Goal: Information Seeking & Learning: Learn about a topic

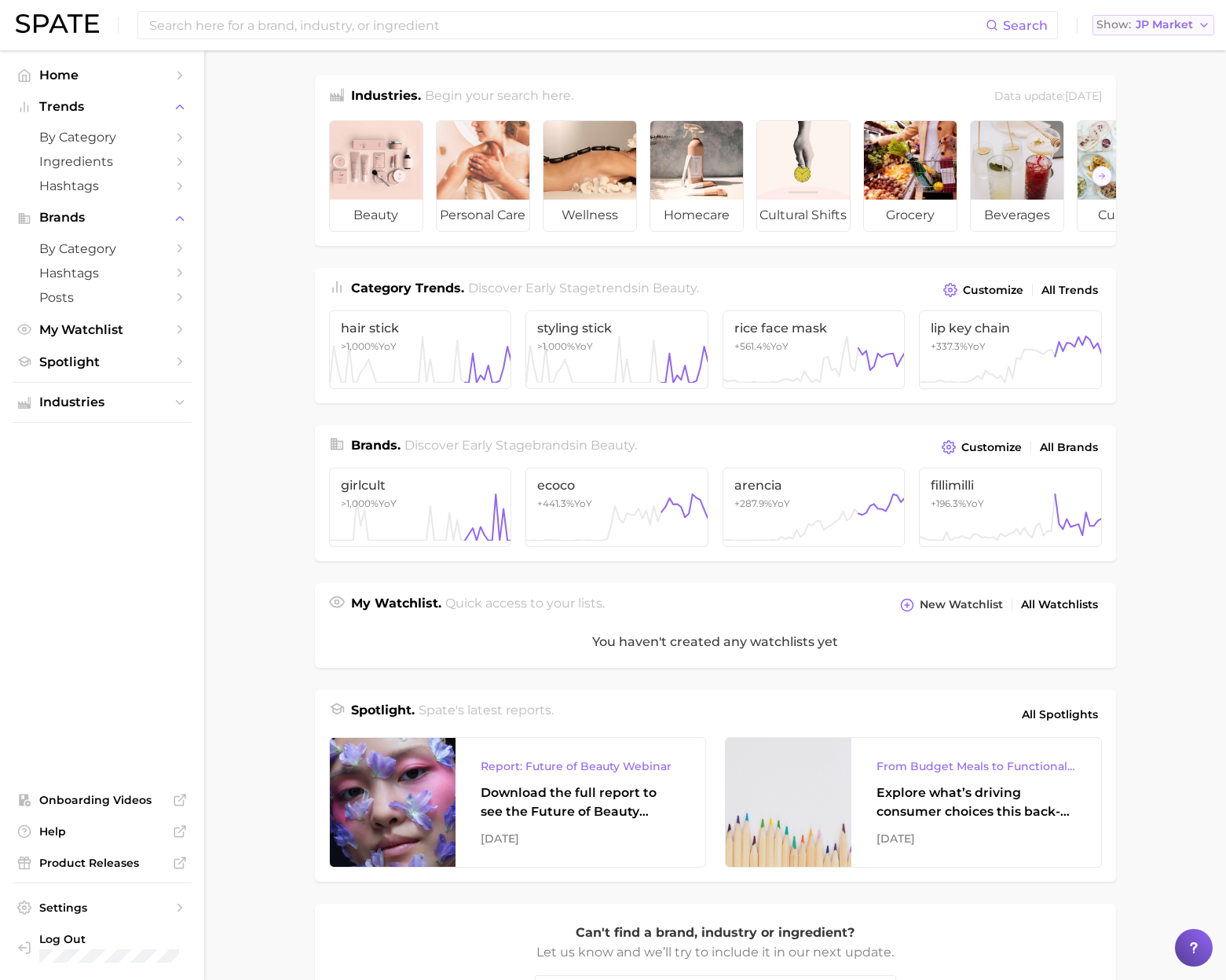
click at [1175, 23] on span "JP Market" at bounding box center [1164, 25] width 58 height 9
click at [1153, 48] on span "[GEOGRAPHIC_DATA]" at bounding box center [1160, 50] width 122 height 13
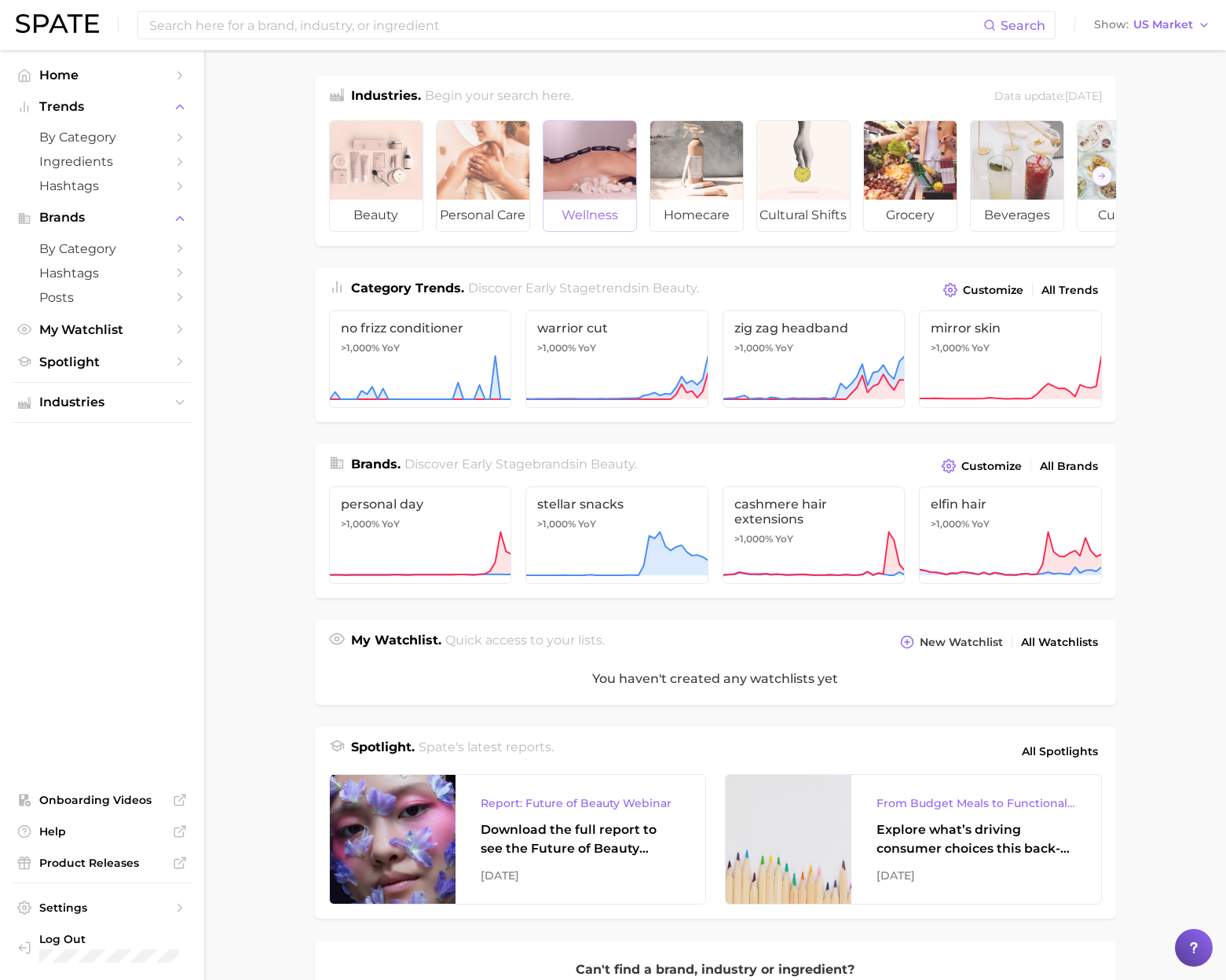
click at [592, 182] on div at bounding box center [590, 160] width 92 height 78
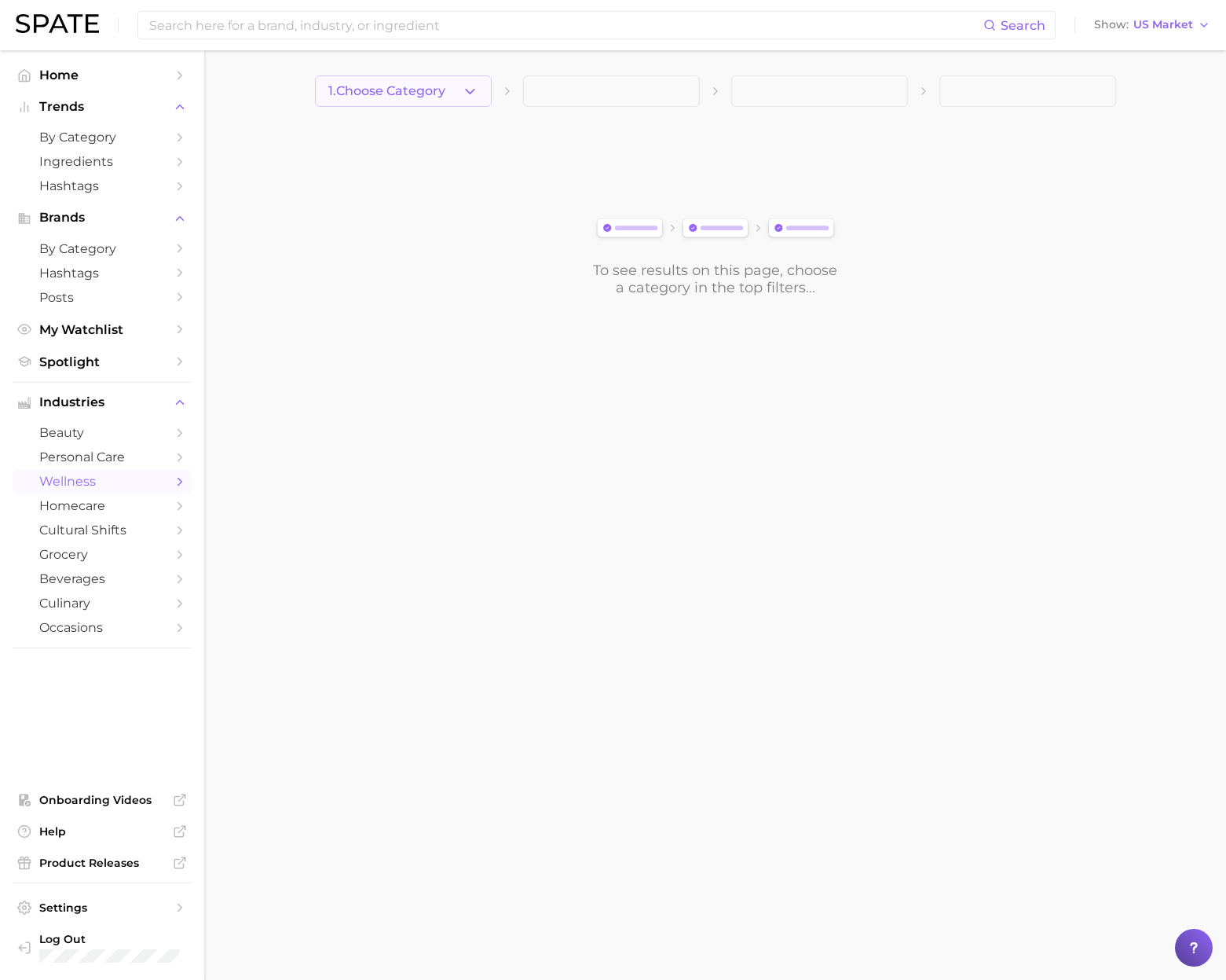
click at [438, 99] on button "1. Choose Category" at bounding box center [403, 91] width 177 height 32
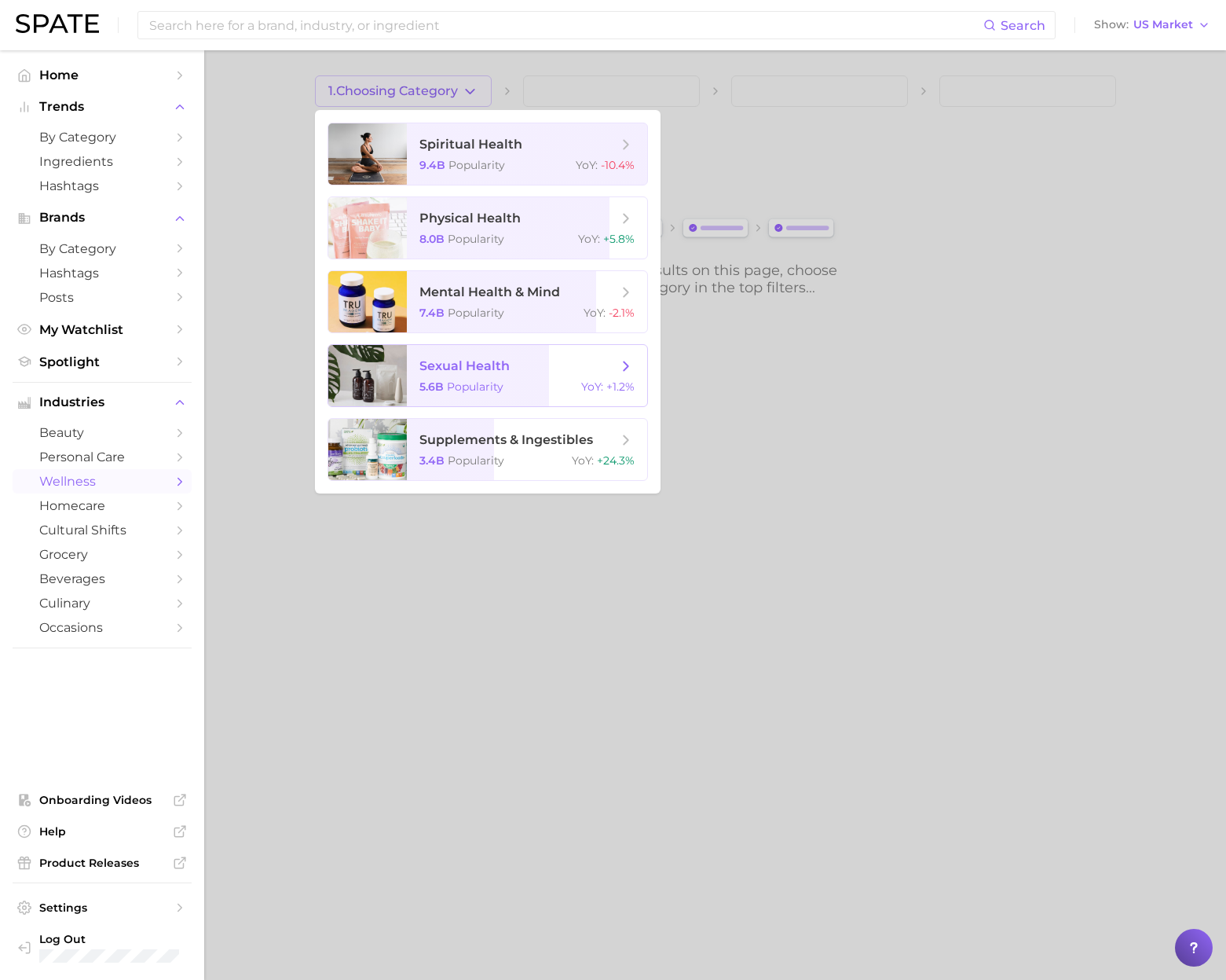
click at [521, 355] on span "sexual health 5.6b Popularity YoY : +1.2%" at bounding box center [527, 375] width 240 height 62
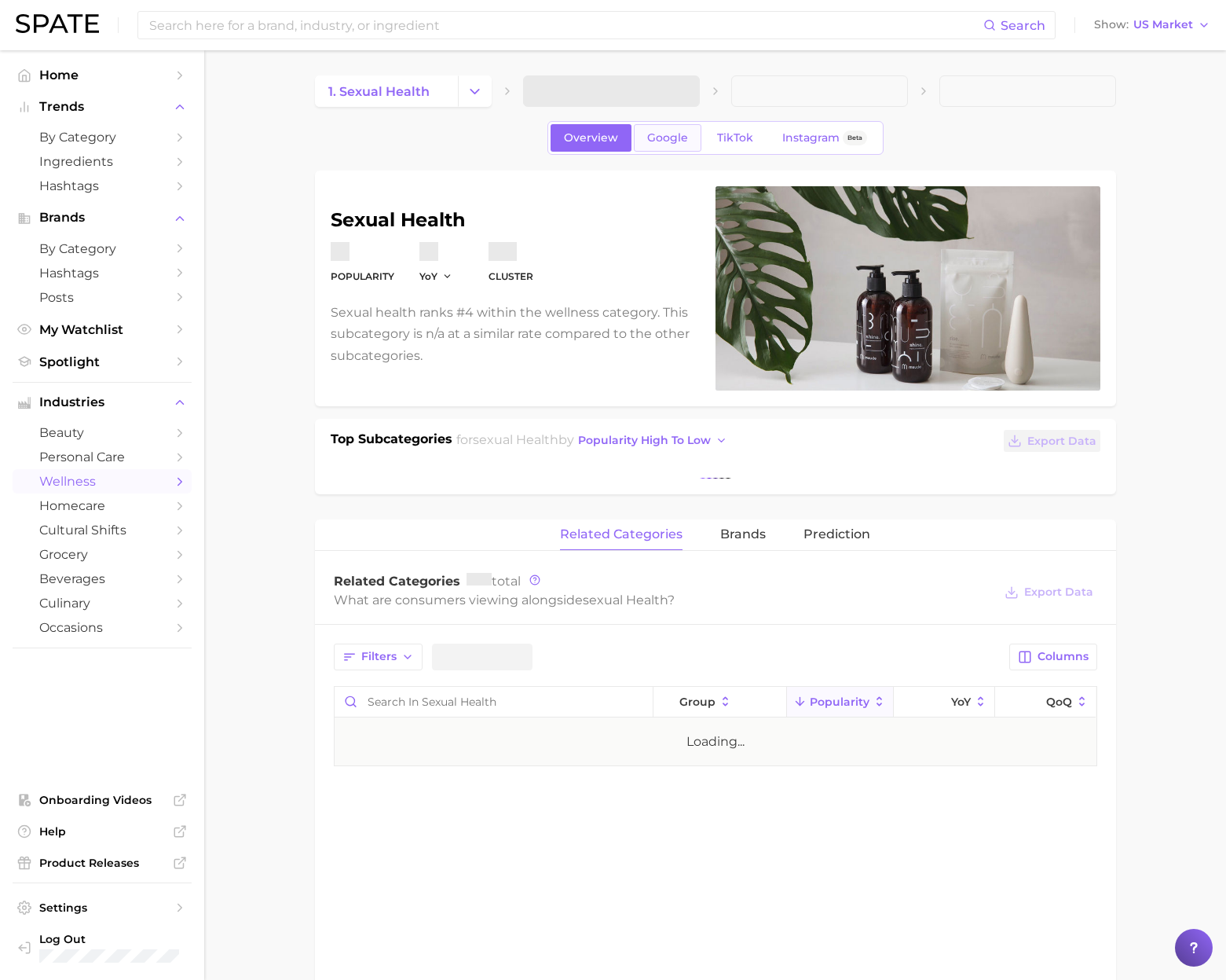
click at [641, 140] on link "Google" at bounding box center [667, 138] width 68 height 28
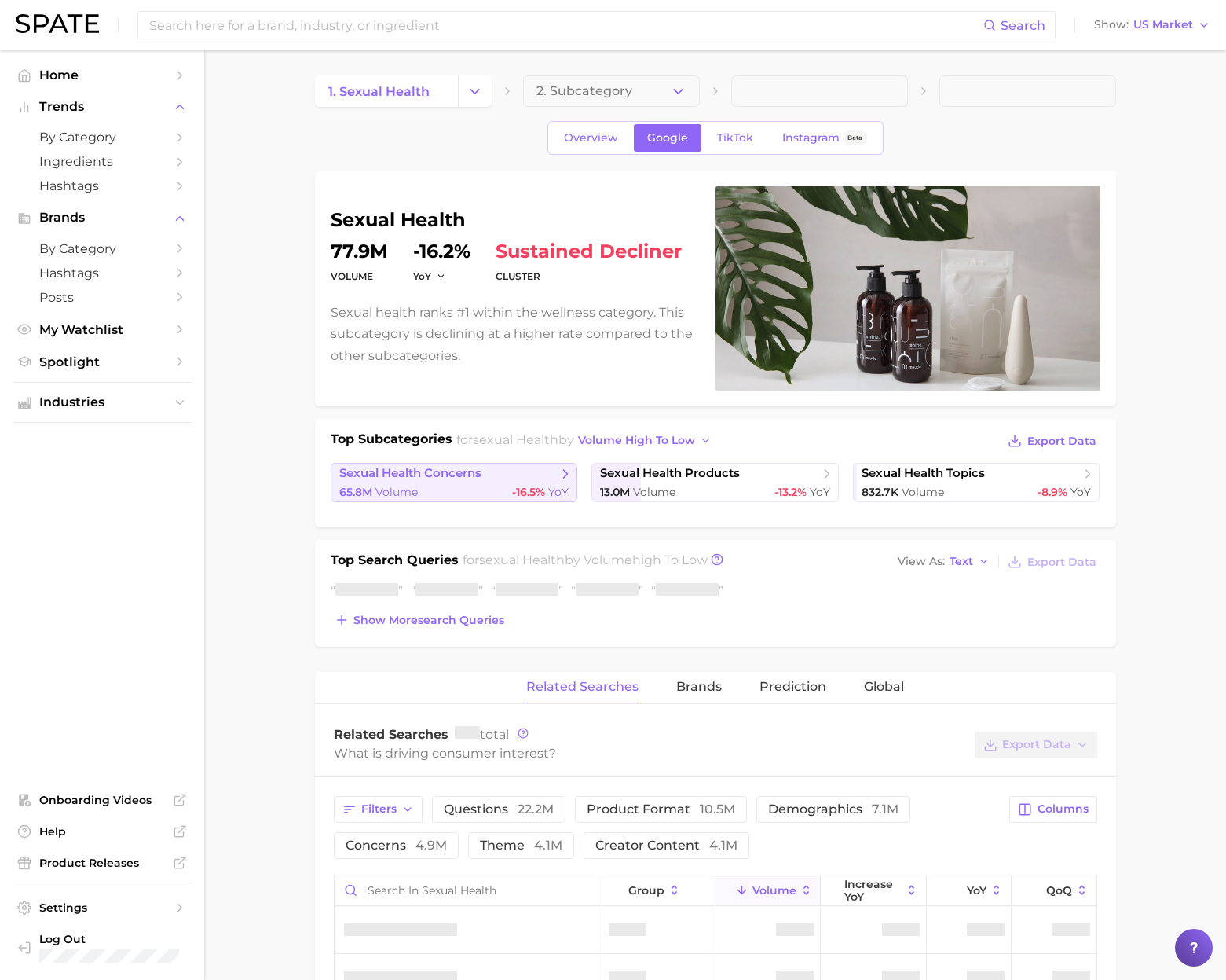
click at [448, 485] on div "65.8m Volume -16.5% YoY" at bounding box center [455, 491] width 230 height 15
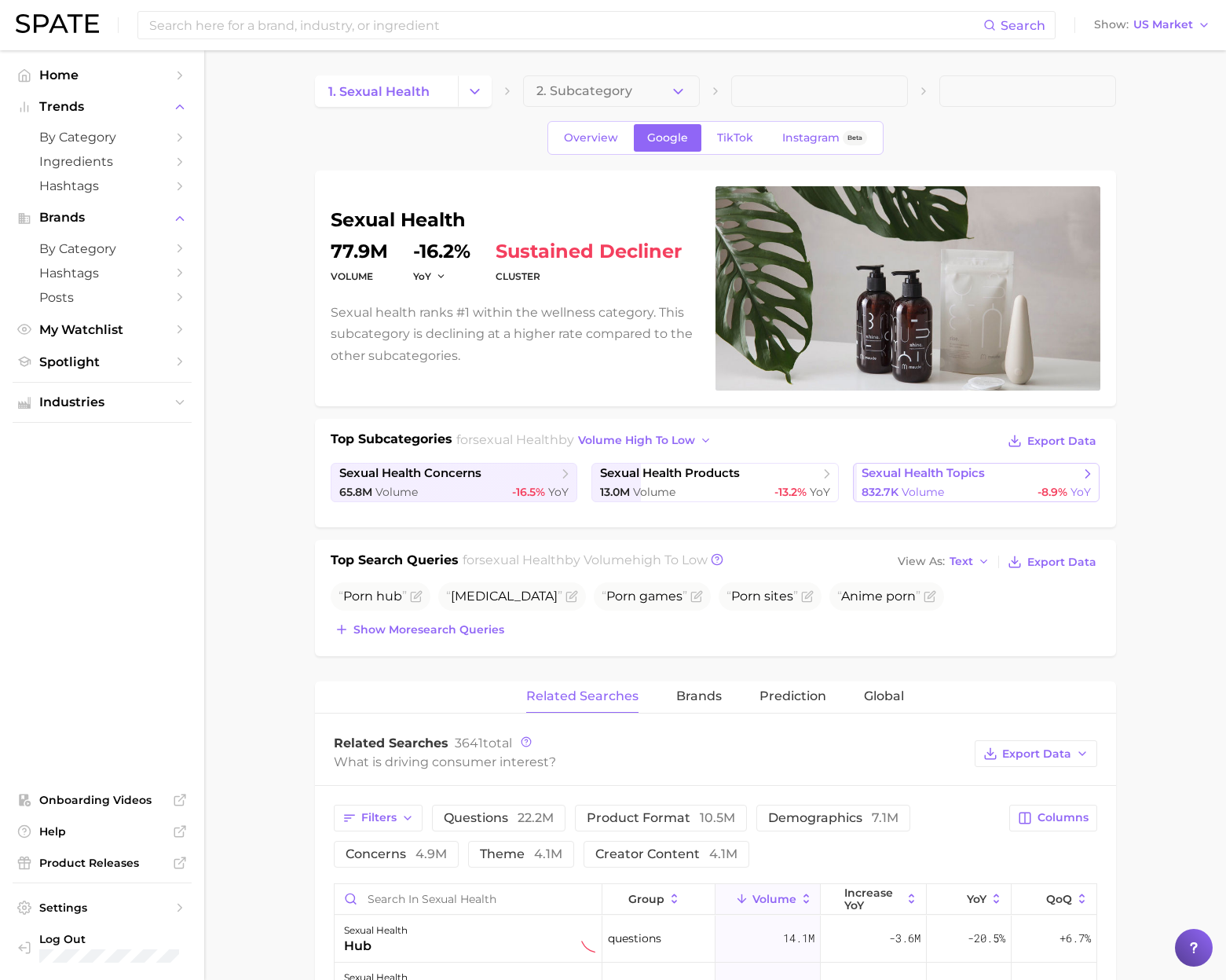
click at [947, 473] on span "sexual health topics" at bounding box center [923, 473] width 123 height 15
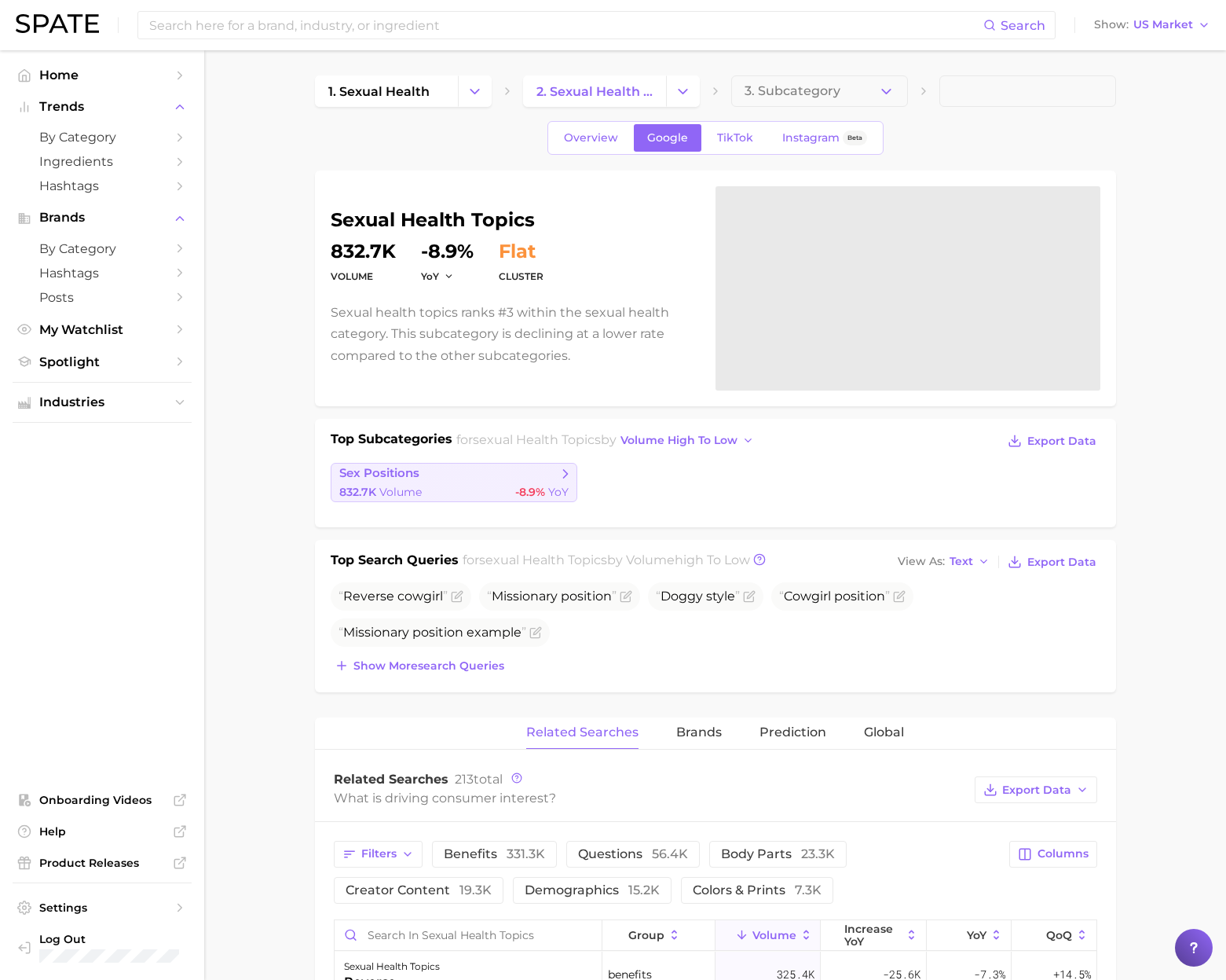
click at [476, 488] on div "832.7k Volume -8.9% YoY" at bounding box center [455, 491] width 230 height 15
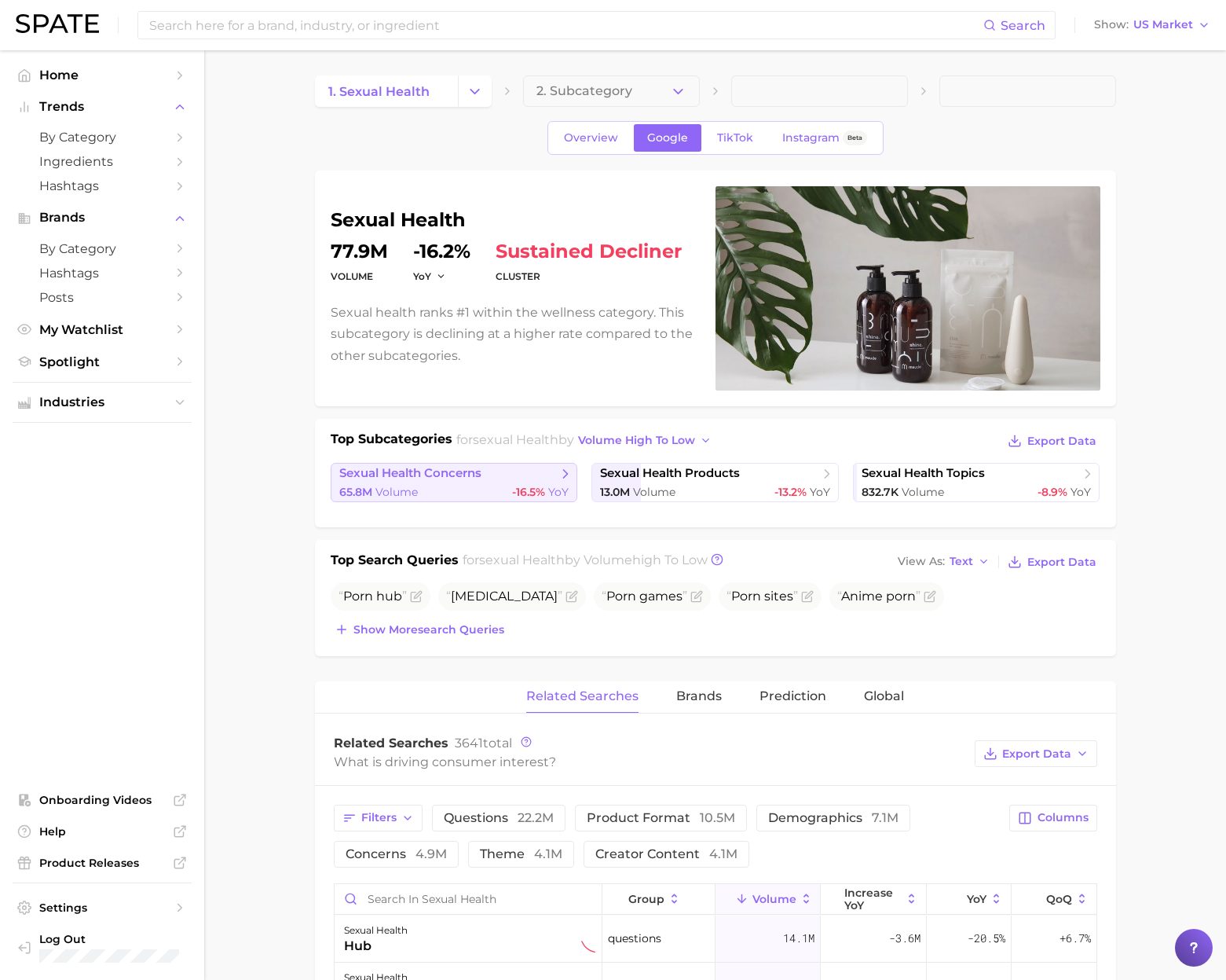
click at [435, 474] on span "sexual health concerns" at bounding box center [410, 473] width 142 height 15
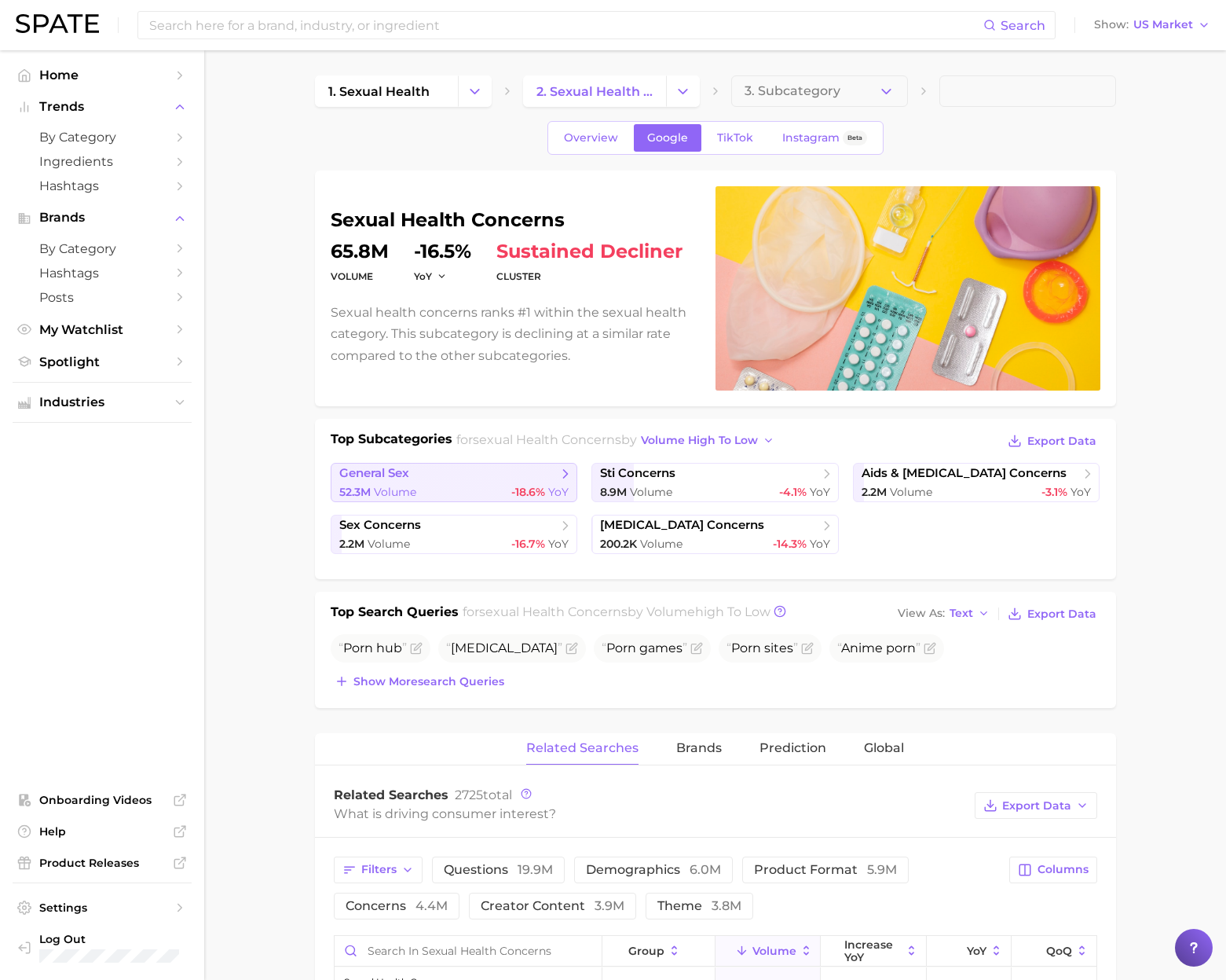
click at [477, 482] on link "general sex 52.3m Volume -18.6% YoY" at bounding box center [454, 483] width 247 height 40
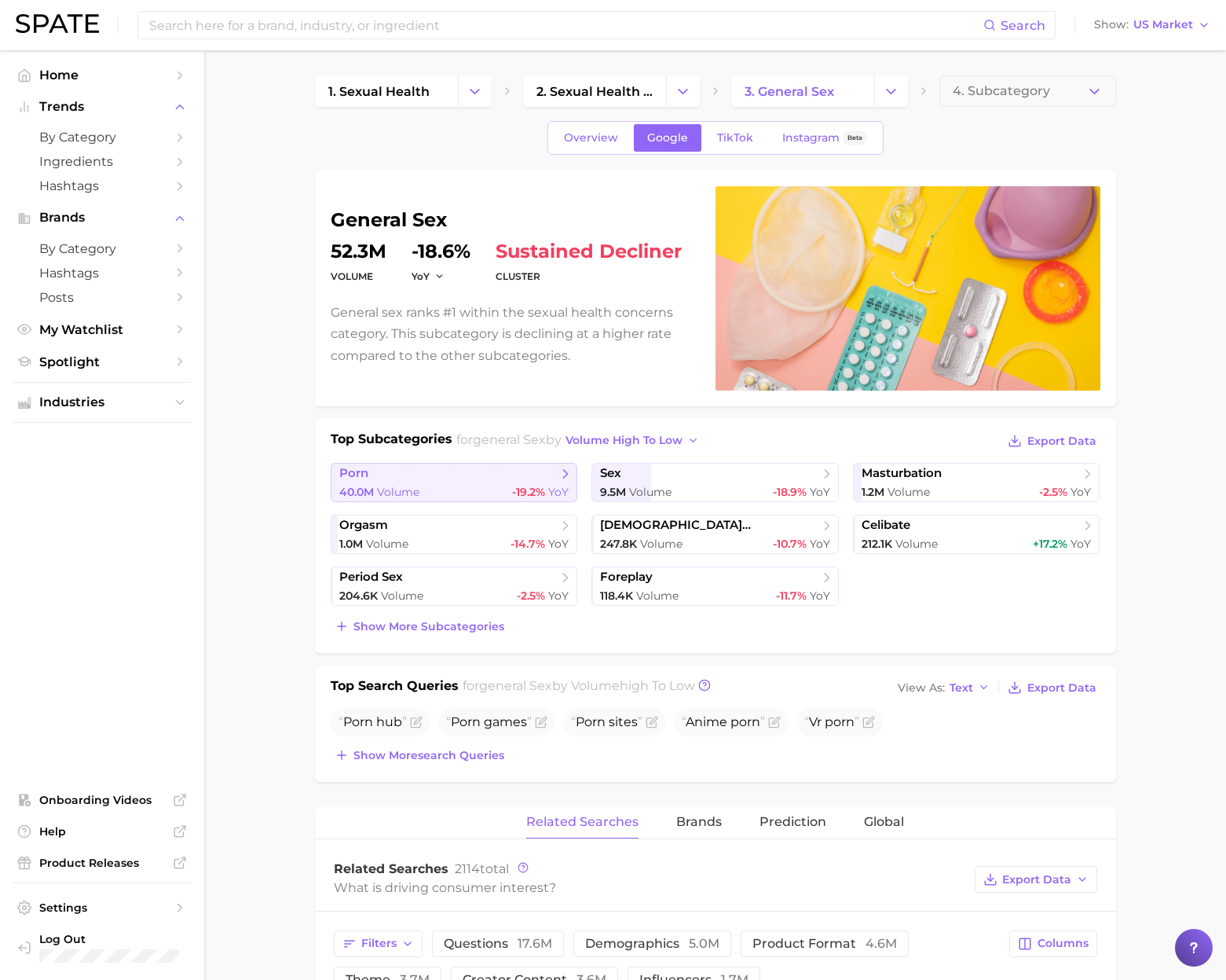
click at [374, 486] on span "40.0m Volume" at bounding box center [379, 491] width 80 height 15
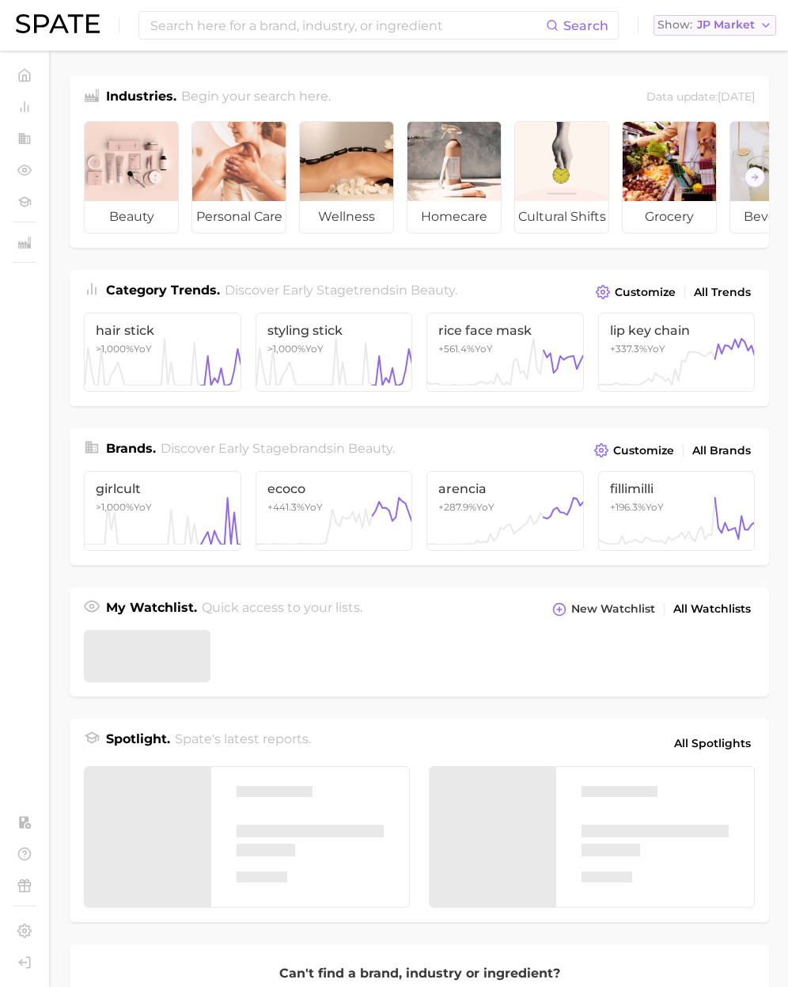
click at [740, 29] on span "JP Market" at bounding box center [726, 25] width 58 height 9
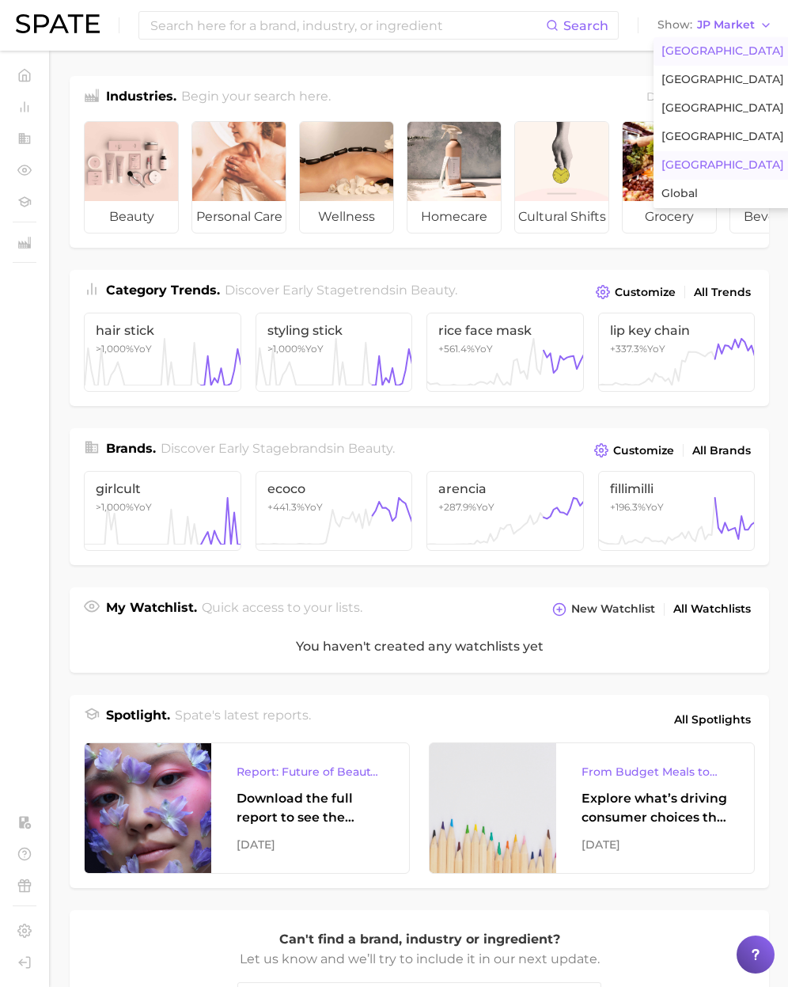
click at [719, 44] on button "[GEOGRAPHIC_DATA]" at bounding box center [723, 51] width 138 height 28
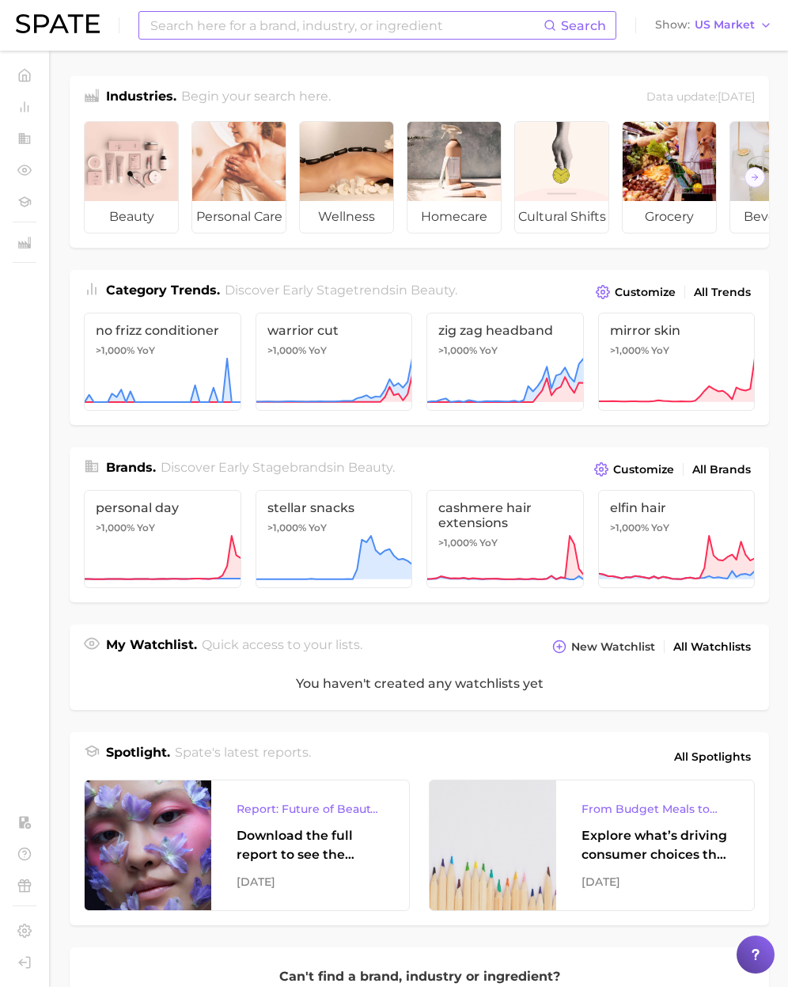
click at [457, 28] on input at bounding box center [346, 25] width 395 height 27
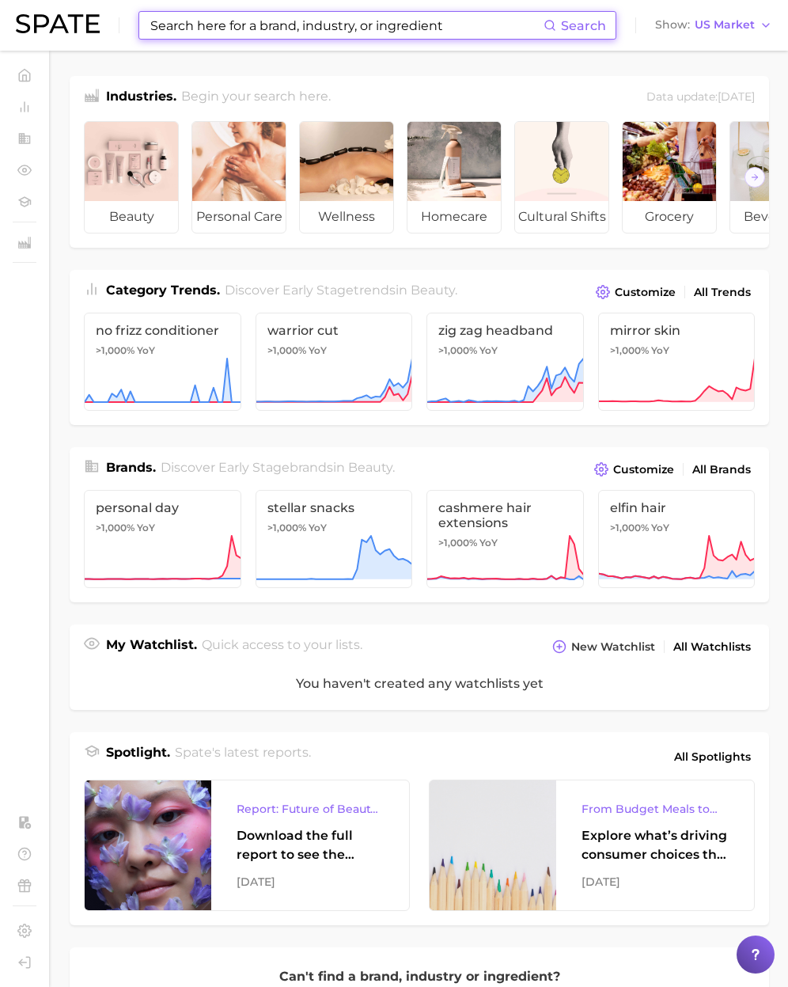
paste input "[MEDICAL_DATA] balancing supplements"
type input "[MEDICAL_DATA] balancing supplements"
click at [270, 270] on div "Category Trends . Discover Early Stage trends in beauty . Customize All Trends" at bounding box center [419, 286] width 699 height 33
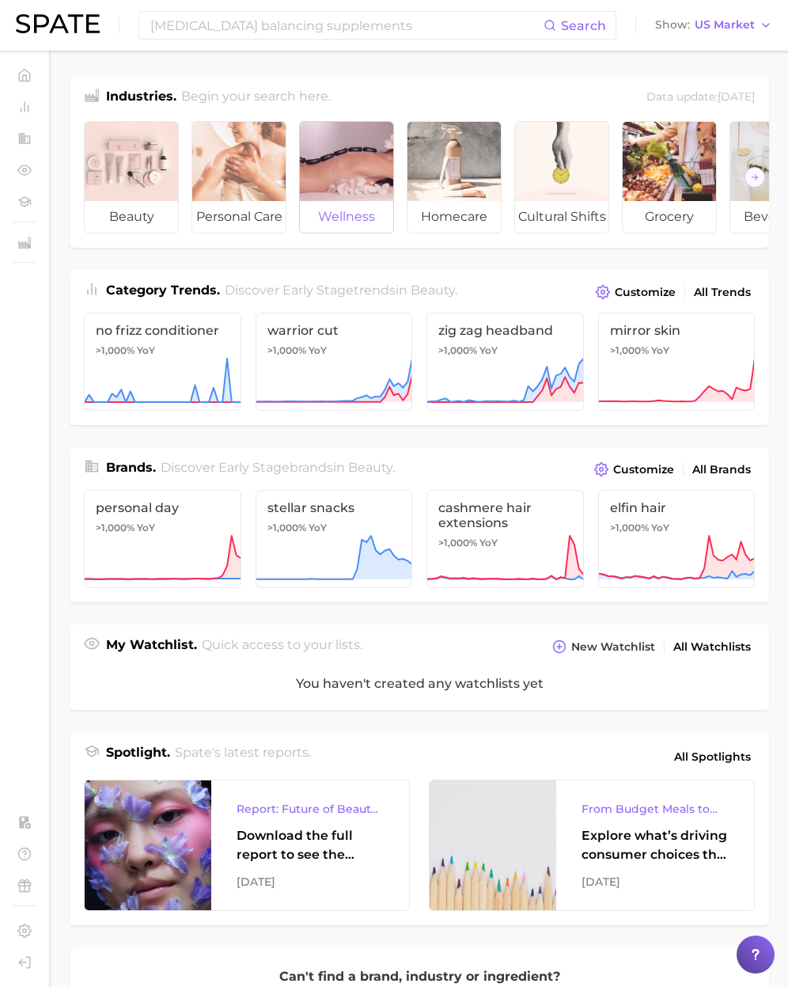
click at [331, 184] on div at bounding box center [346, 161] width 93 height 79
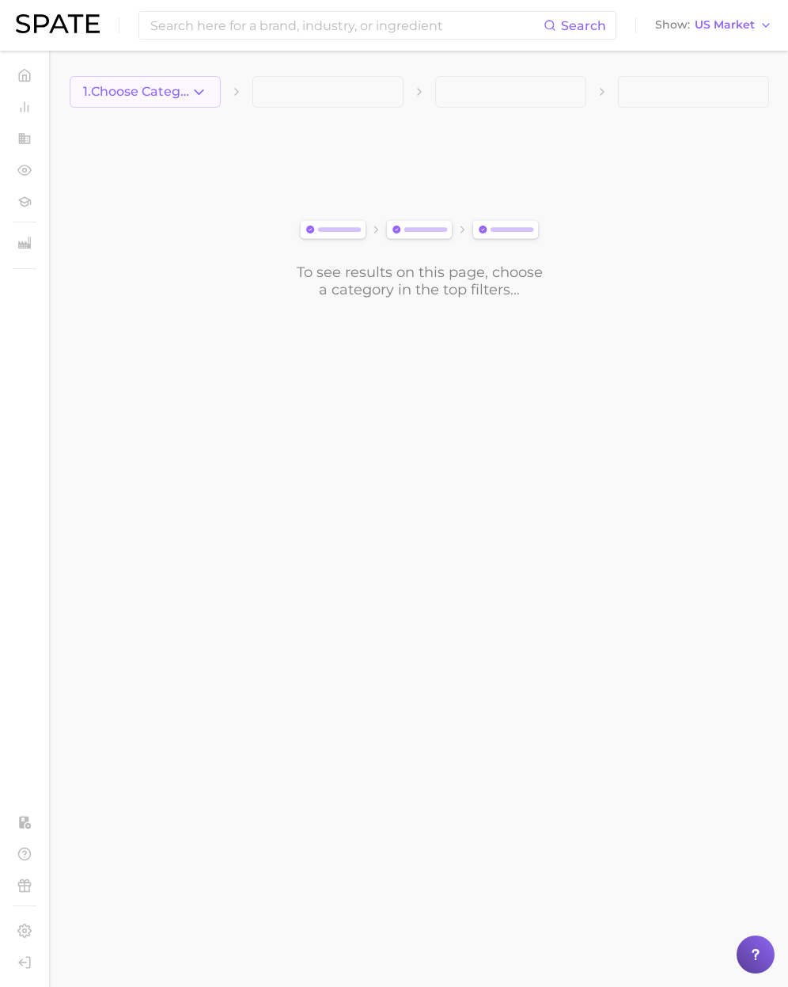
click at [195, 93] on icon "button" at bounding box center [199, 92] width 17 height 17
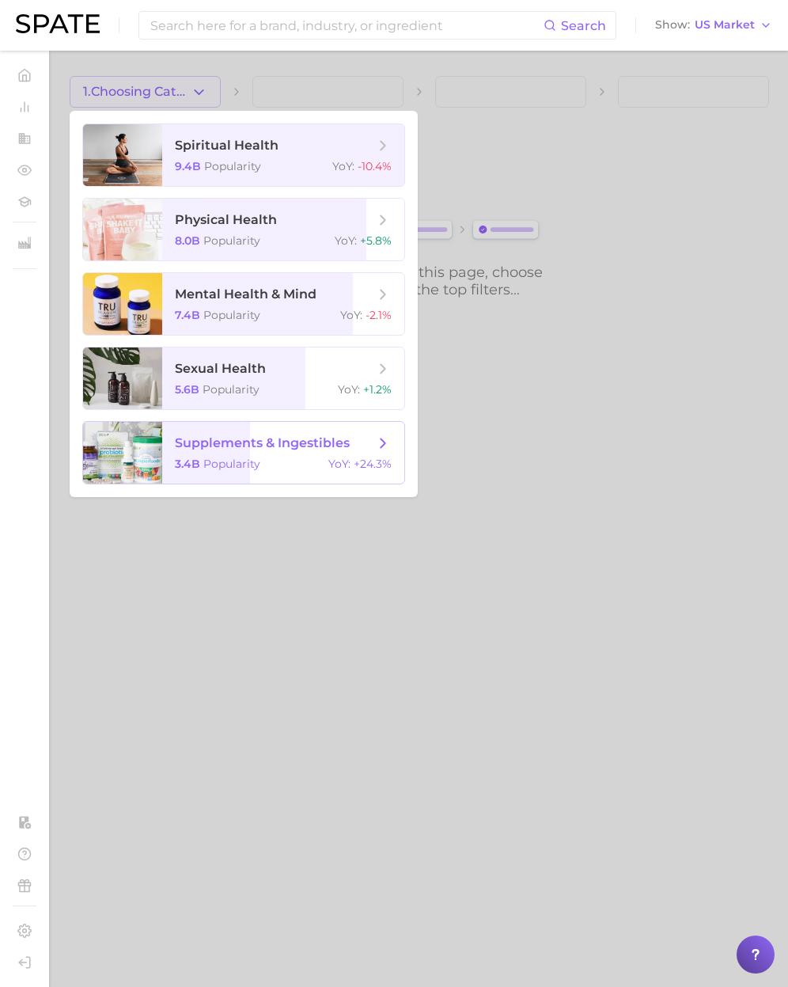
click at [253, 455] on span "supplements & ingestibles 3.4b Popularity YoY : +24.3%" at bounding box center [283, 453] width 242 height 62
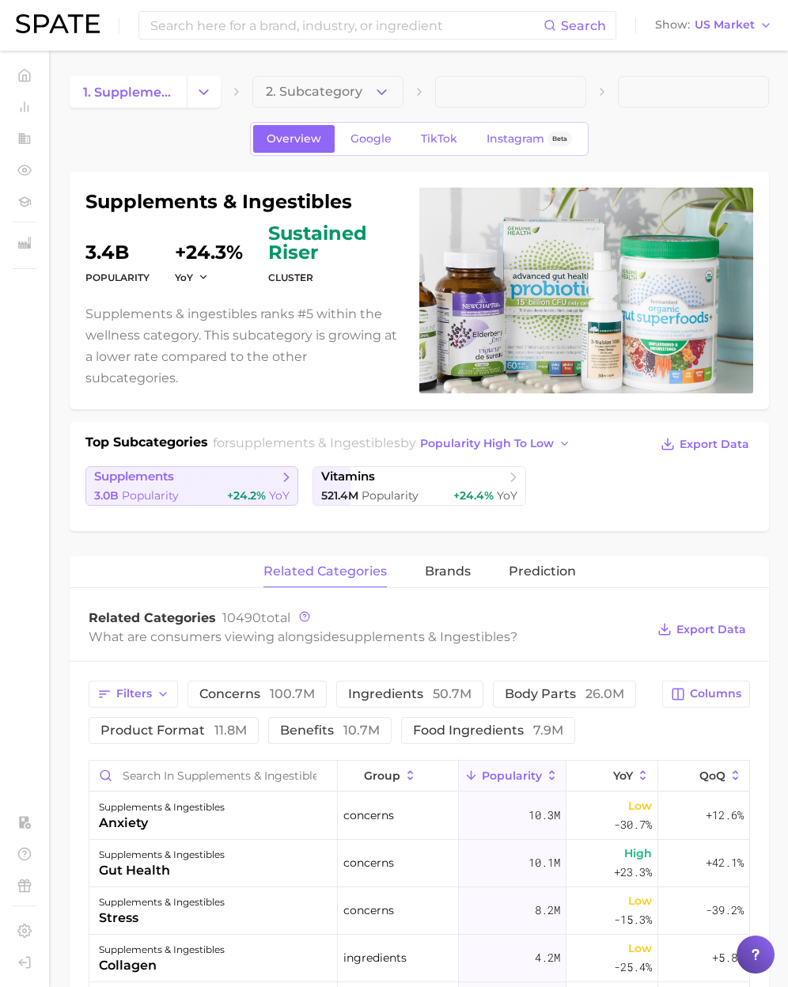
click at [234, 483] on span "supplements" at bounding box center [186, 477] width 184 height 16
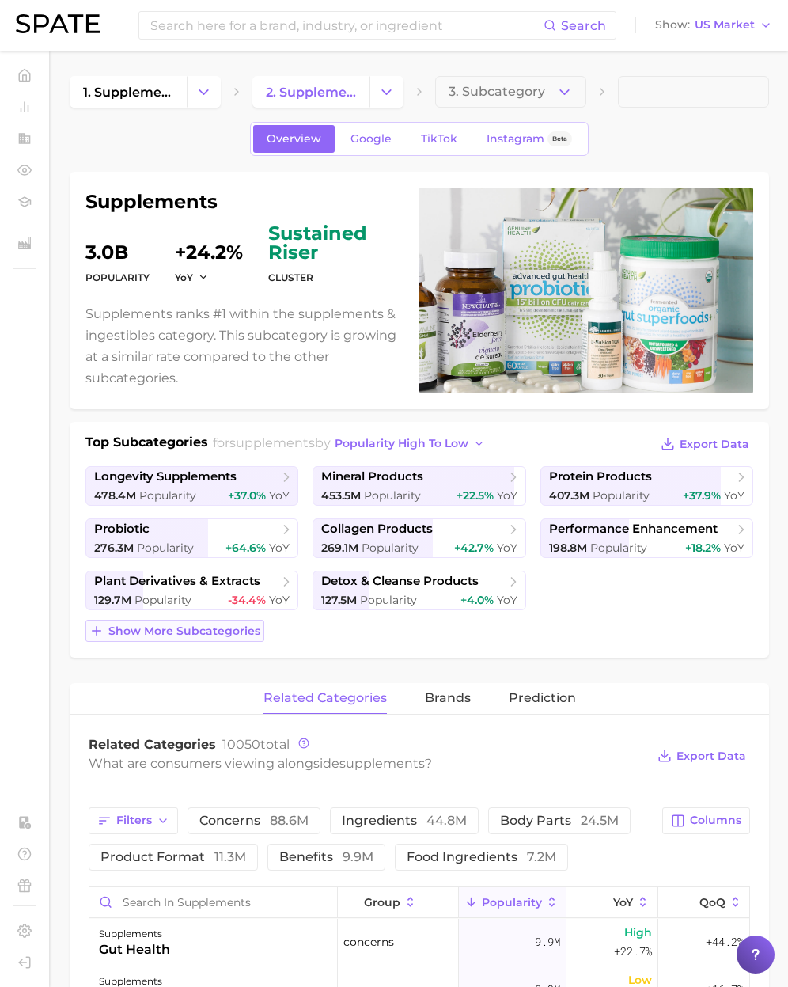
click at [244, 636] on span "Show more subcategories" at bounding box center [184, 630] width 152 height 13
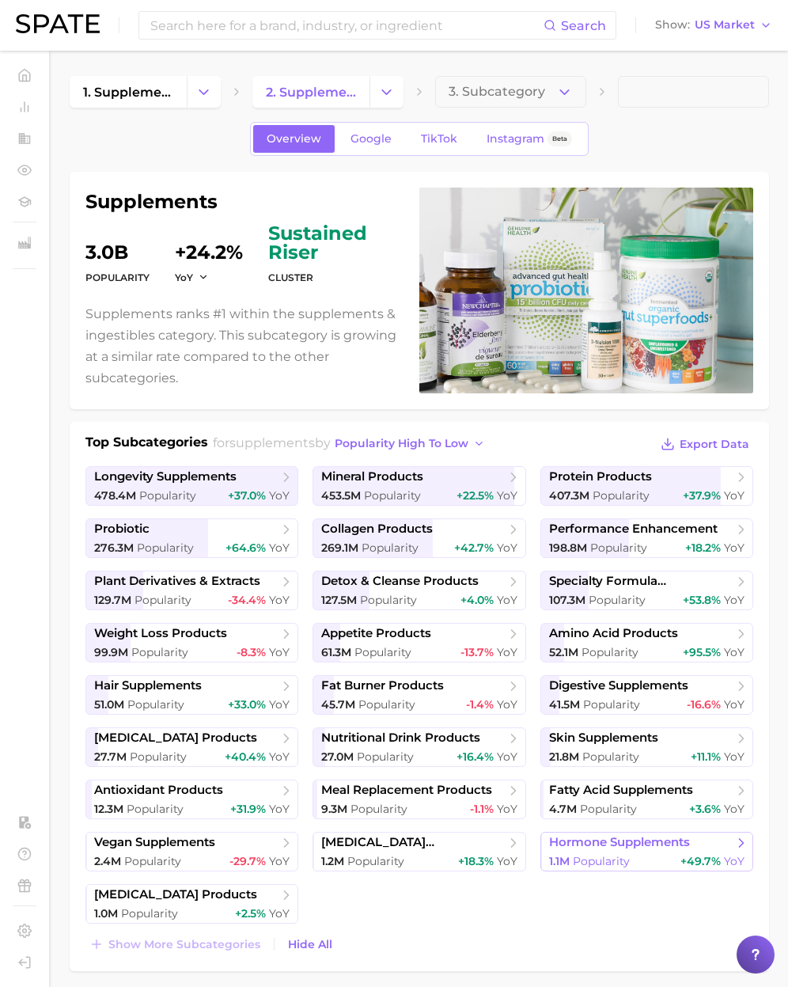
click at [604, 839] on span "hormone supplements" at bounding box center [619, 842] width 141 height 15
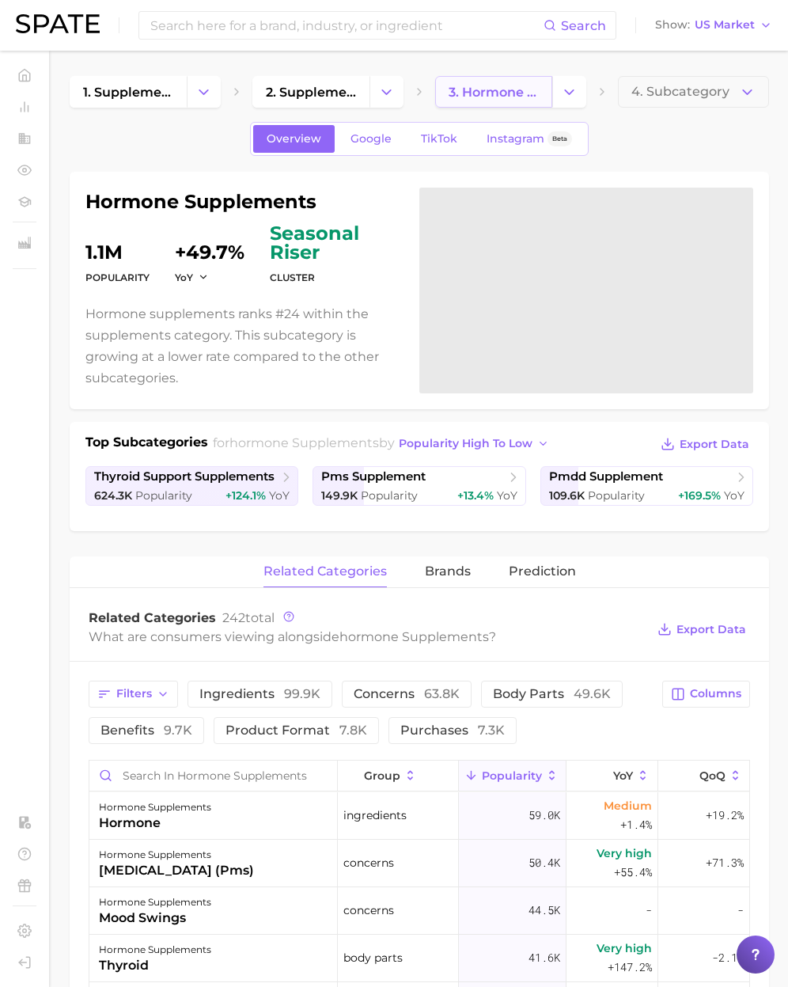
click at [490, 103] on link "3. hormone supplements" at bounding box center [493, 92] width 117 height 32
click at [494, 98] on span "3. hormone supplements" at bounding box center [494, 92] width 90 height 15
click at [365, 131] on link "Google" at bounding box center [371, 139] width 68 height 28
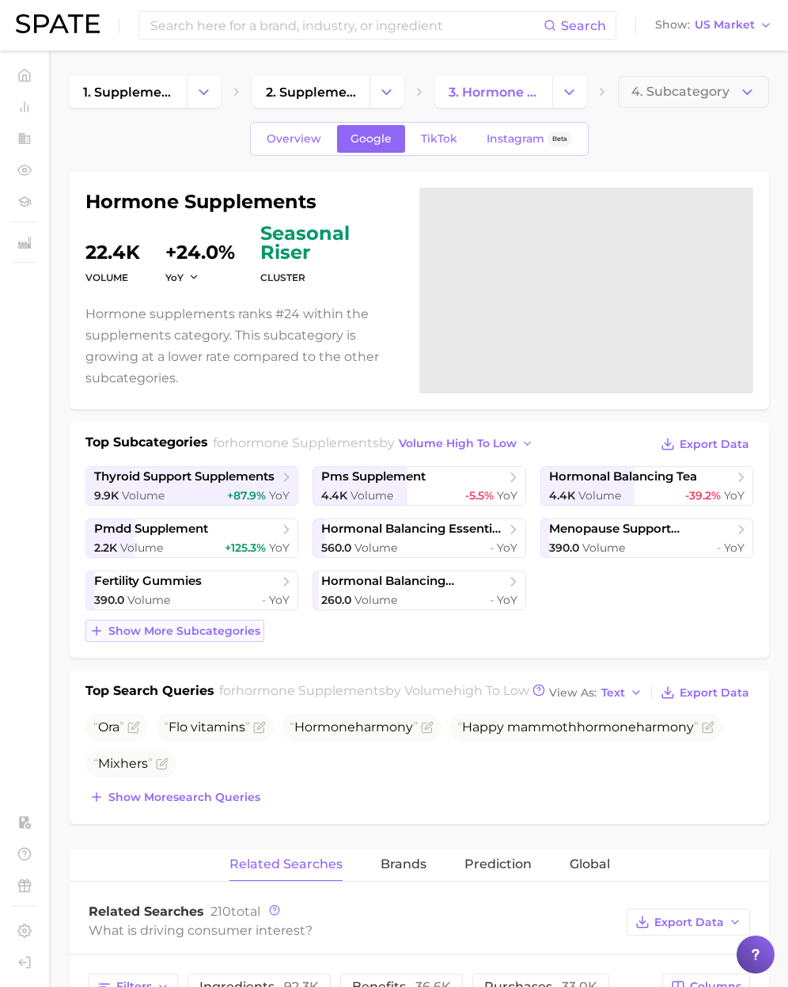
click at [198, 638] on button "Show more subcategories" at bounding box center [174, 631] width 179 height 22
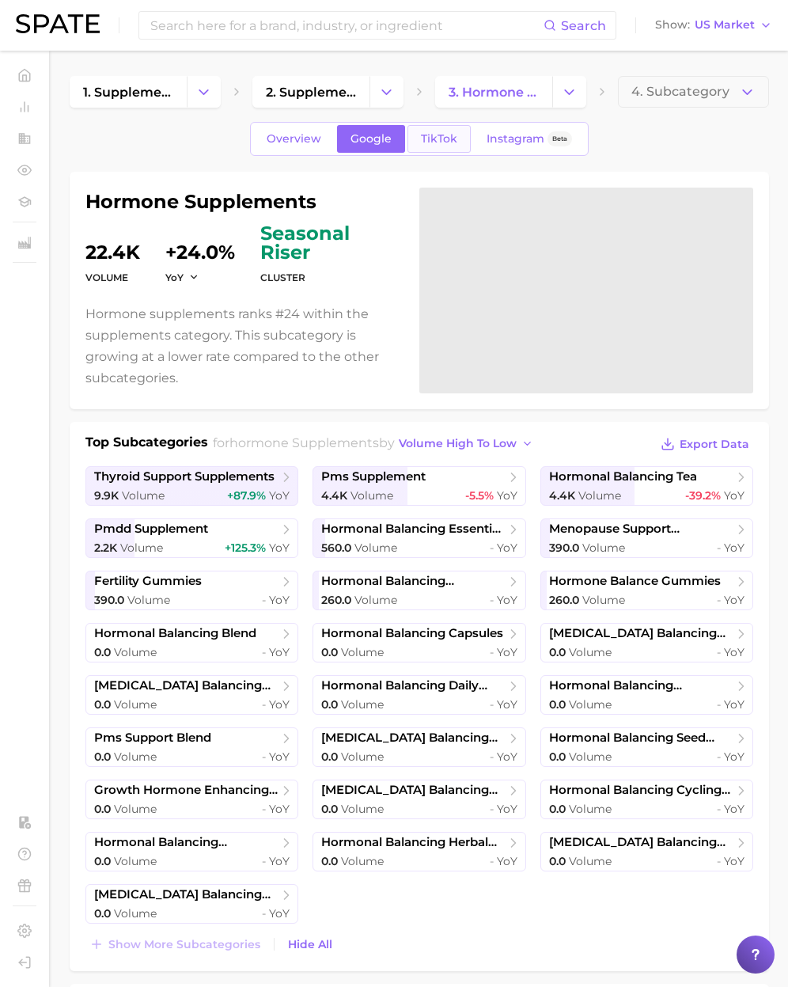
click at [442, 141] on span "TikTok" at bounding box center [439, 138] width 36 height 13
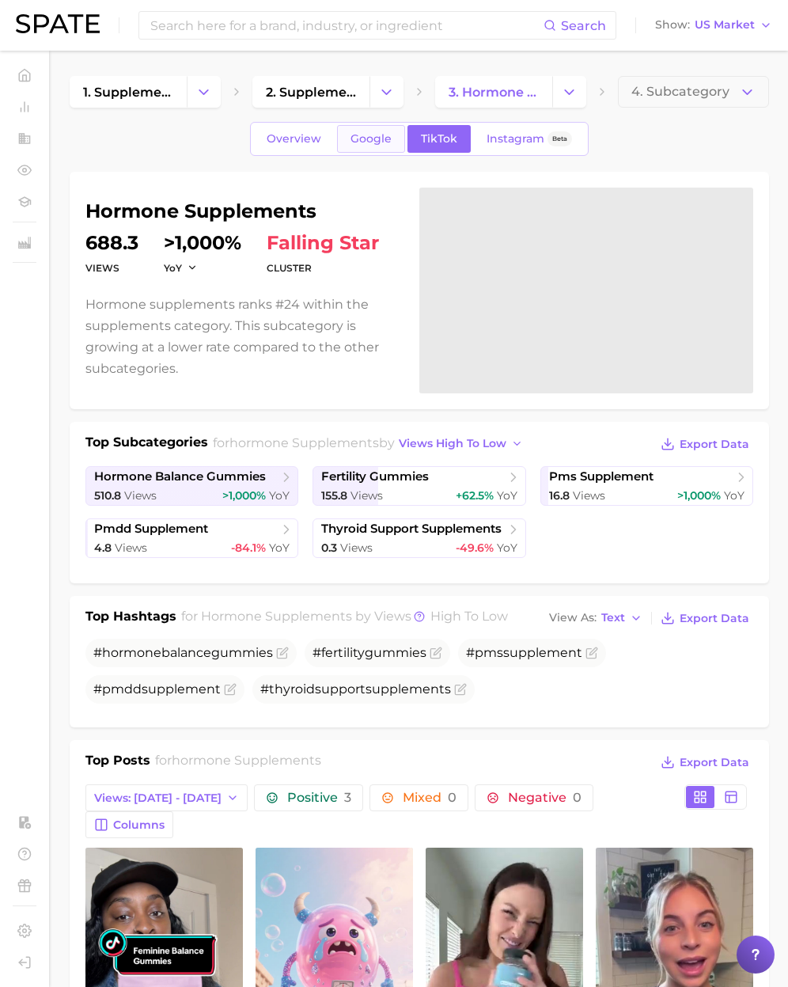
click at [380, 136] on span "Google" at bounding box center [370, 138] width 41 height 13
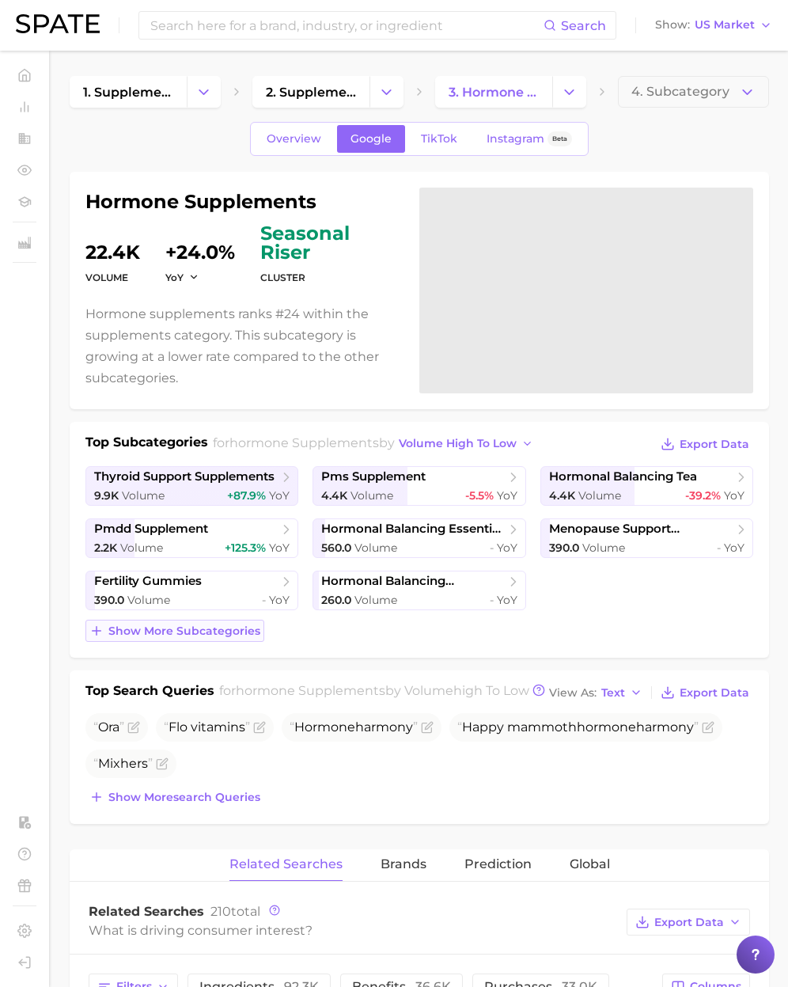
click at [237, 634] on span "Show more subcategories" at bounding box center [184, 630] width 152 height 13
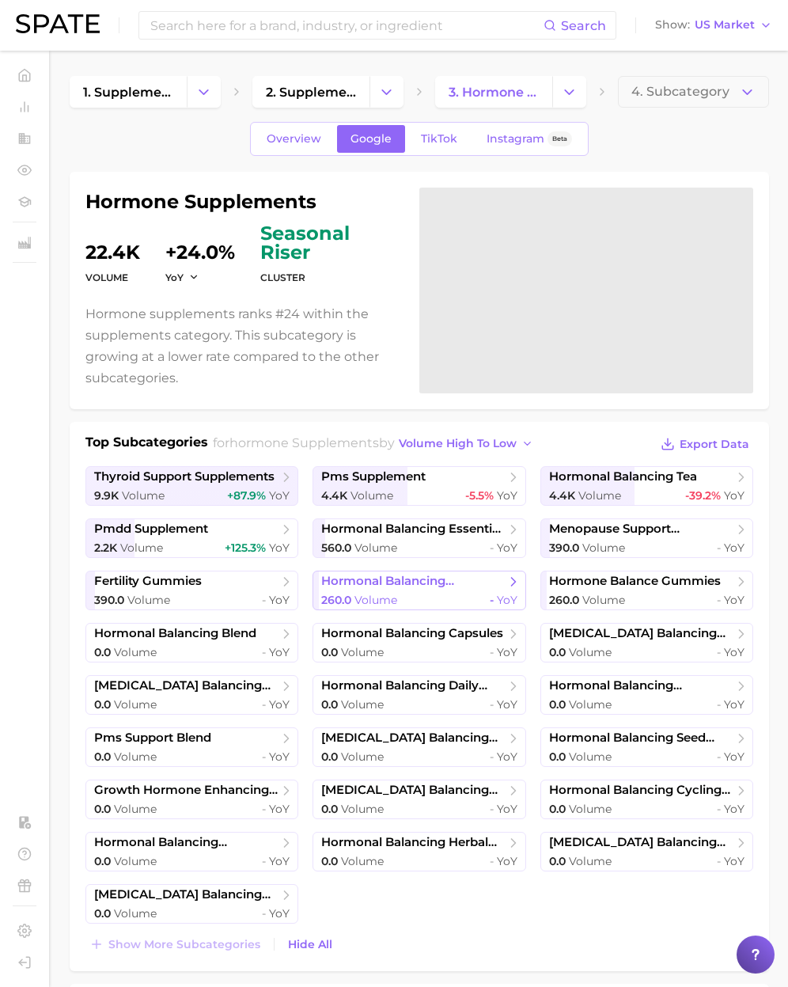
click at [371, 597] on span "Volume" at bounding box center [375, 600] width 43 height 14
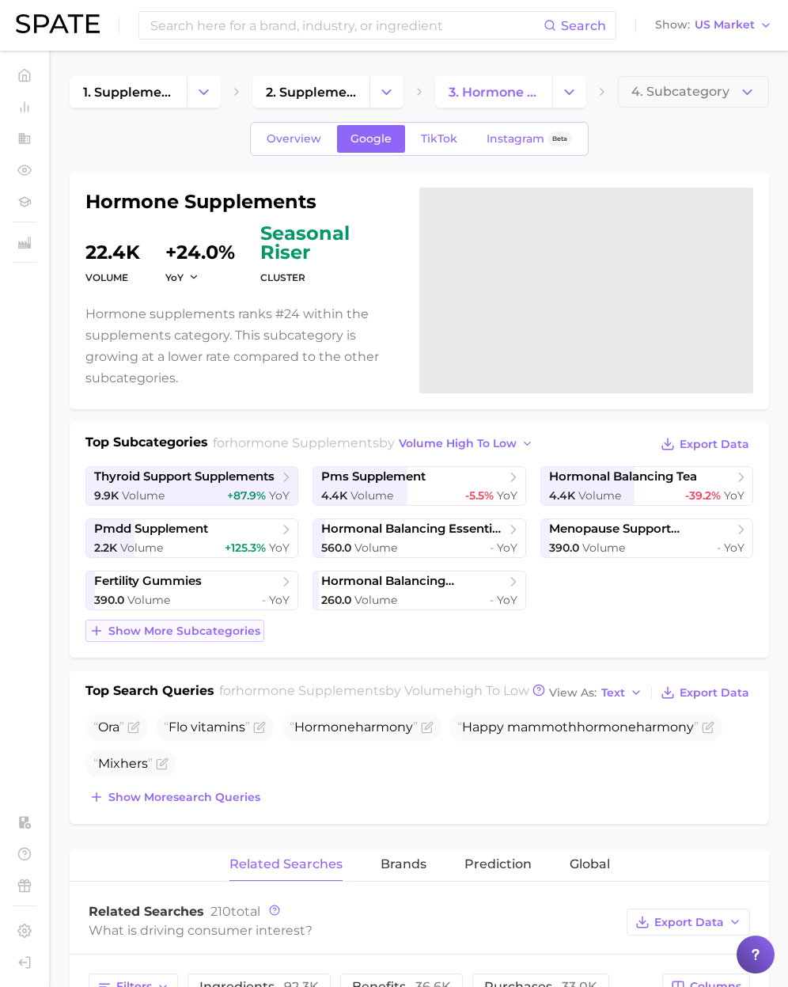
click at [210, 631] on span "Show more subcategories" at bounding box center [184, 630] width 152 height 13
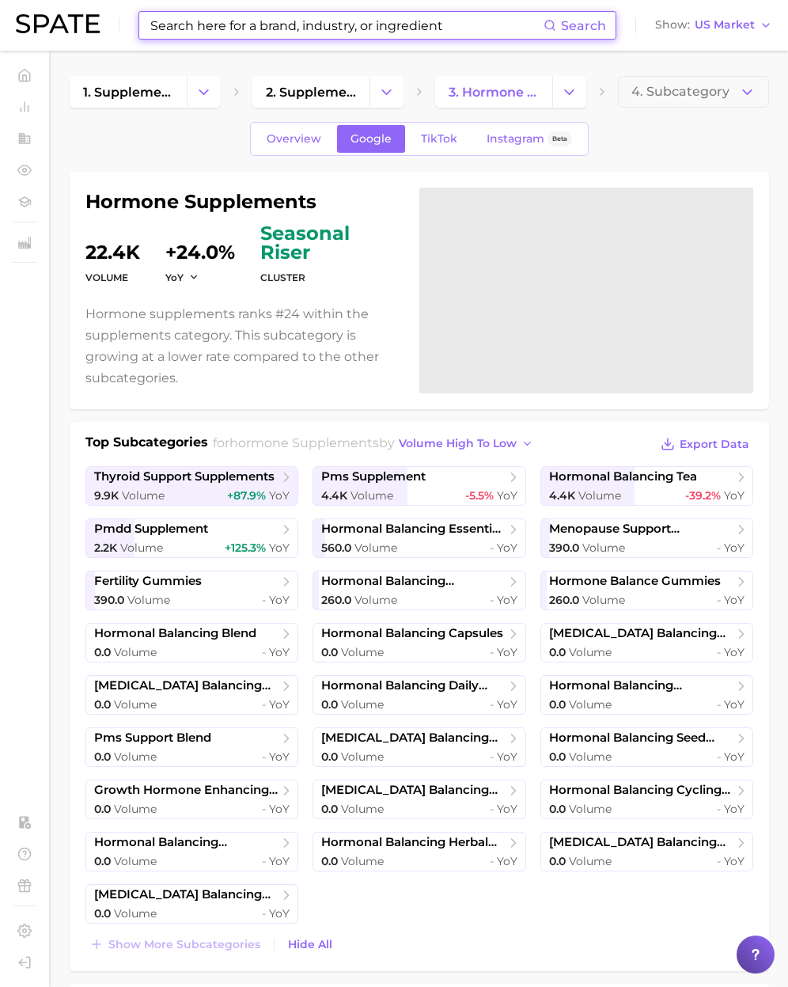
click at [194, 35] on input at bounding box center [346, 25] width 395 height 27
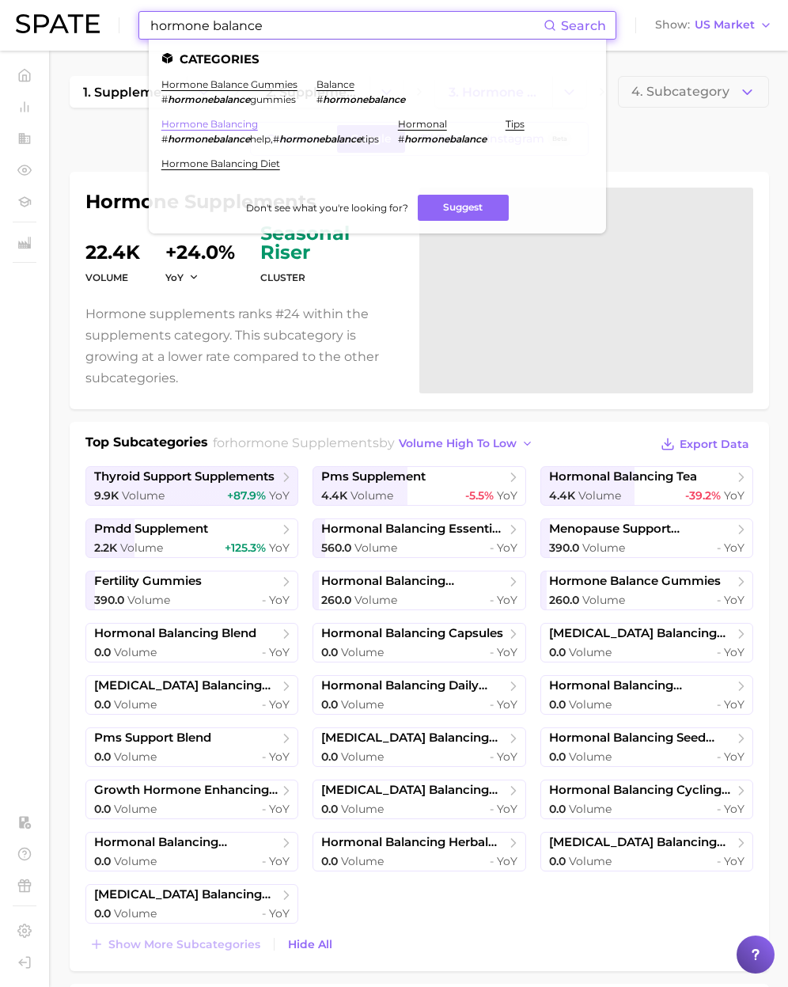
type input "hormone balance"
click at [195, 120] on link "hormone balancing" at bounding box center [209, 124] width 97 height 12
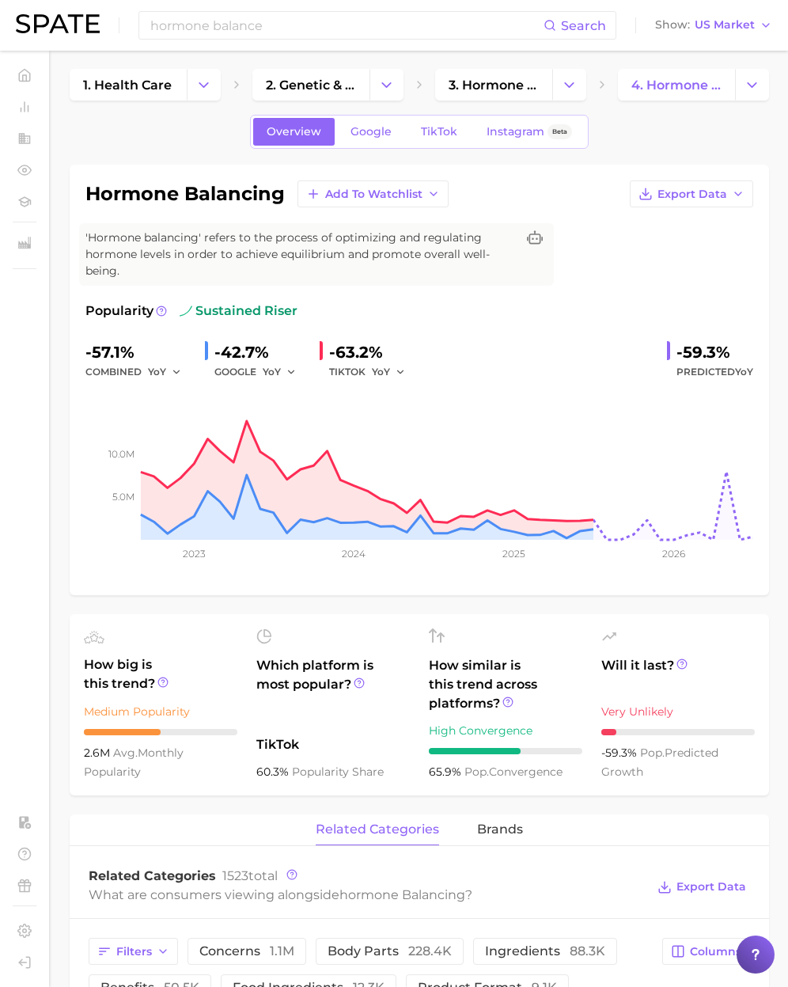
scroll to position [13, 0]
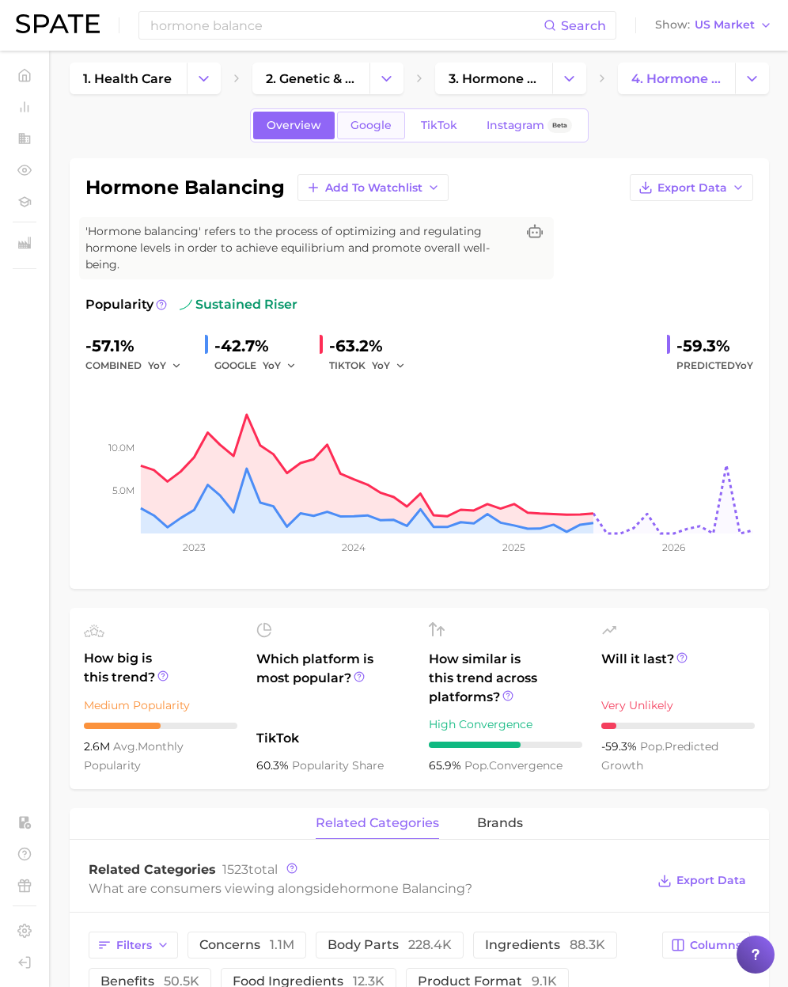
click at [377, 127] on span "Google" at bounding box center [370, 125] width 41 height 13
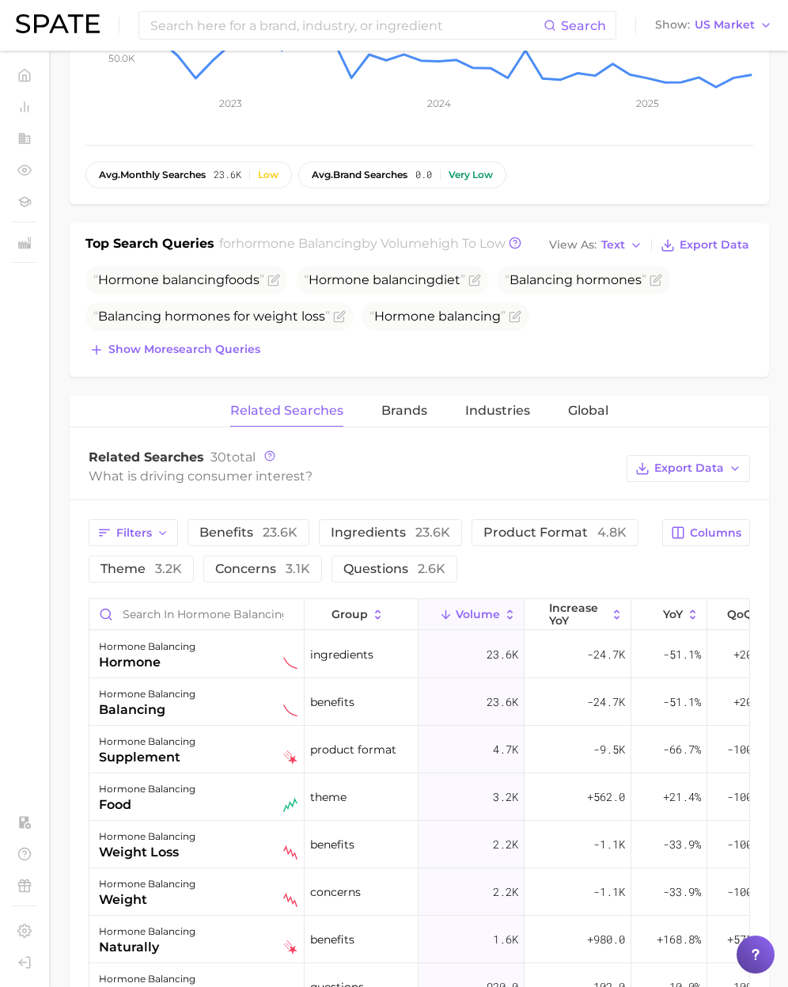
scroll to position [457, 0]
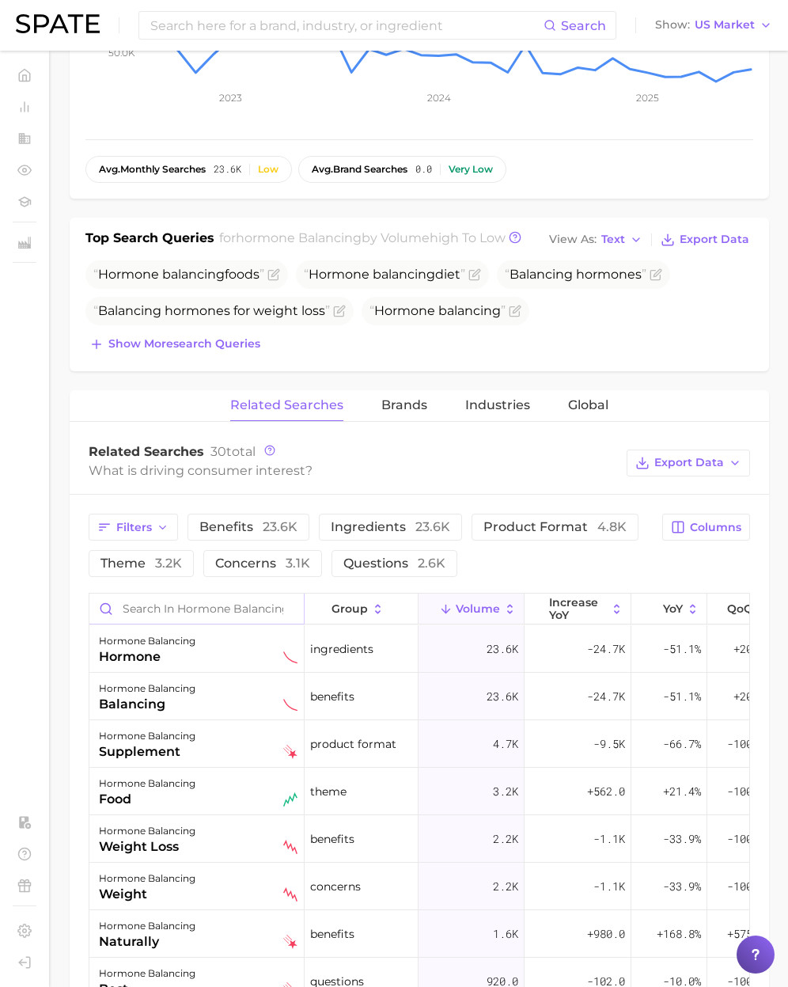
click at [213, 616] on input "Search in hormone balancing" at bounding box center [196, 608] width 214 height 30
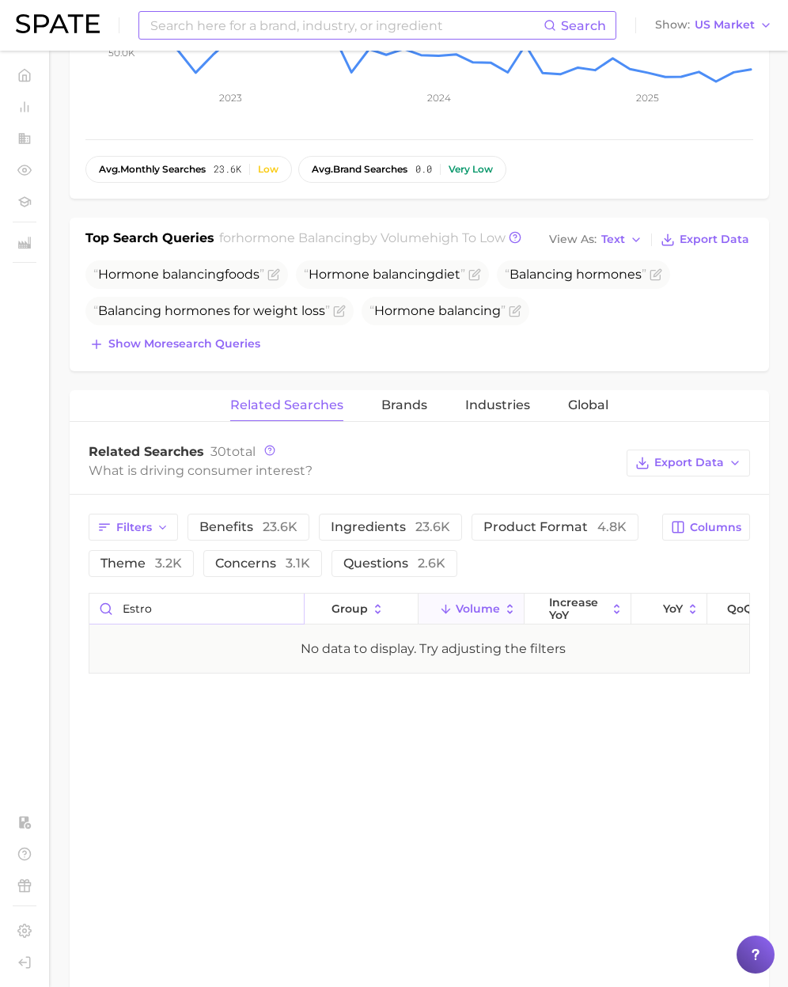
type input "estro"
click at [222, 26] on input at bounding box center [346, 25] width 395 height 27
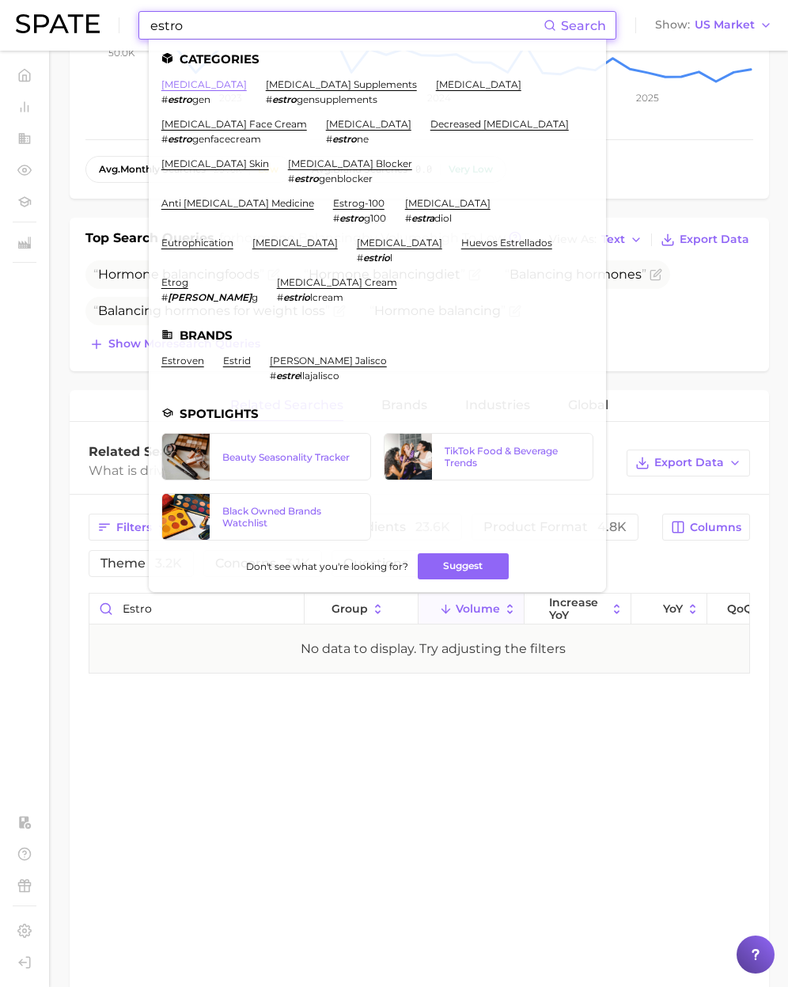
type input "estro"
click at [192, 88] on link "estrogen" at bounding box center [203, 84] width 85 height 12
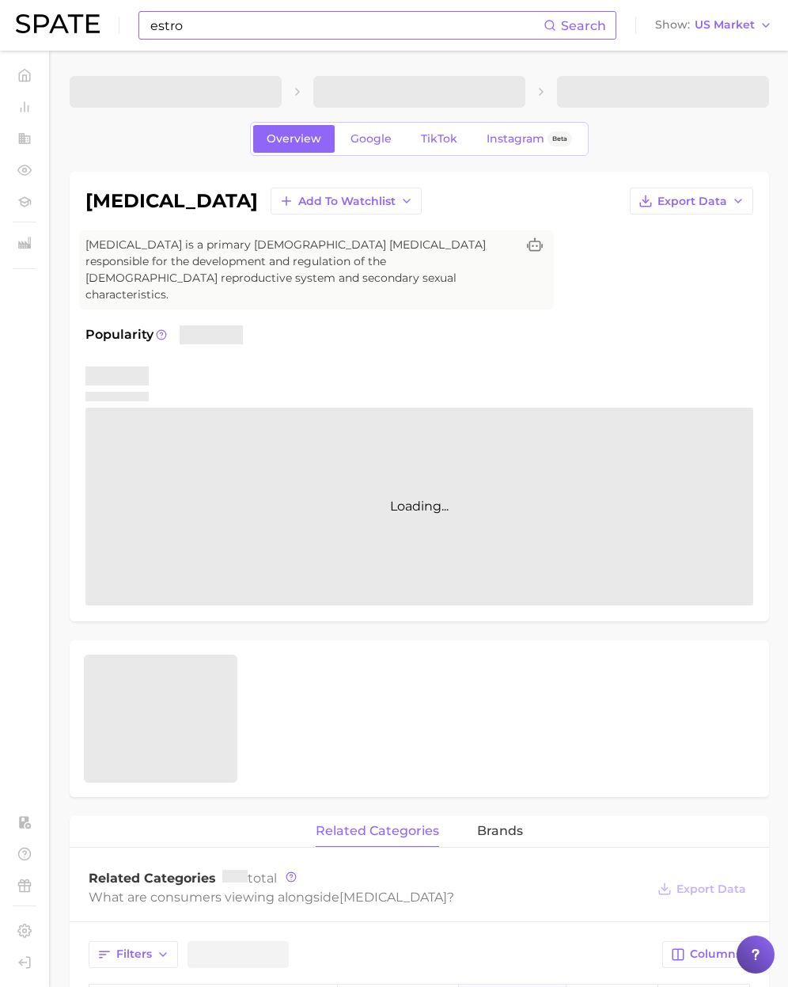
click at [218, 24] on input "estro" at bounding box center [346, 25] width 395 height 27
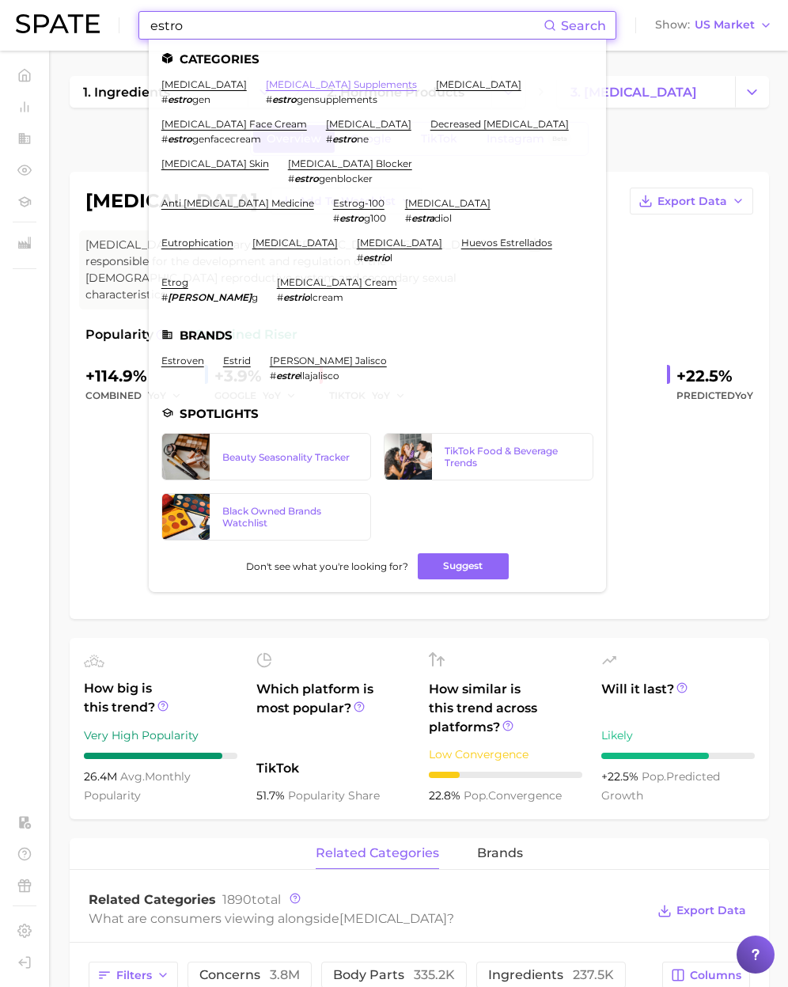
click at [288, 82] on link "estrogen supplements" at bounding box center [341, 84] width 151 height 12
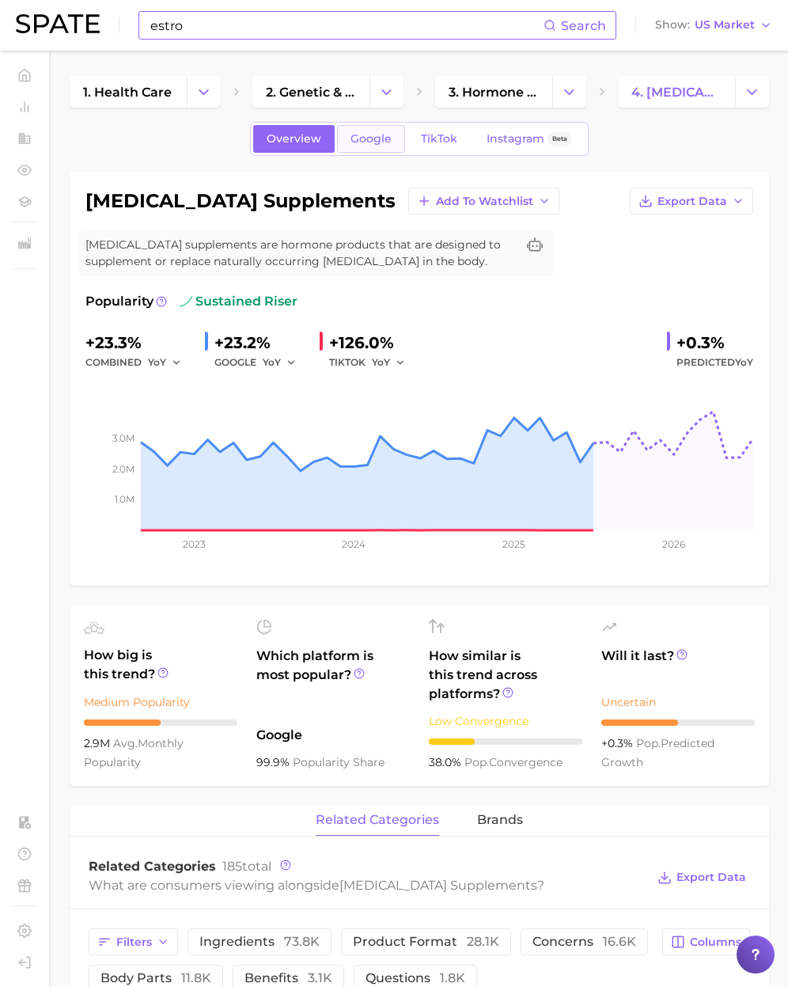
click at [379, 135] on span "Google" at bounding box center [370, 138] width 41 height 13
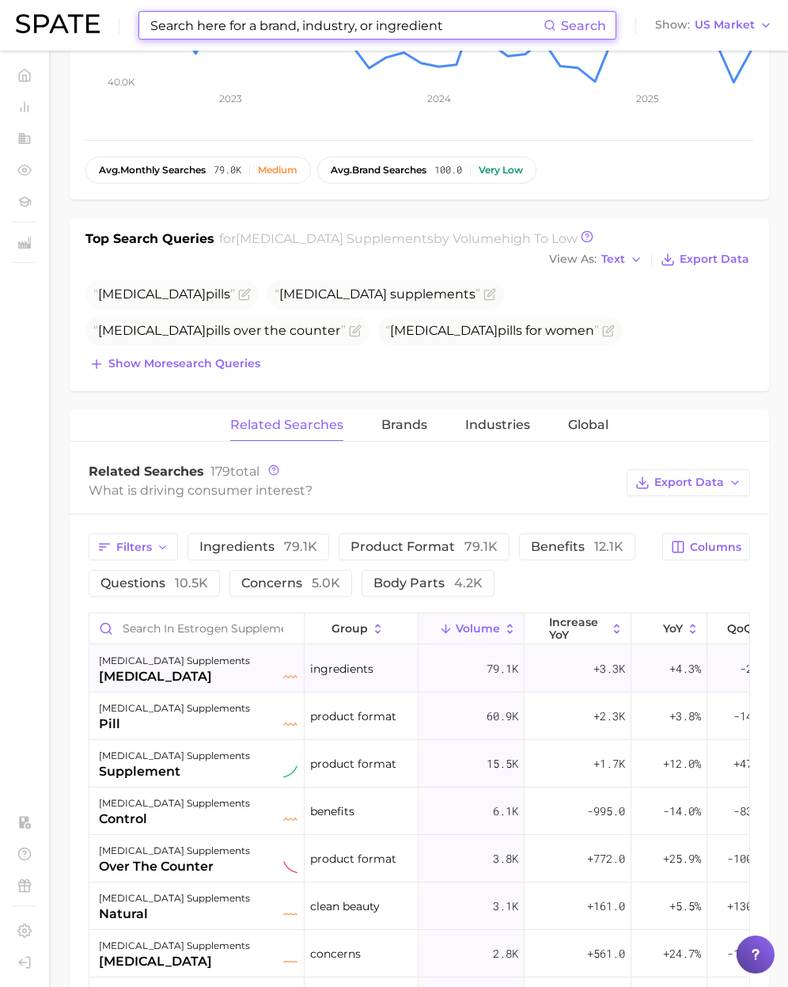
scroll to position [446, 0]
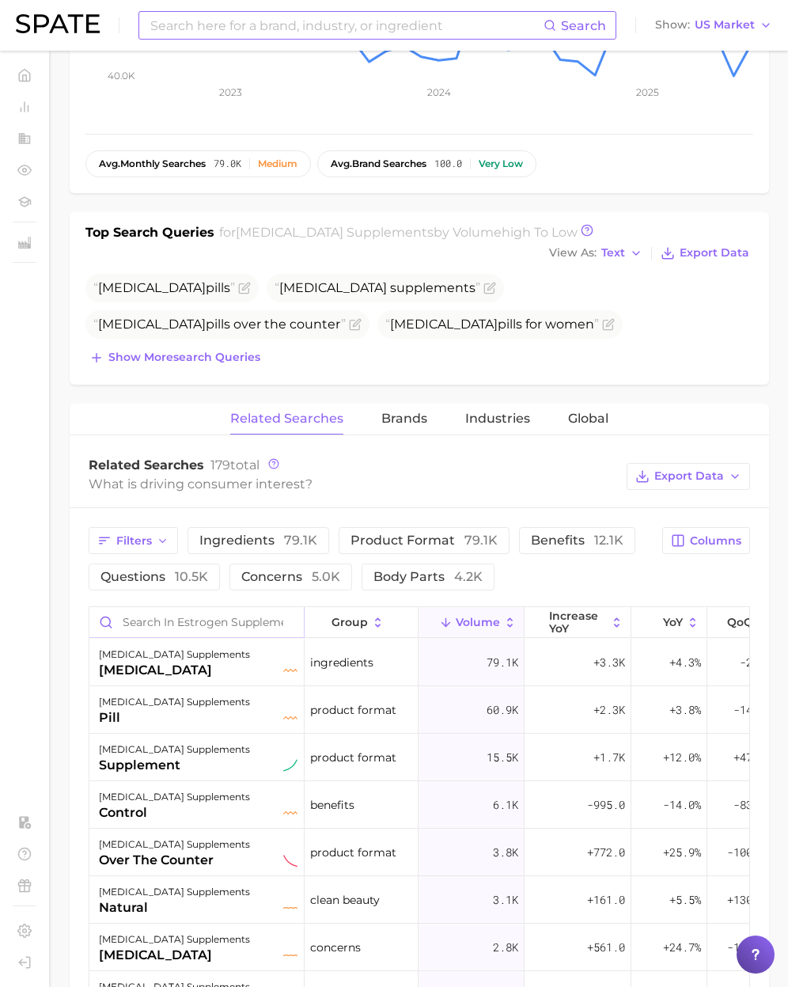
click at [145, 620] on input "Search in estrogen supplements" at bounding box center [196, 622] width 214 height 30
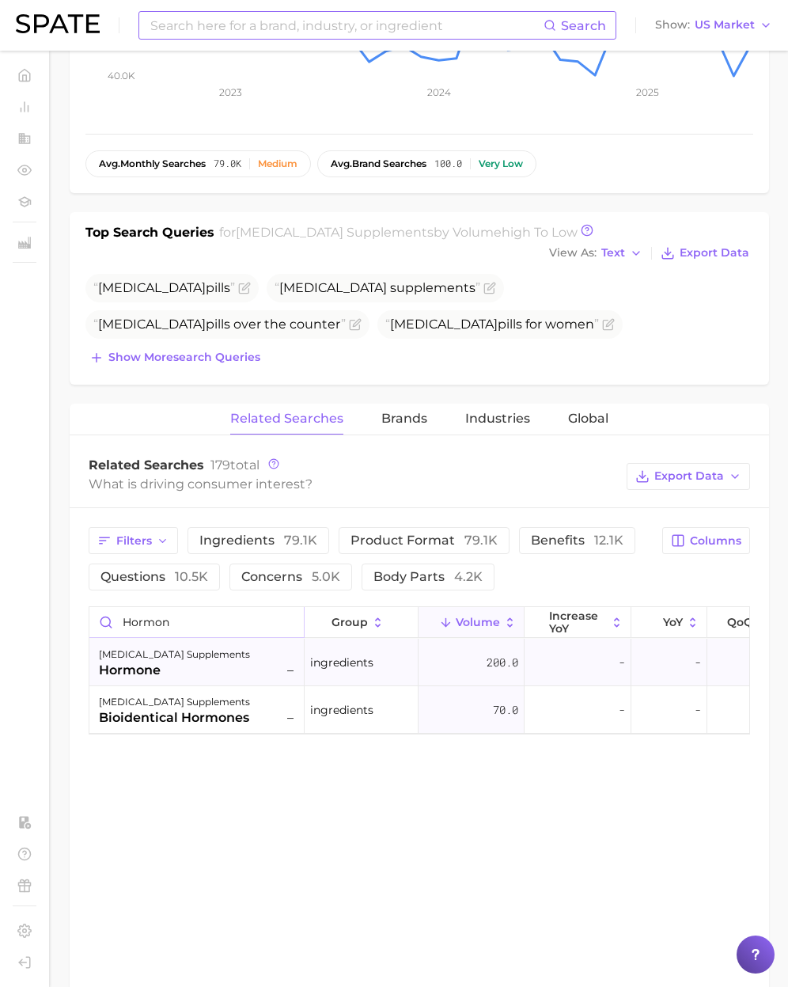
type input "hormon"
click at [152, 664] on div "hormone" at bounding box center [174, 670] width 151 height 19
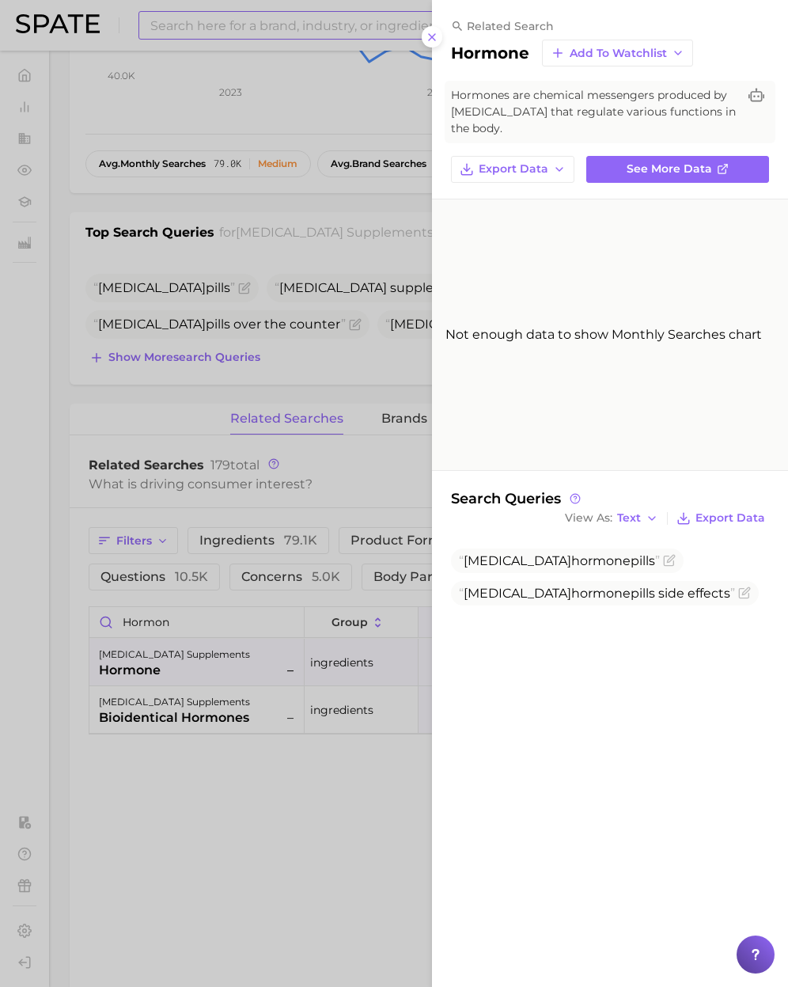
click at [304, 756] on div at bounding box center [394, 493] width 788 height 987
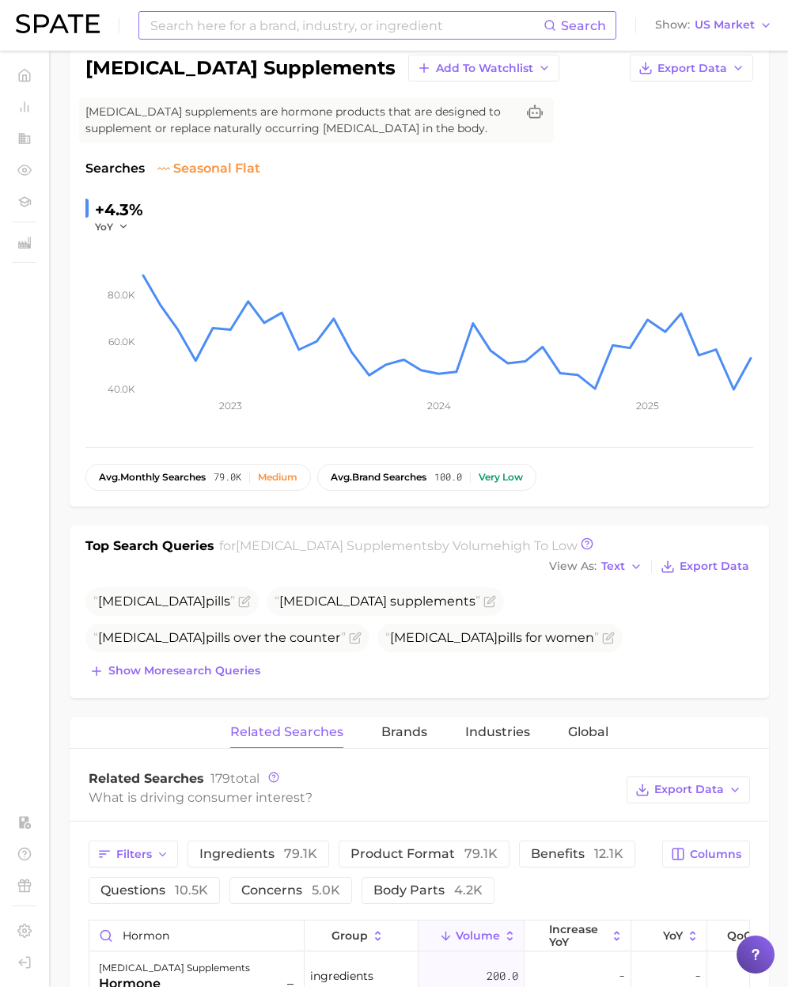
scroll to position [0, 0]
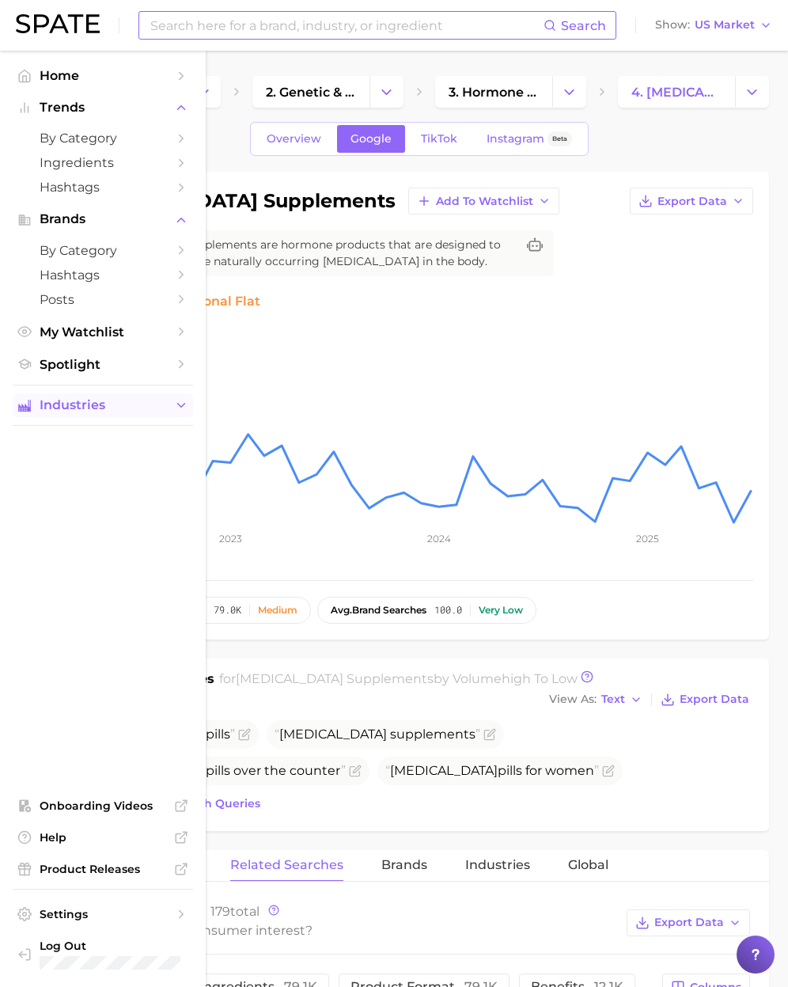
click at [108, 411] on span "Industries" at bounding box center [103, 405] width 127 height 14
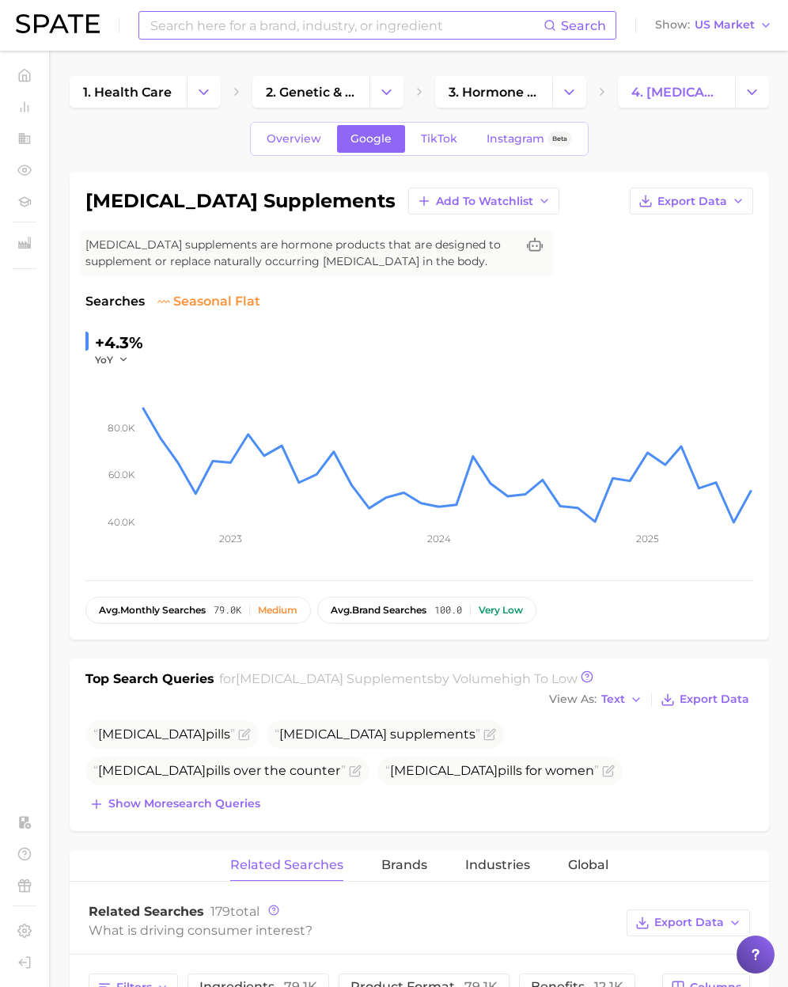
click at [637, 255] on div "estrogen supplements Add to Watchlist Export Data Estrogen supplements are horm…" at bounding box center [419, 406] width 668 height 436
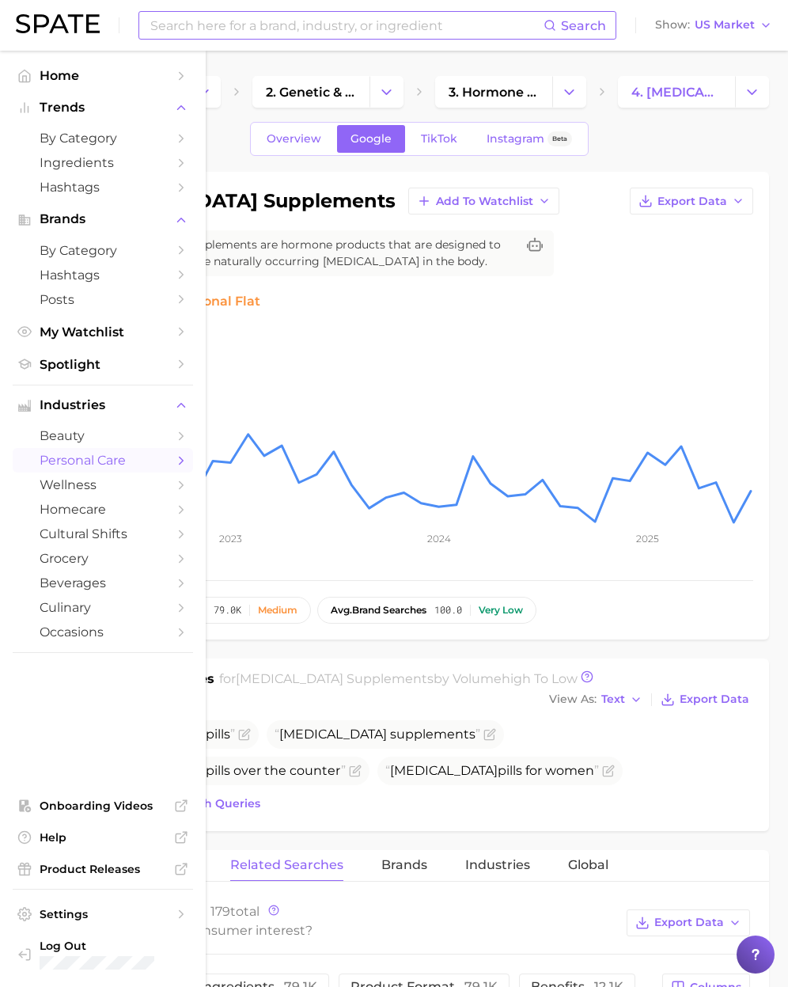
click at [494, 93] on span "3. hormone treatments" at bounding box center [494, 92] width 90 height 15
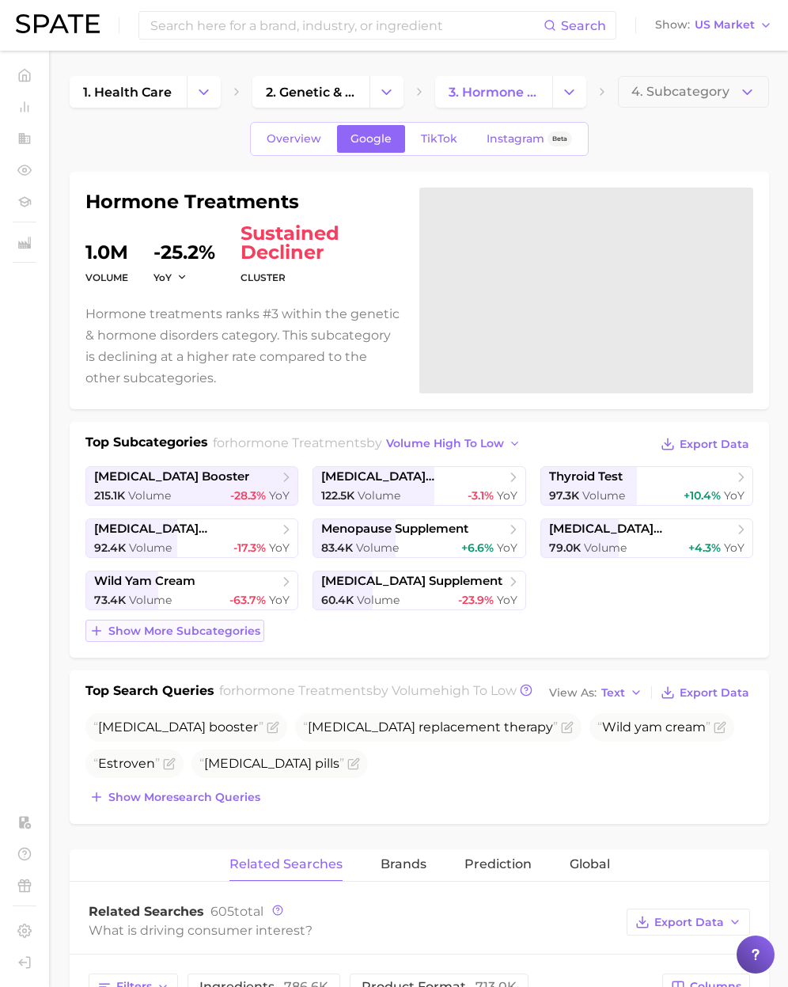
click at [222, 627] on span "Show more subcategories" at bounding box center [184, 630] width 152 height 13
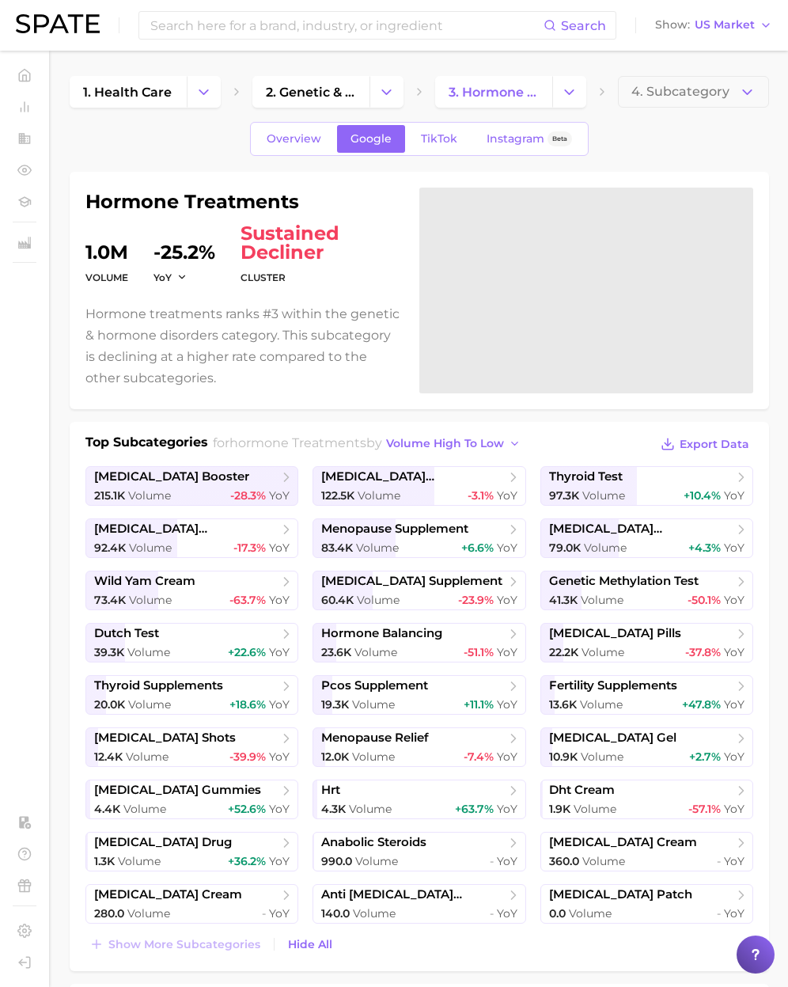
click at [292, 197] on h1 "hormone treatments" at bounding box center [242, 201] width 315 height 19
click at [332, 92] on span "2. genetic & hormone disorders" at bounding box center [311, 92] width 90 height 15
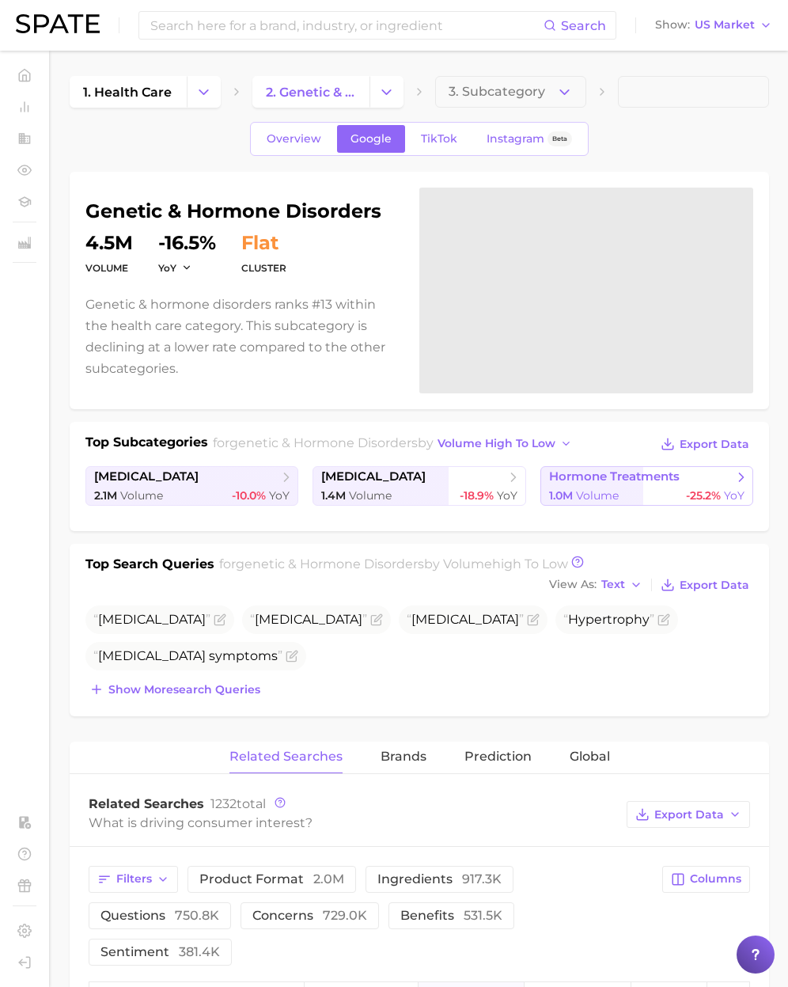
click at [619, 483] on span "hormone treatments" at bounding box center [641, 477] width 184 height 16
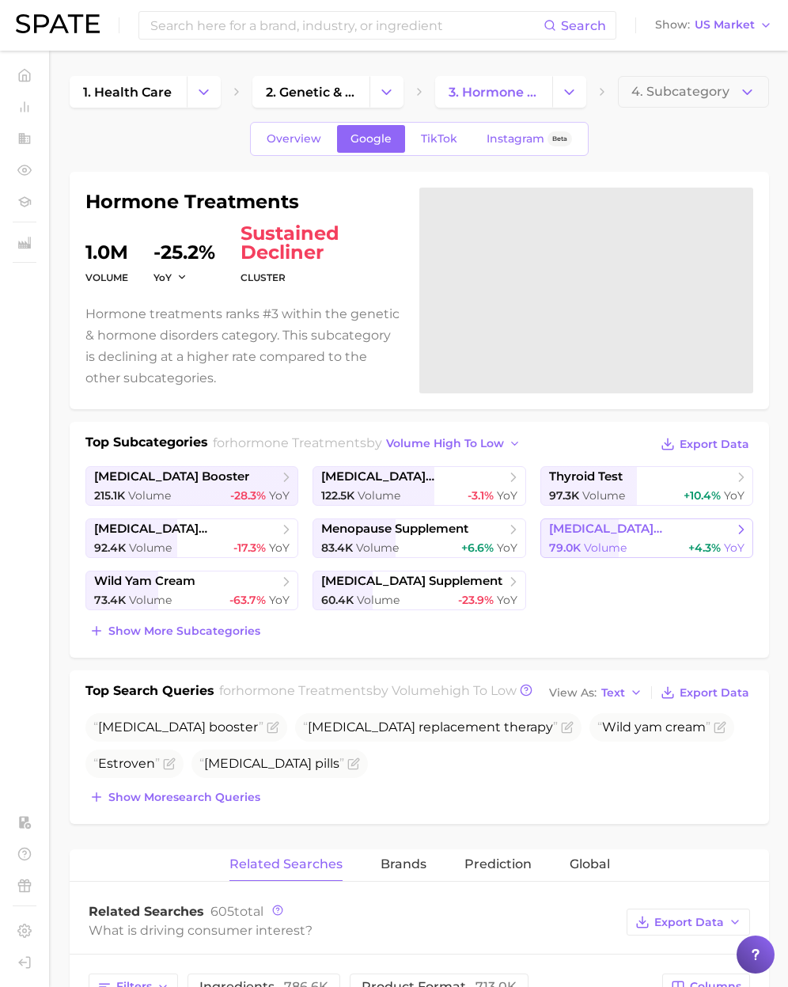
click at [640, 526] on span "estrogen supplements" at bounding box center [641, 528] width 184 height 15
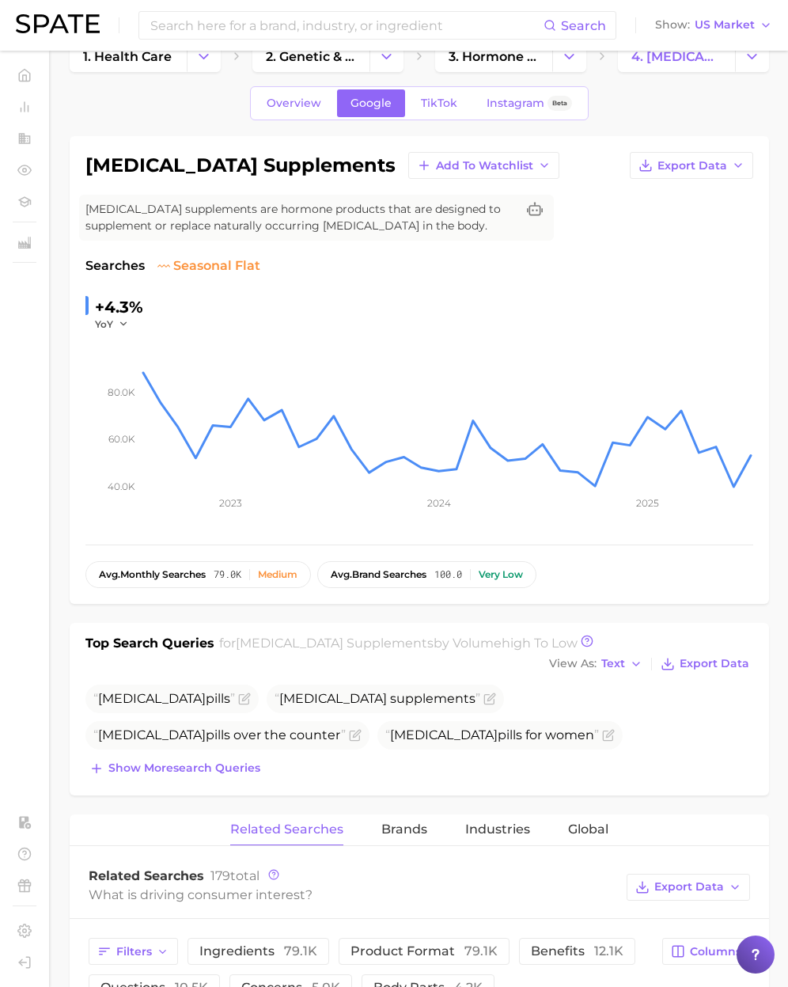
scroll to position [48, 0]
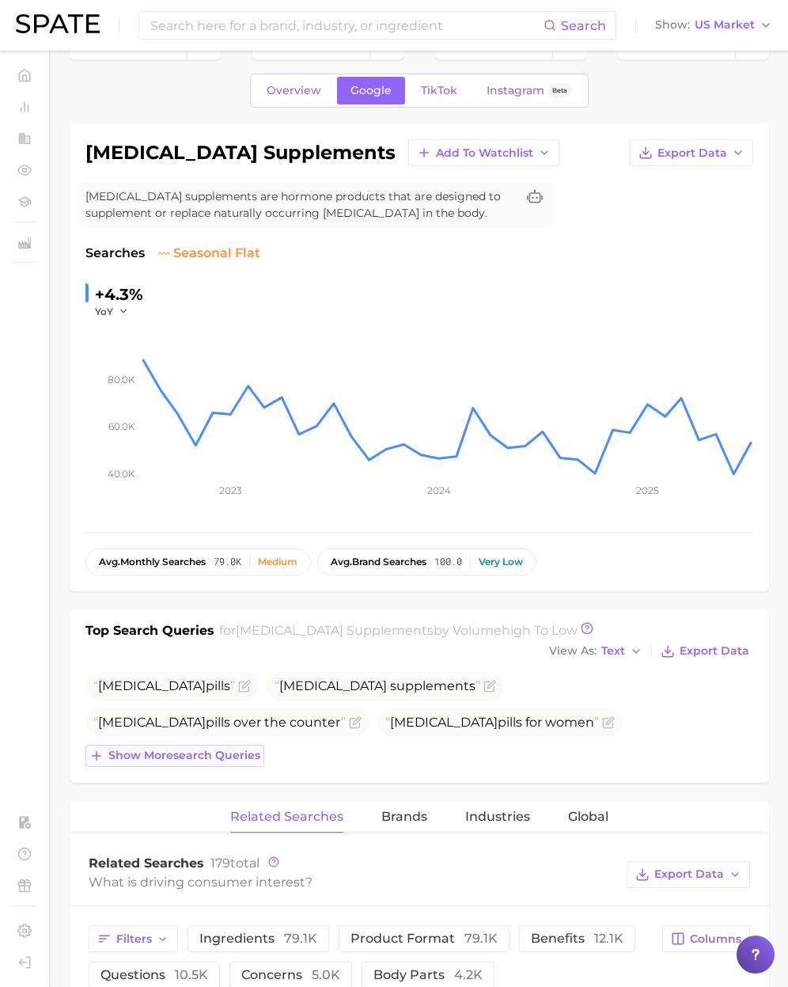
click at [234, 760] on span "Show more search queries" at bounding box center [184, 754] width 152 height 13
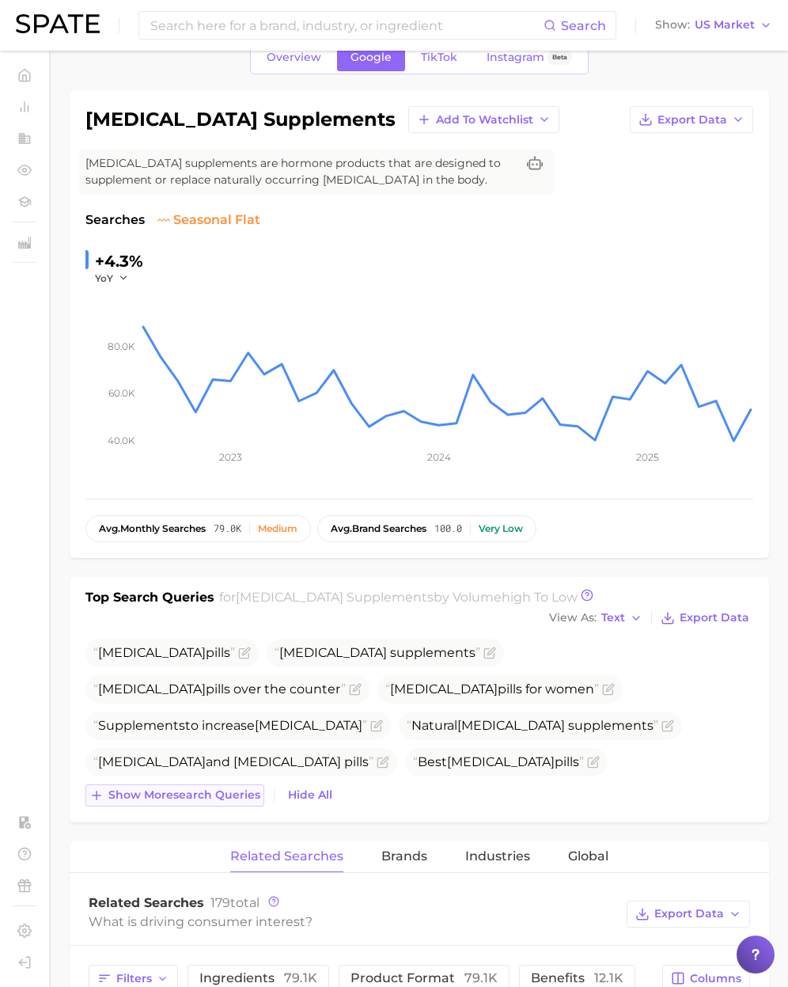
scroll to position [82, 0]
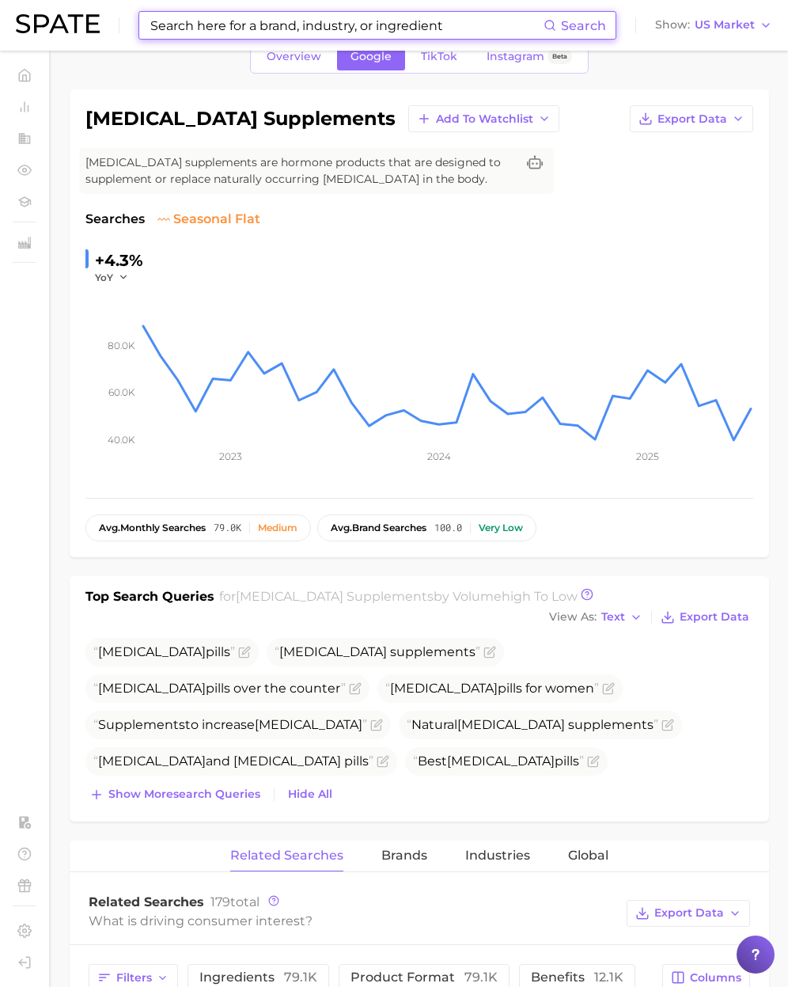
click at [177, 25] on input at bounding box center [346, 25] width 395 height 27
paste input "hormonal balancing chocolate bars"
type input "hormonal balancing chocolate bars"
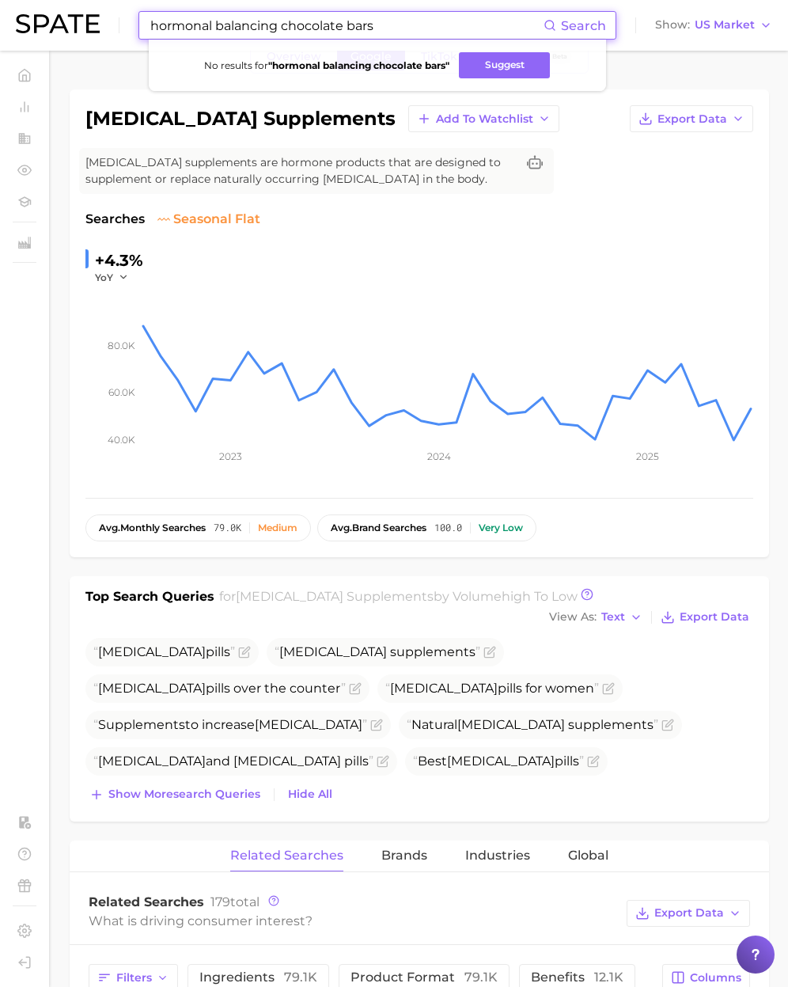
drag, startPoint x: 420, startPoint y: 21, endPoint x: 127, endPoint y: 18, distance: 293.5
click at [127, 18] on div "hormonal balancing chocolate bars Search No results for " hormonal balancing ch…" at bounding box center [394, 25] width 756 height 51
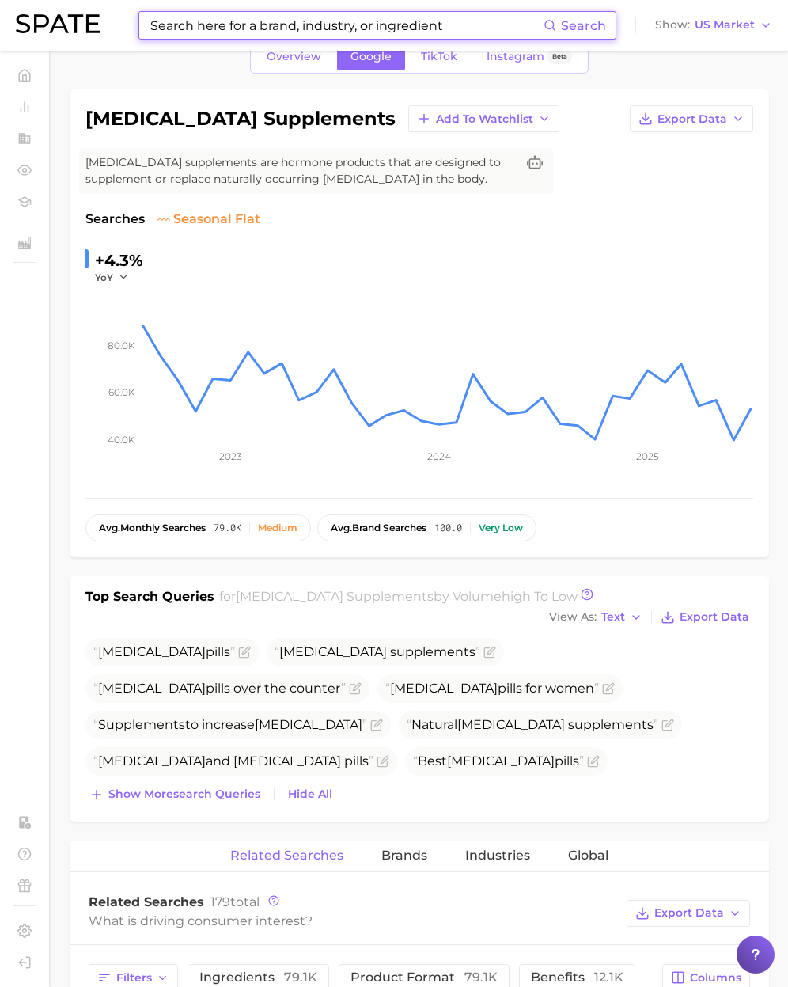
click at [226, 26] on input at bounding box center [346, 25] width 395 height 27
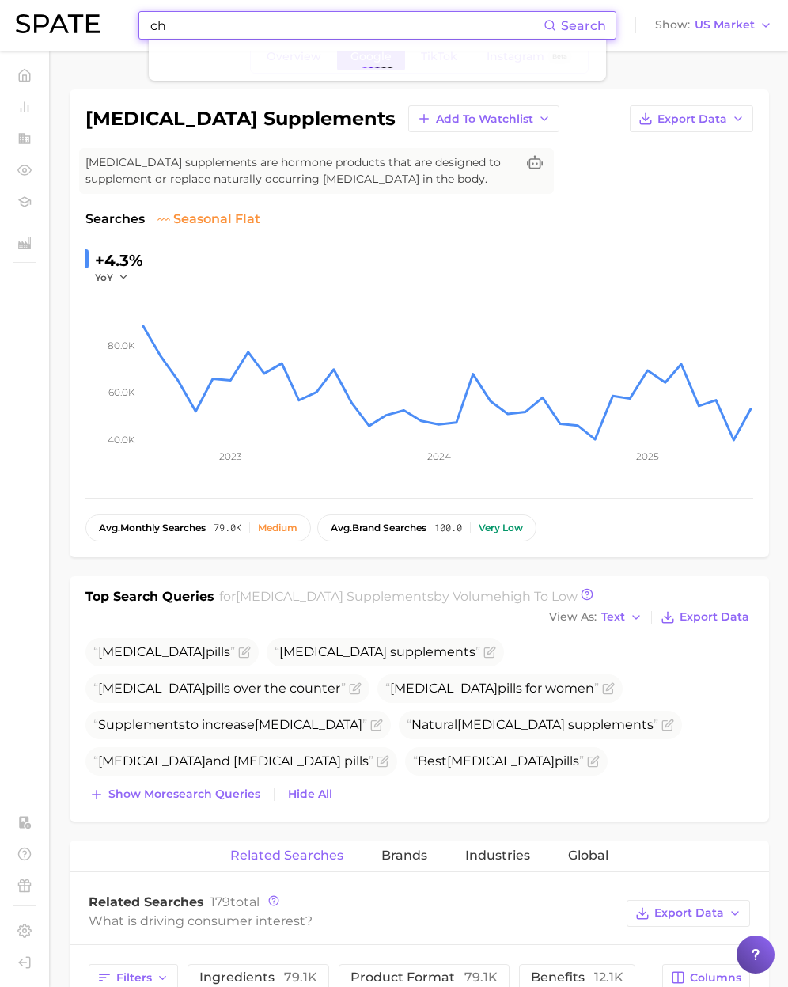
type input "c"
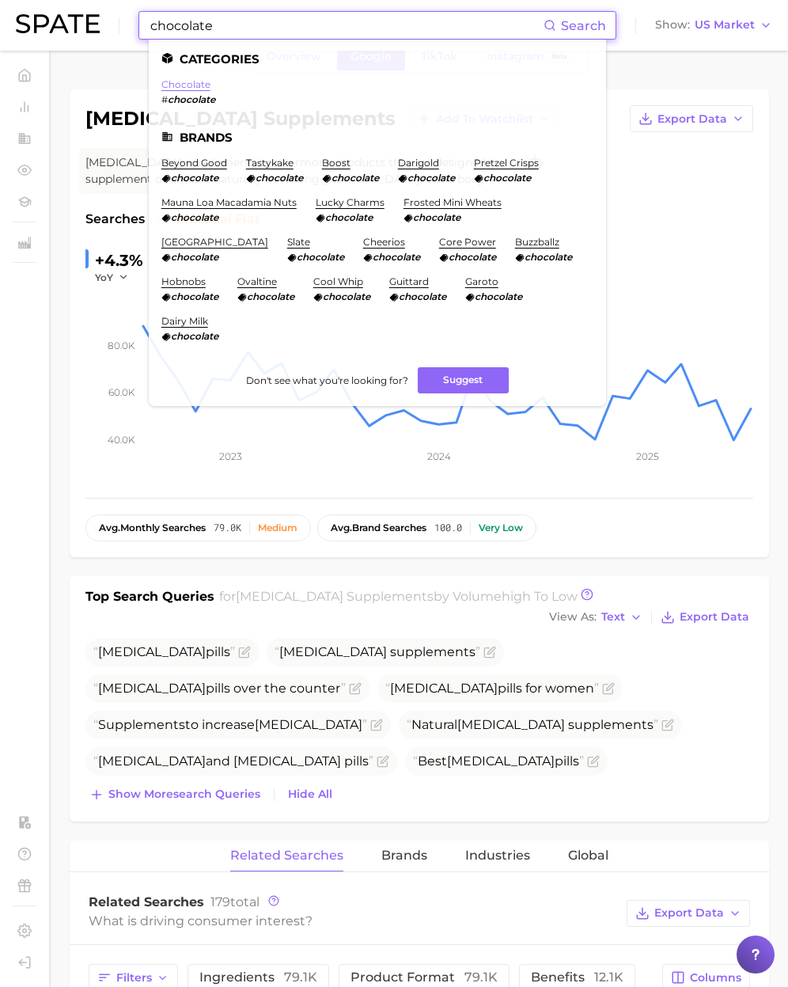
type input "chocolate"
click at [197, 89] on link "chocolate" at bounding box center [185, 84] width 49 height 12
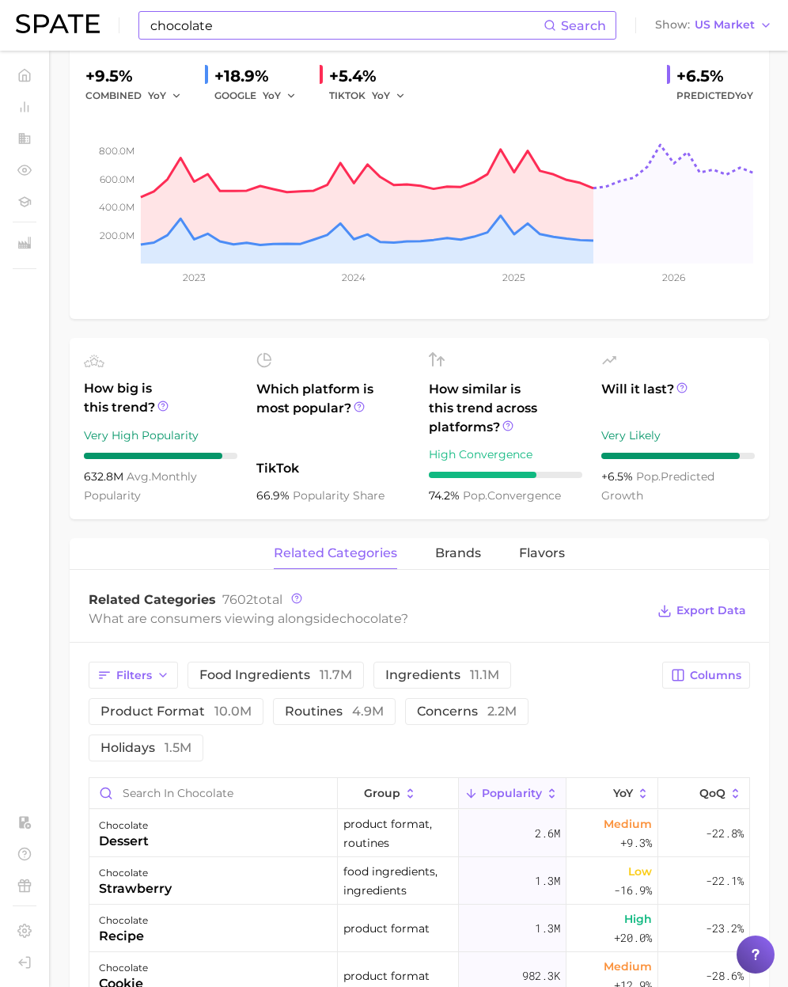
scroll to position [337, 0]
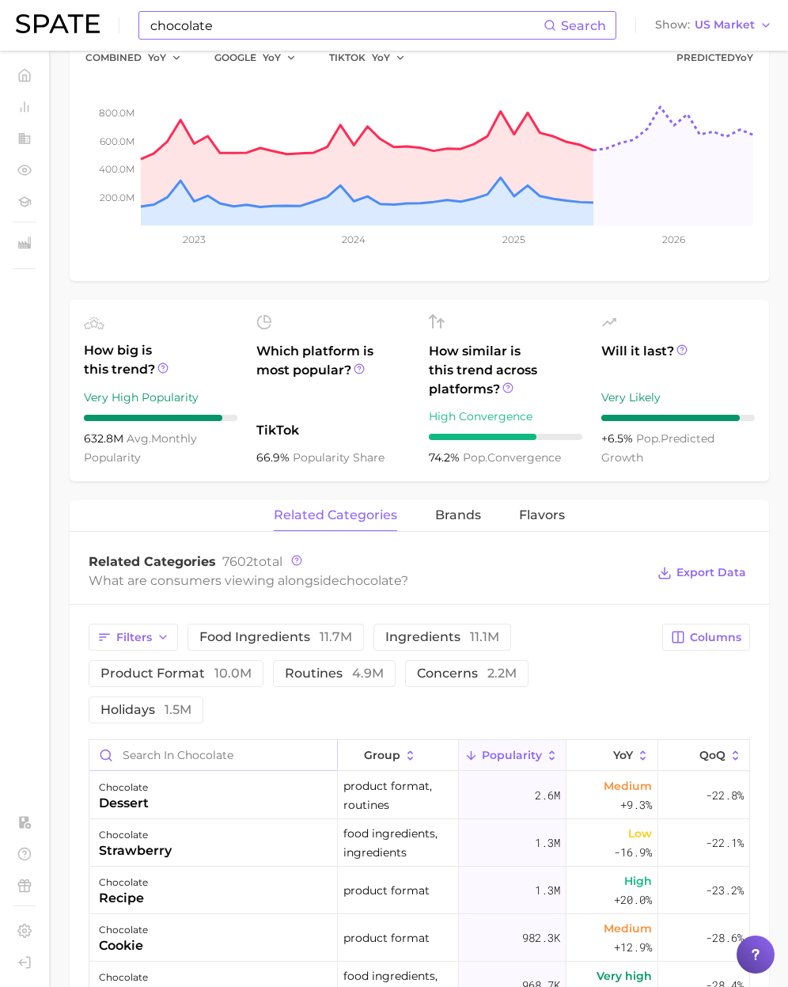
drag, startPoint x: 196, startPoint y: 707, endPoint x: 199, endPoint y: 715, distance: 9.3
click at [197, 740] on input "Search in chocolate" at bounding box center [213, 755] width 248 height 30
click at [199, 740] on input "Search in chocolate" at bounding box center [213, 755] width 248 height 30
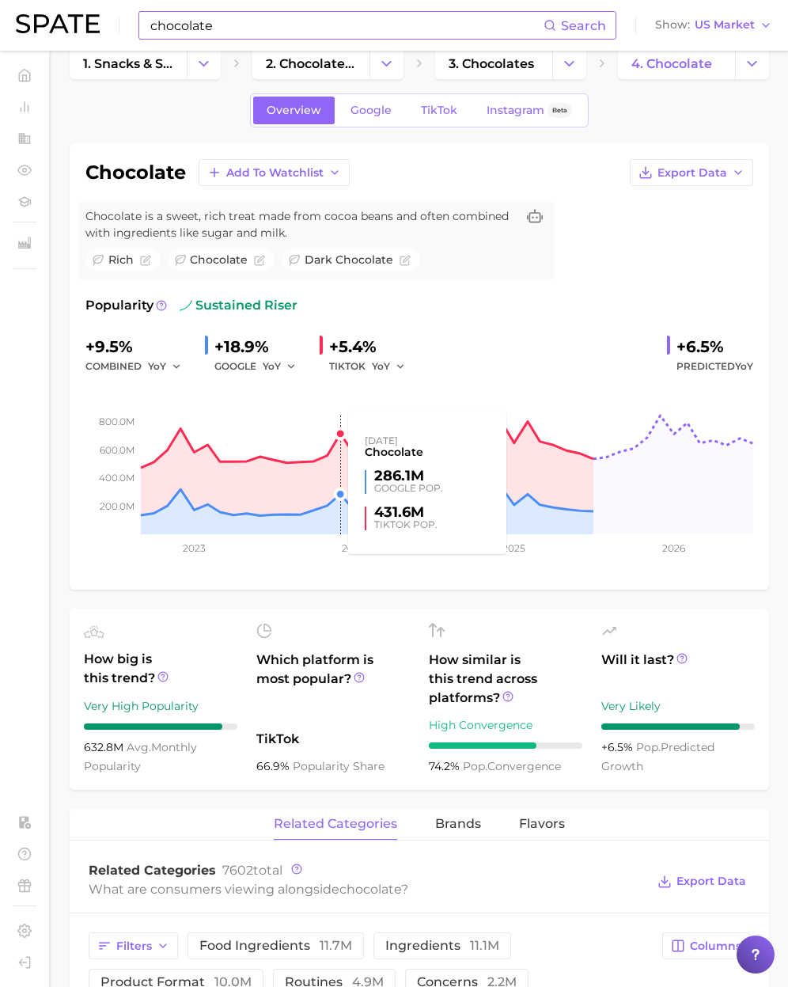
scroll to position [0, 0]
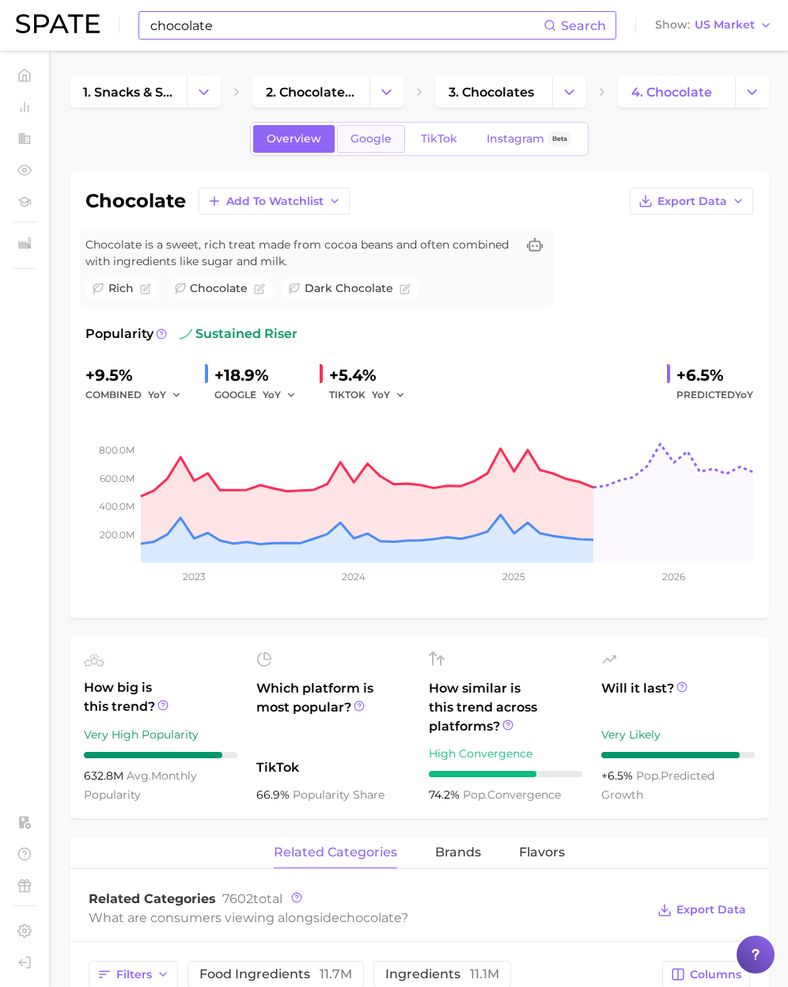
type input "meno"
click at [362, 144] on span "Google" at bounding box center [370, 138] width 41 height 13
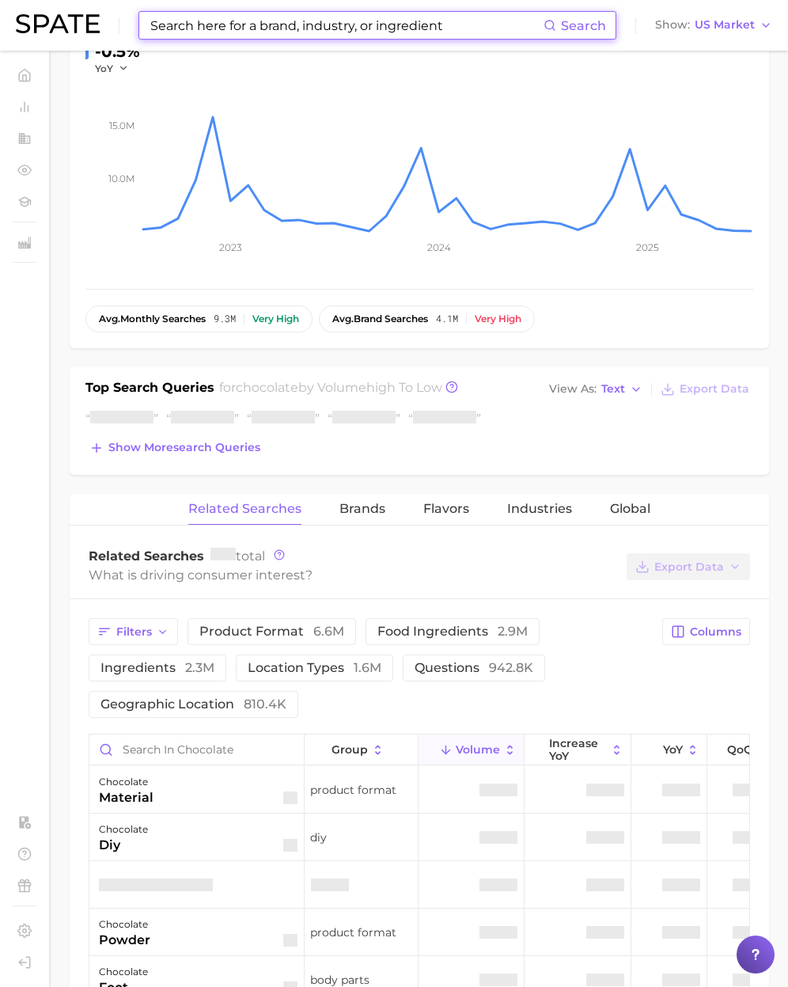
scroll to position [419, 0]
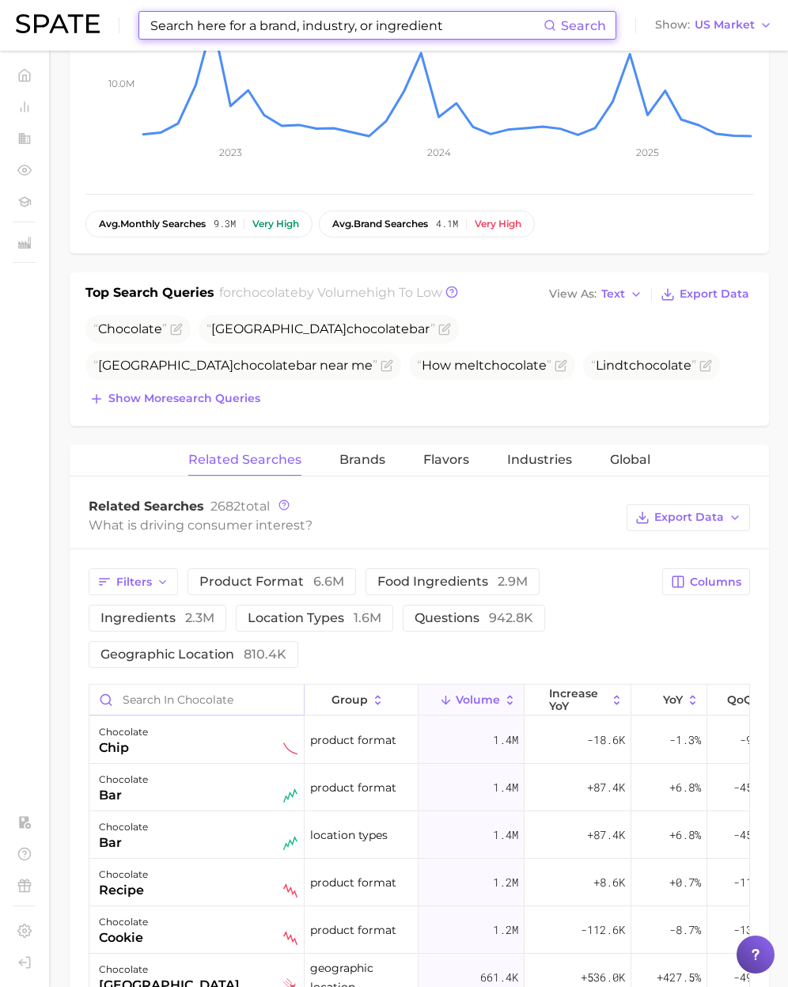
click at [142, 699] on input "Search in chocolate" at bounding box center [196, 699] width 214 height 30
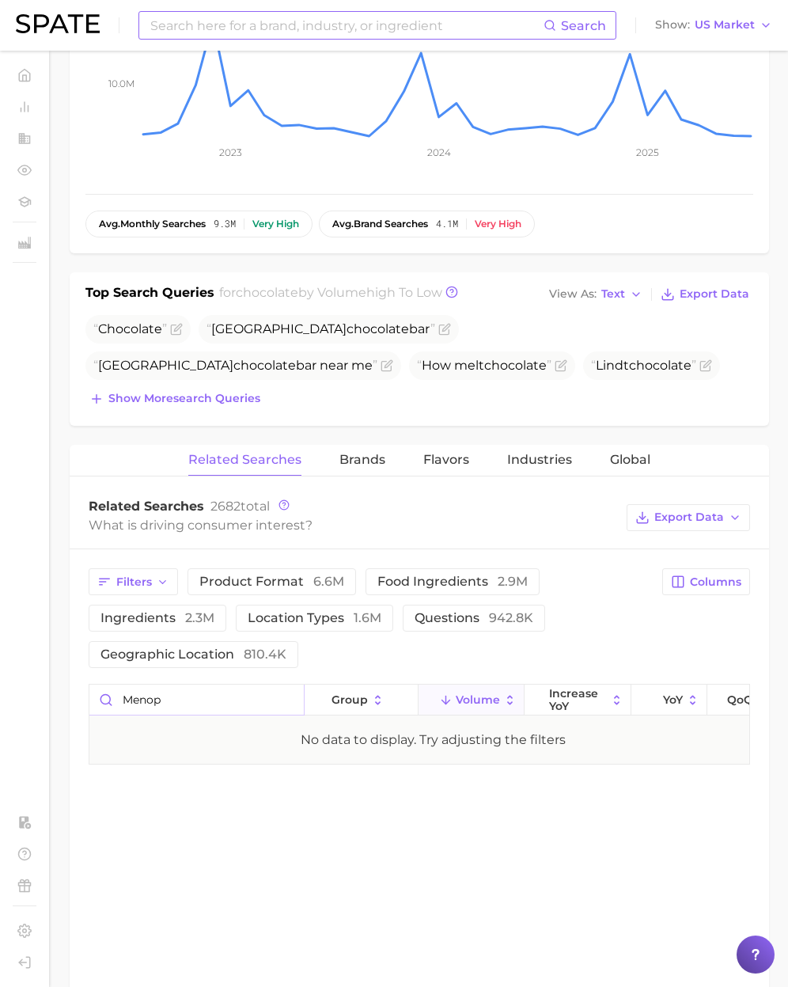
type input "menop"
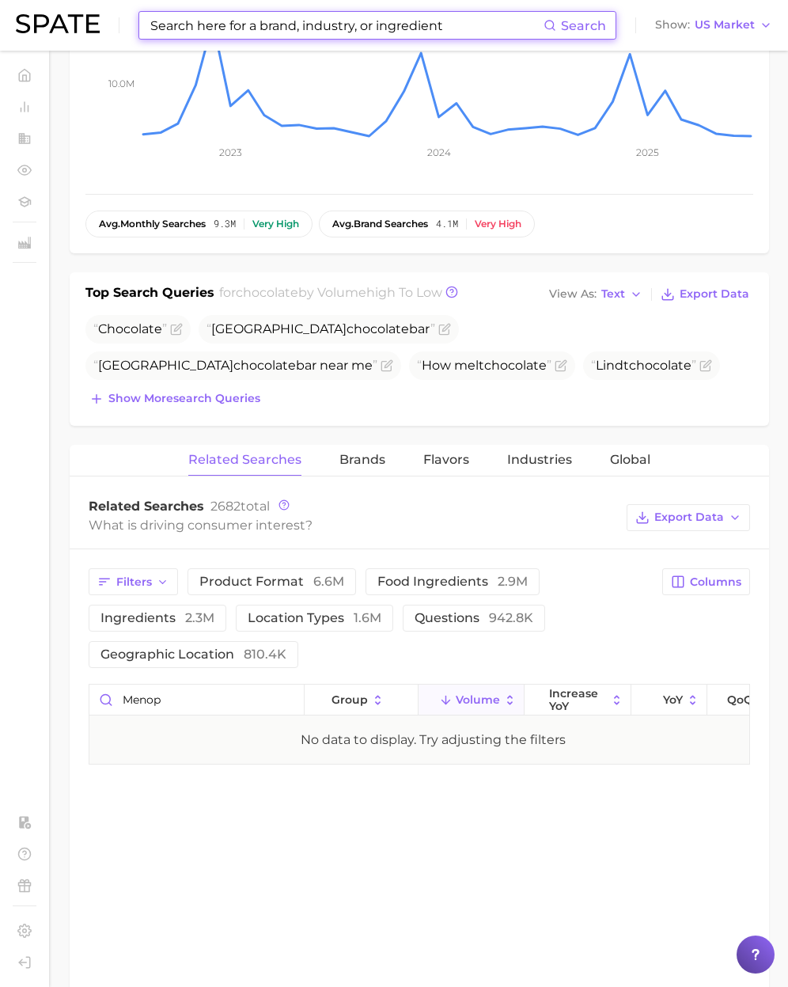
click at [171, 23] on input at bounding box center [346, 25] width 395 height 27
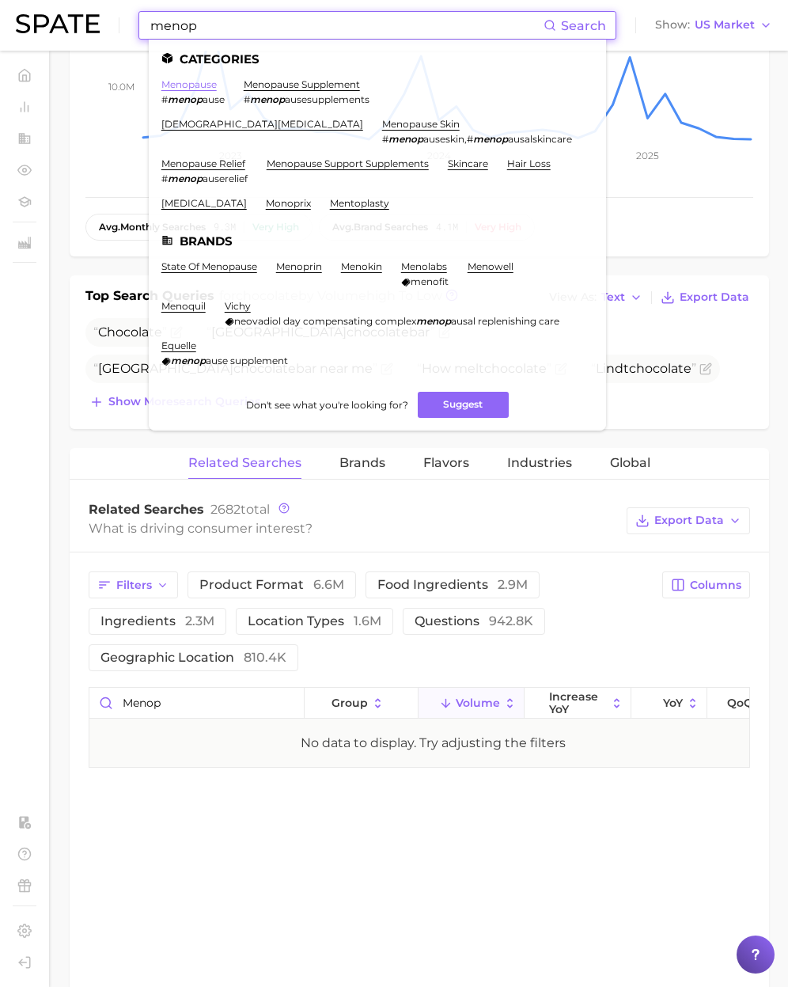
type input "menop"
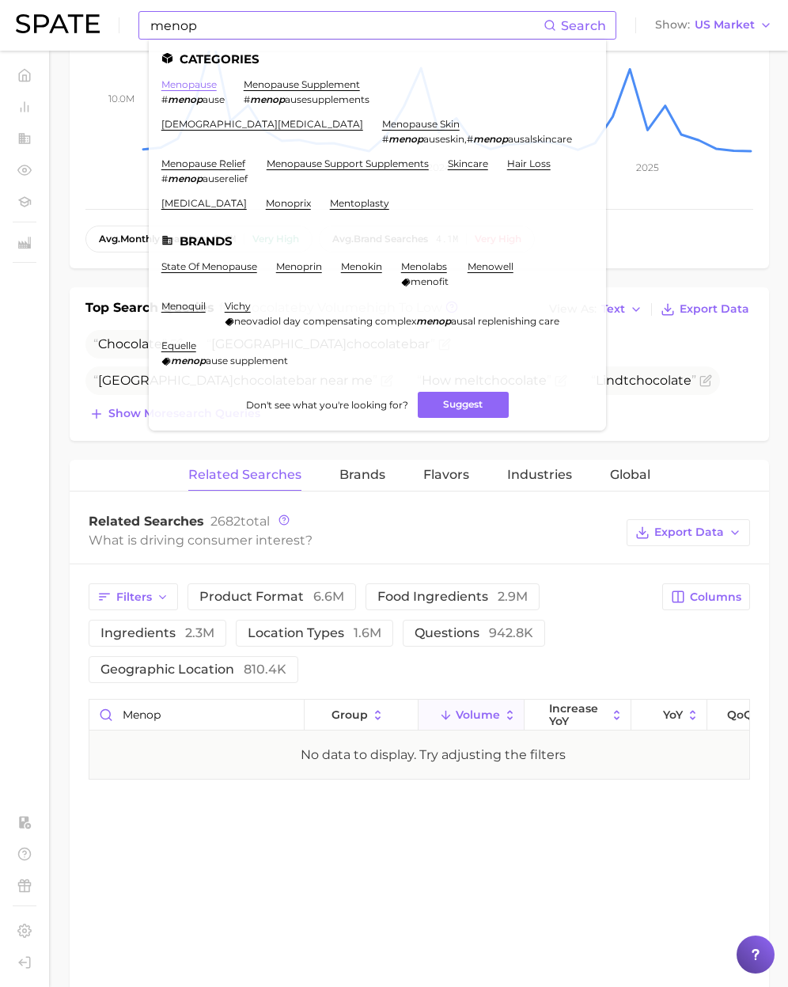
click at [190, 81] on link "menopause" at bounding box center [188, 84] width 55 height 12
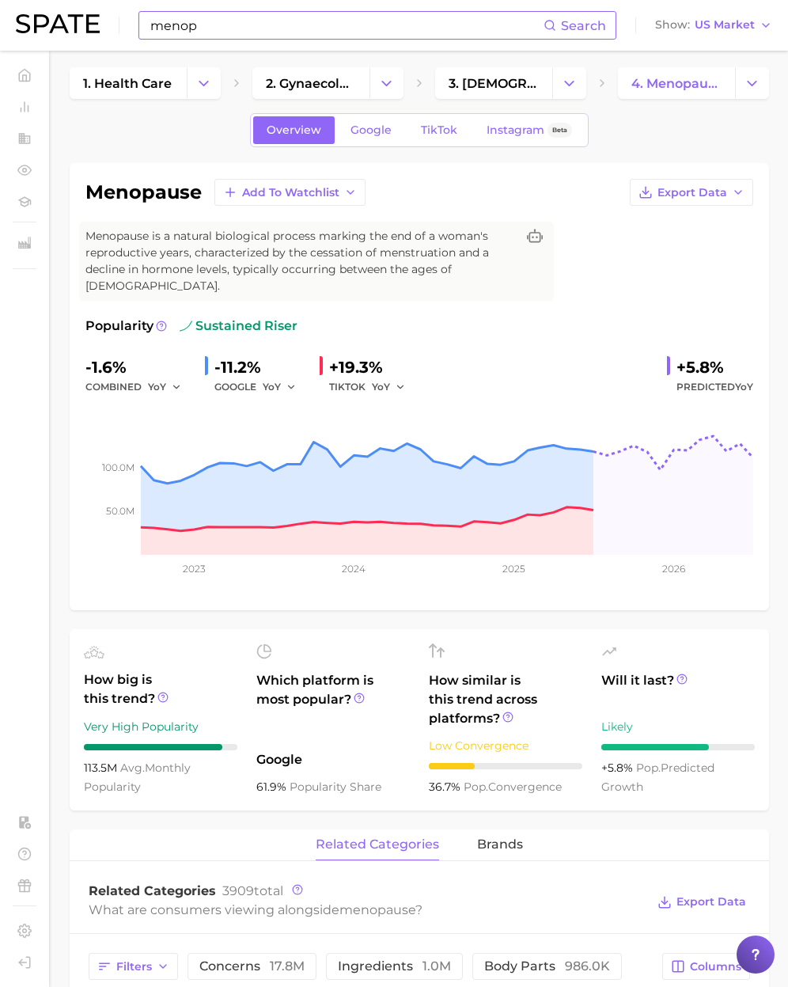
scroll to position [10, 0]
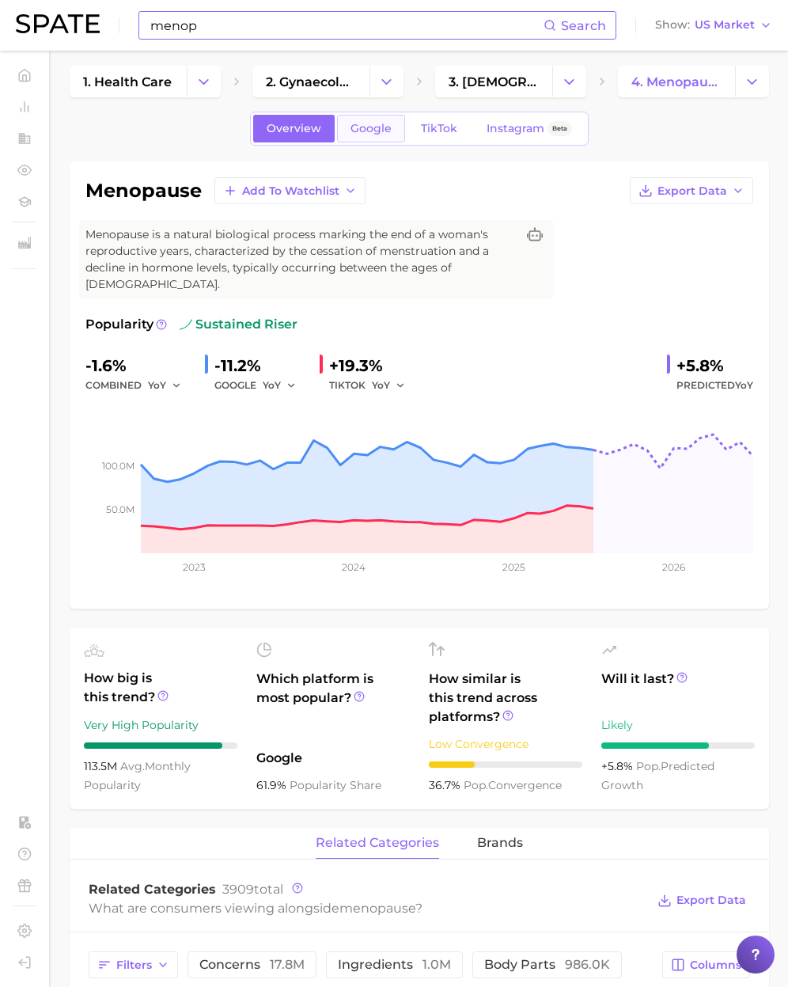
click at [368, 130] on span "Google" at bounding box center [370, 128] width 41 height 13
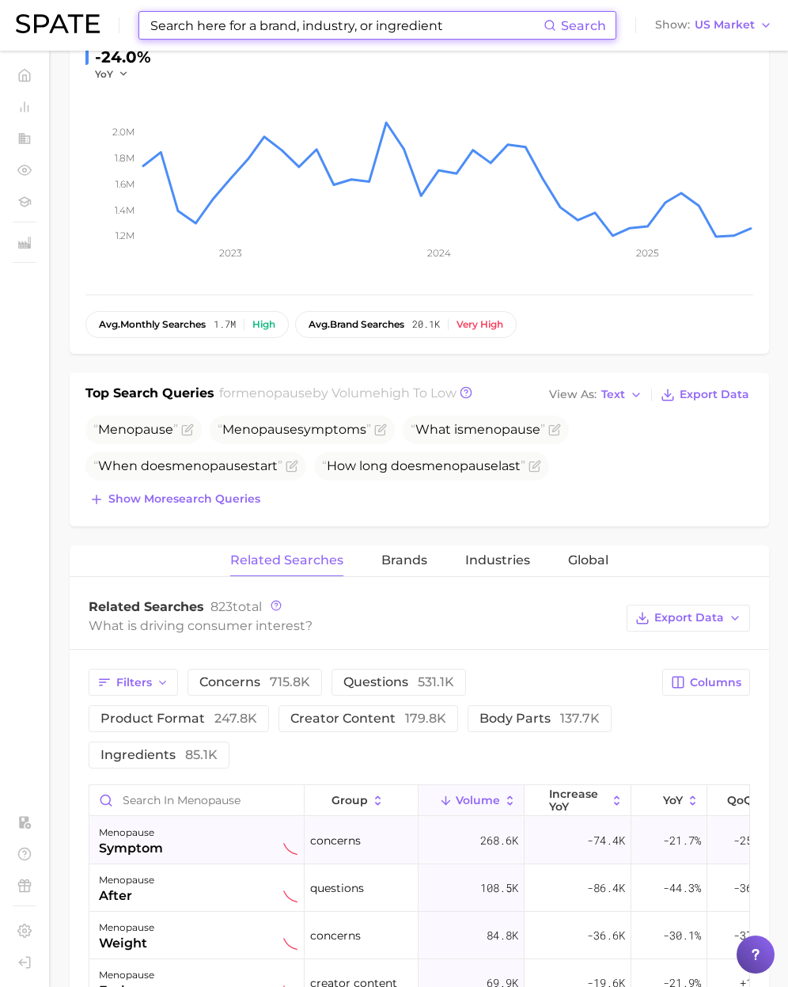
scroll to position [325, 0]
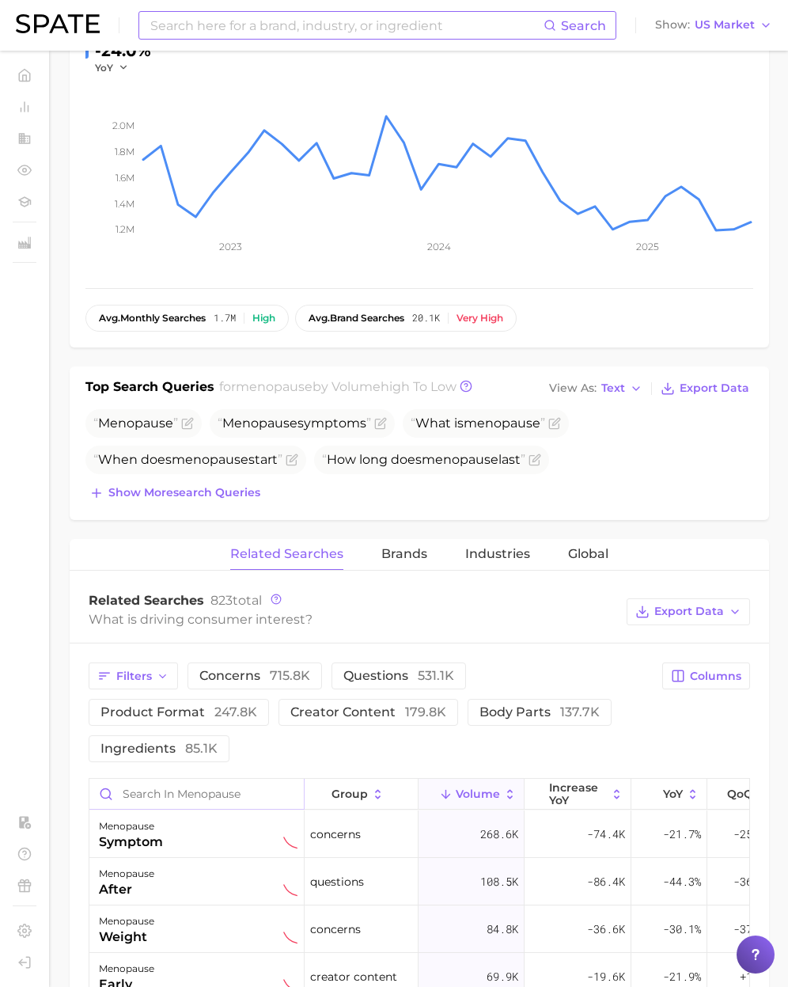
click at [146, 779] on input "Search in menopause" at bounding box center [196, 794] width 214 height 30
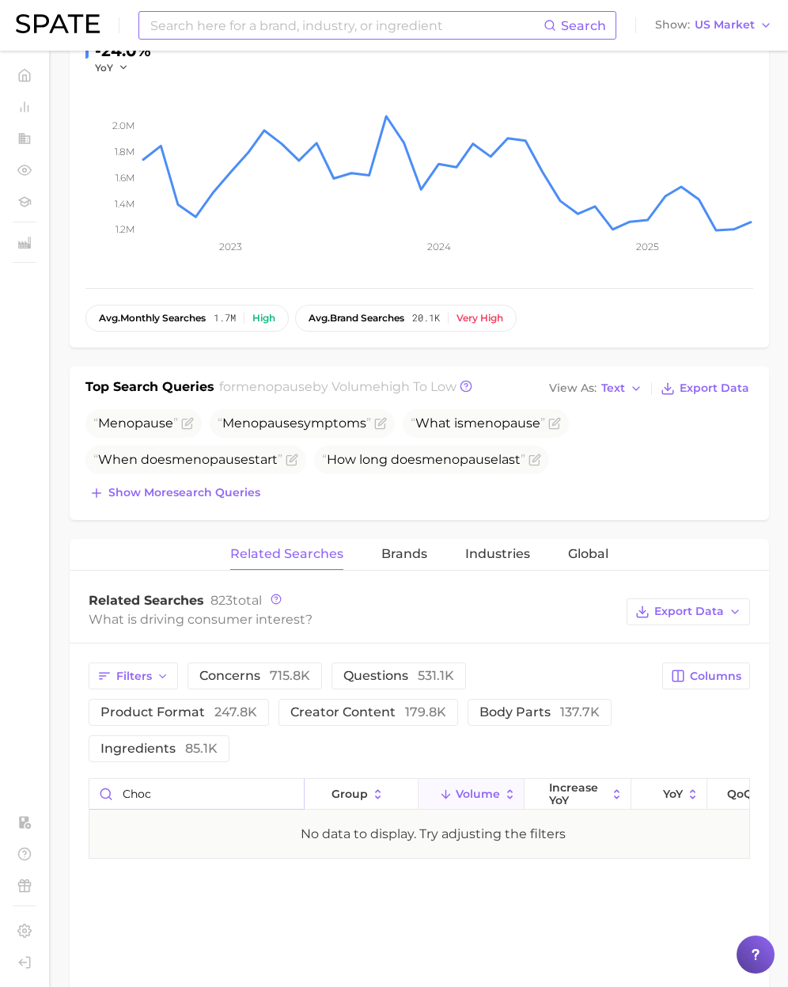
type input "choc"
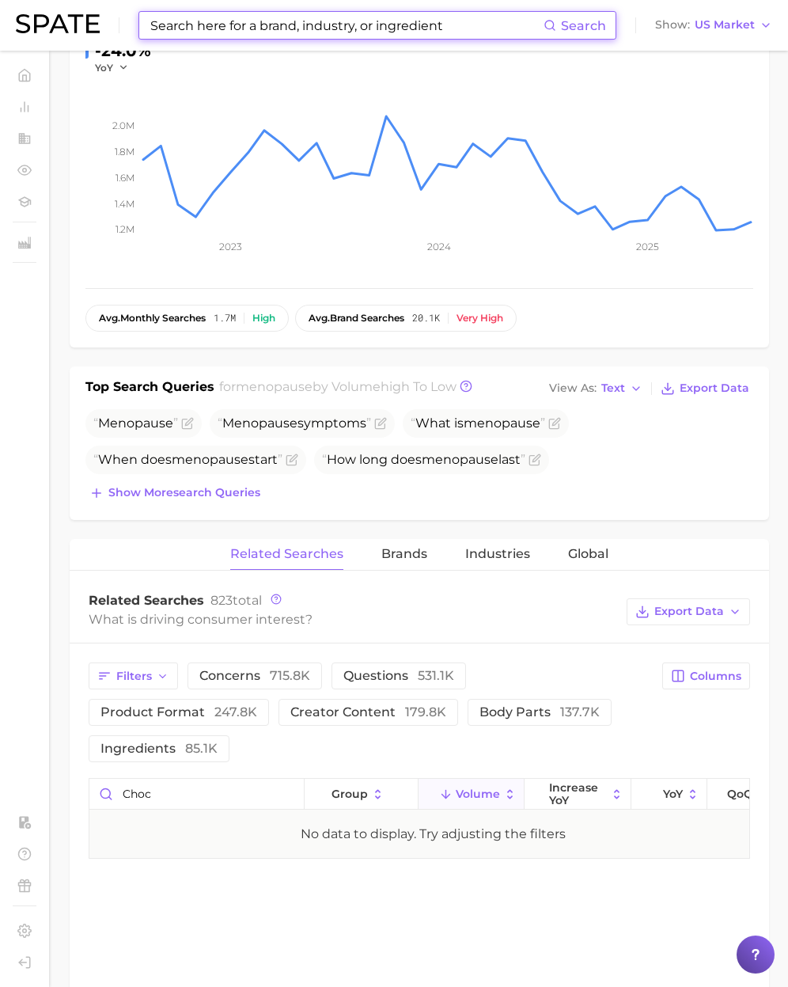
click at [202, 36] on input at bounding box center [346, 25] width 395 height 27
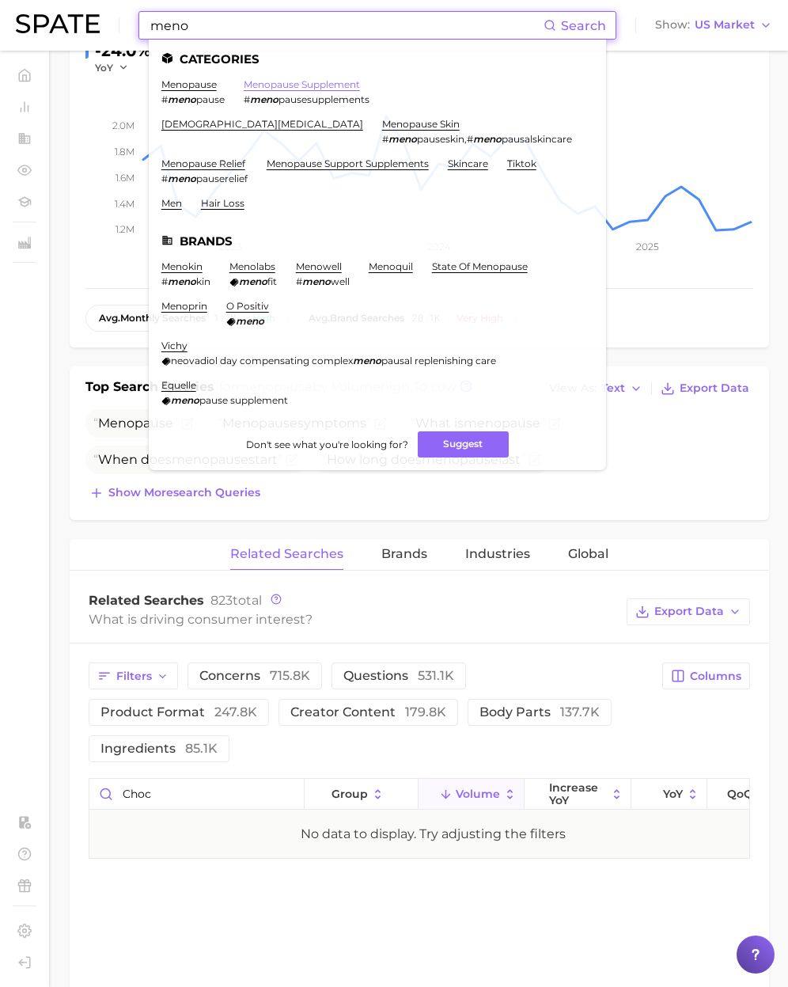
type input "meno"
click at [271, 84] on link "menopause supplement" at bounding box center [302, 84] width 116 height 12
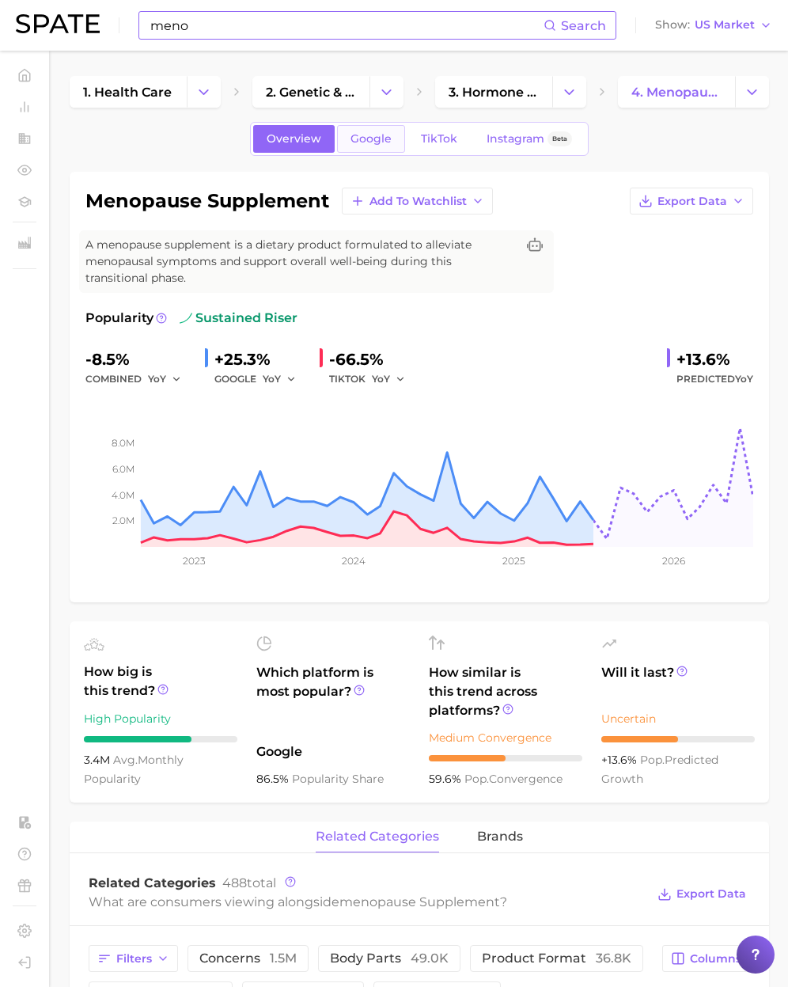
click at [366, 150] on link "Google" at bounding box center [371, 139] width 68 height 28
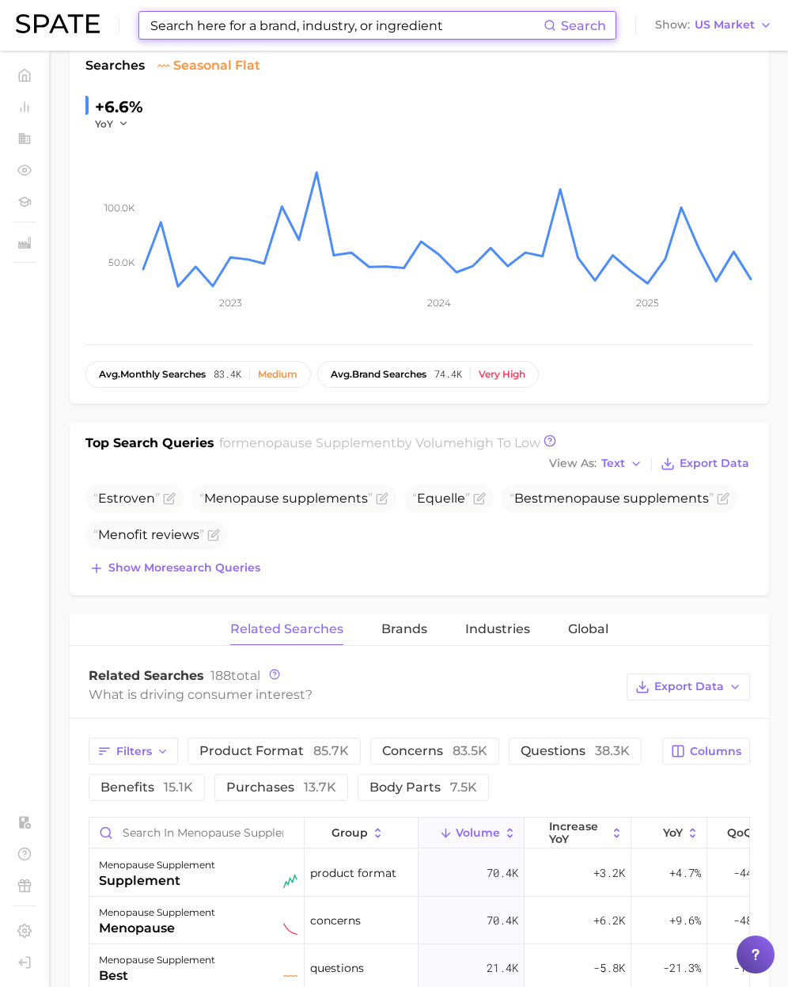
scroll to position [279, 0]
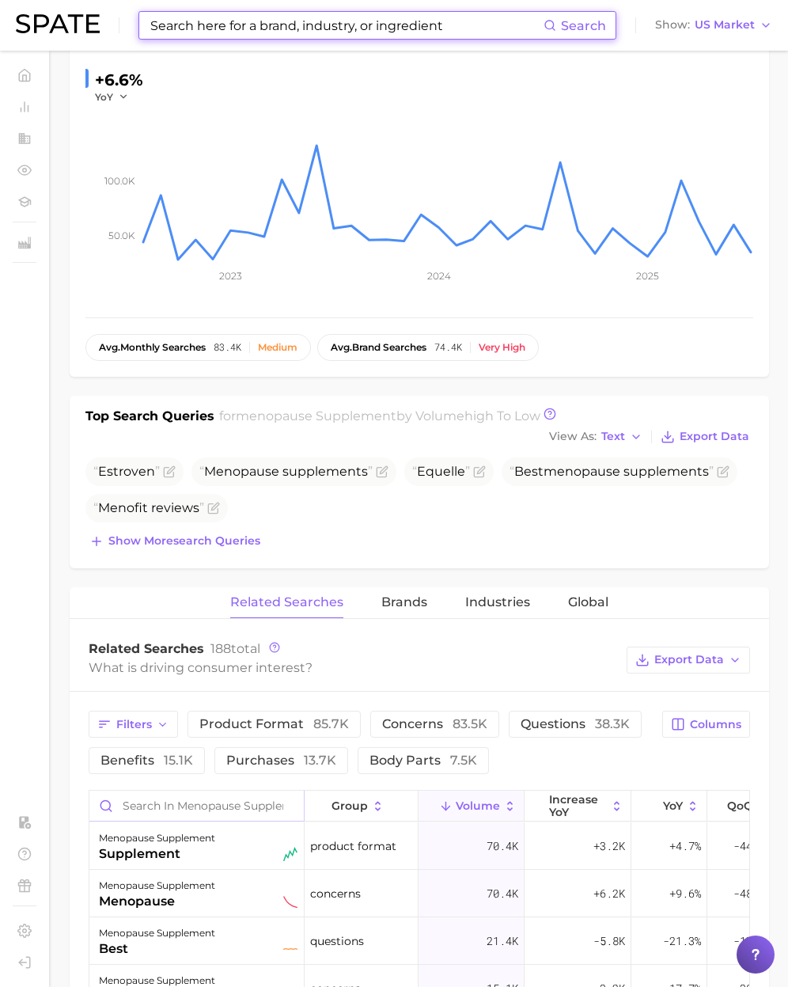
click at [158, 803] on input "Search in menopause supplement" at bounding box center [196, 805] width 214 height 30
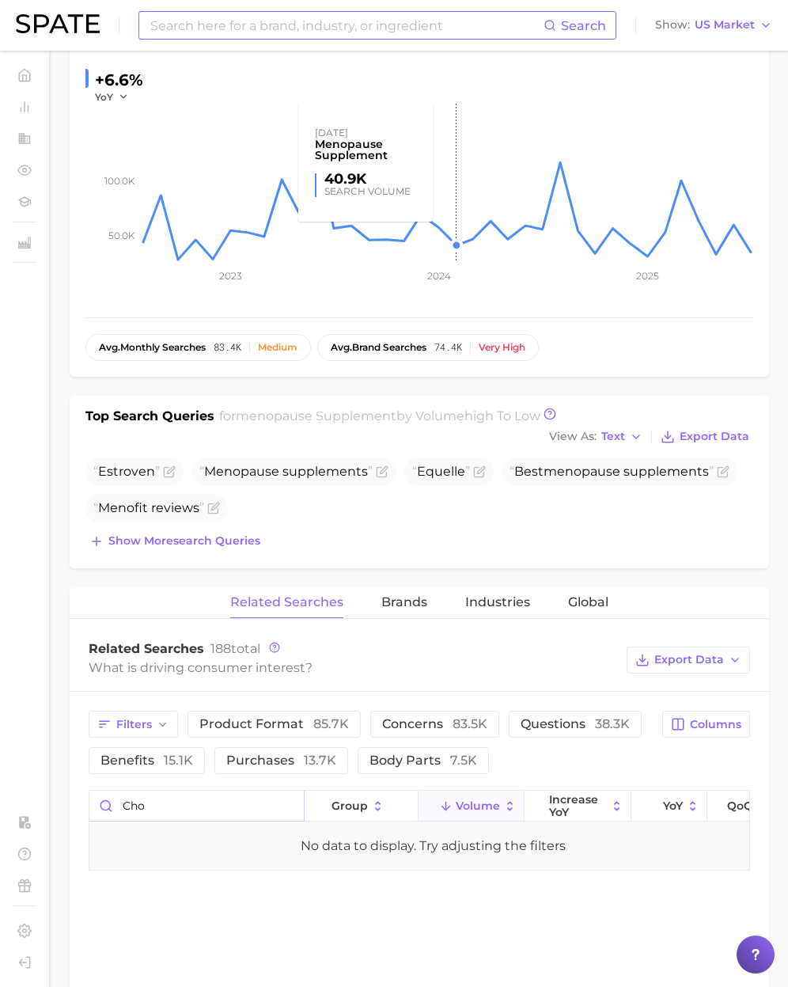
scroll to position [0, 0]
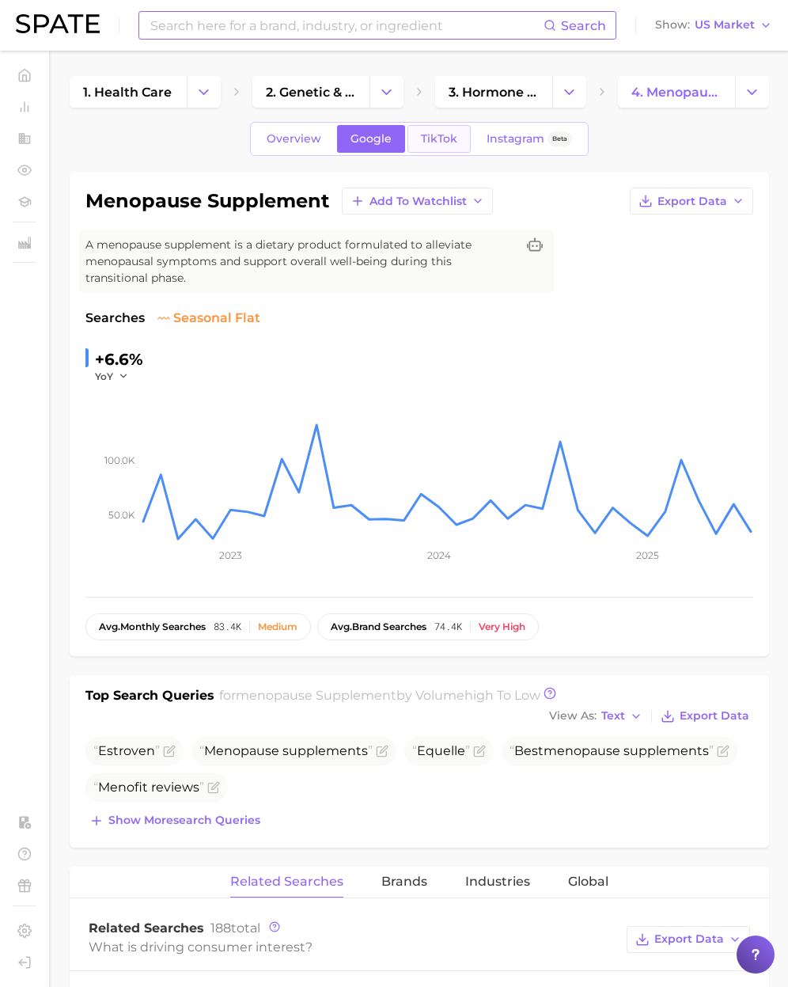
type input "cho"
click at [440, 144] on span "TikTok" at bounding box center [439, 138] width 36 height 13
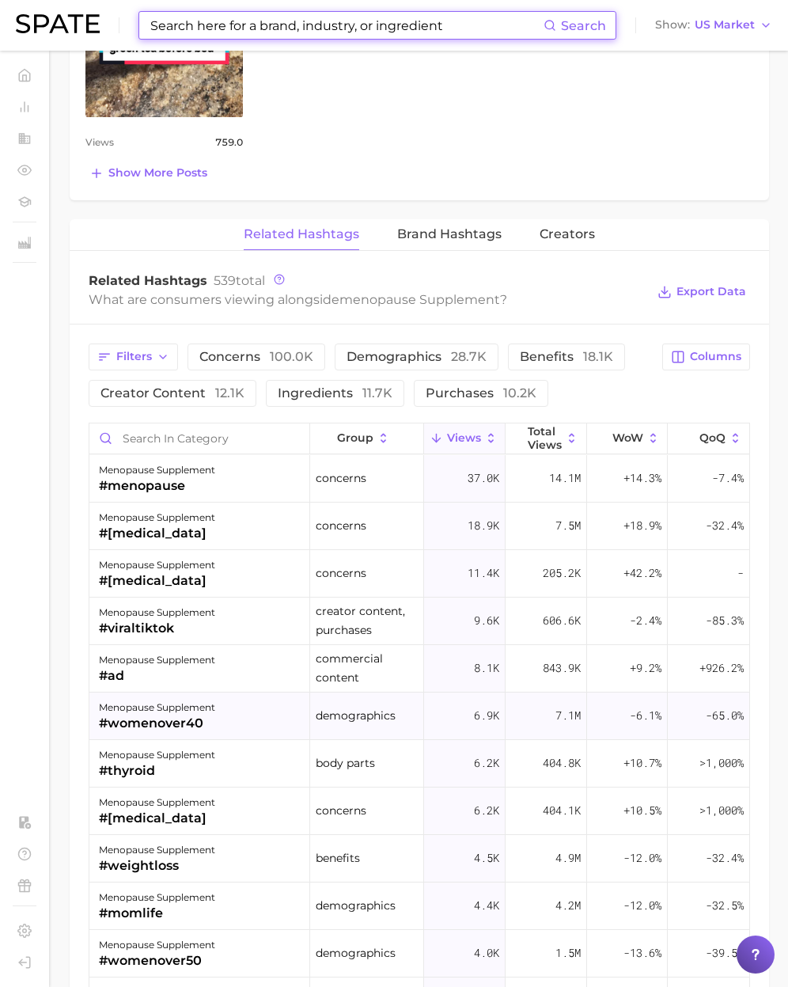
scroll to position [1414, 0]
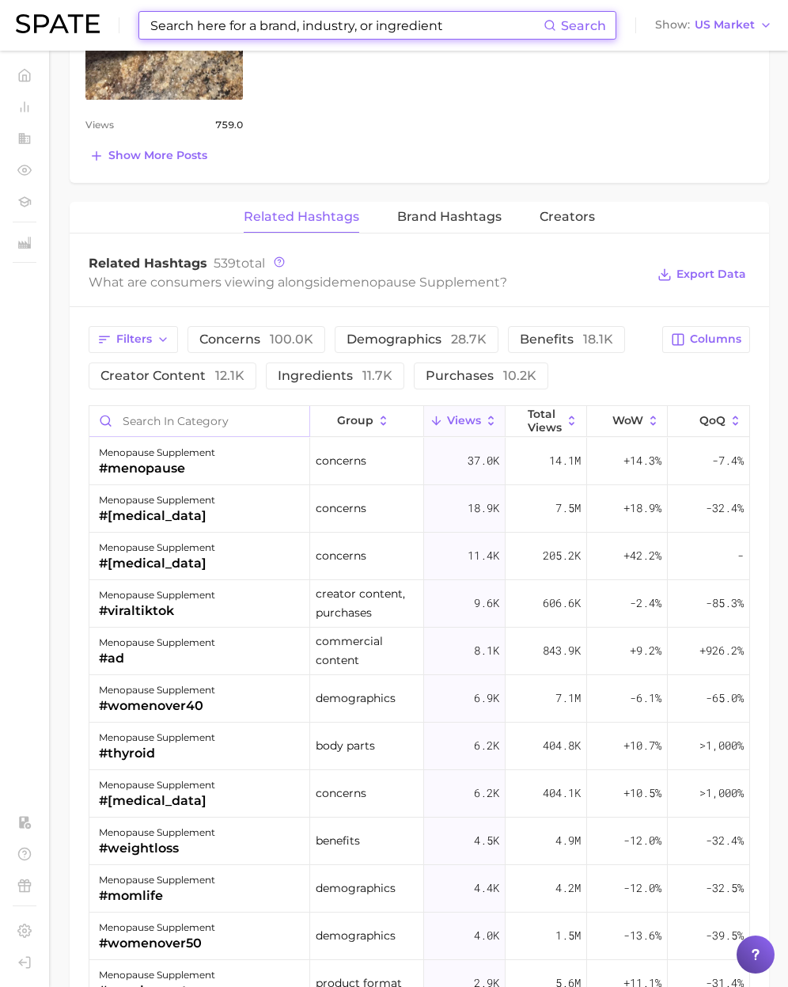
click at [167, 406] on input "Search in category" at bounding box center [199, 421] width 220 height 30
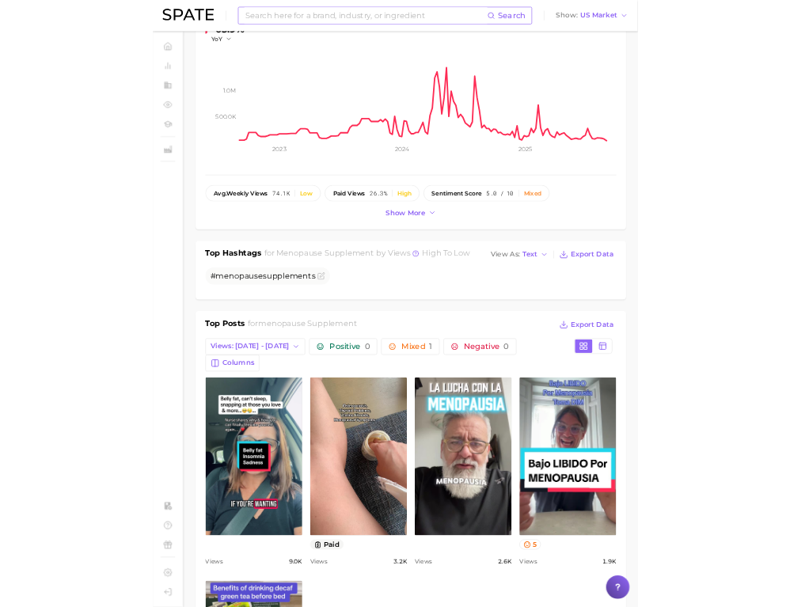
scroll to position [0, 0]
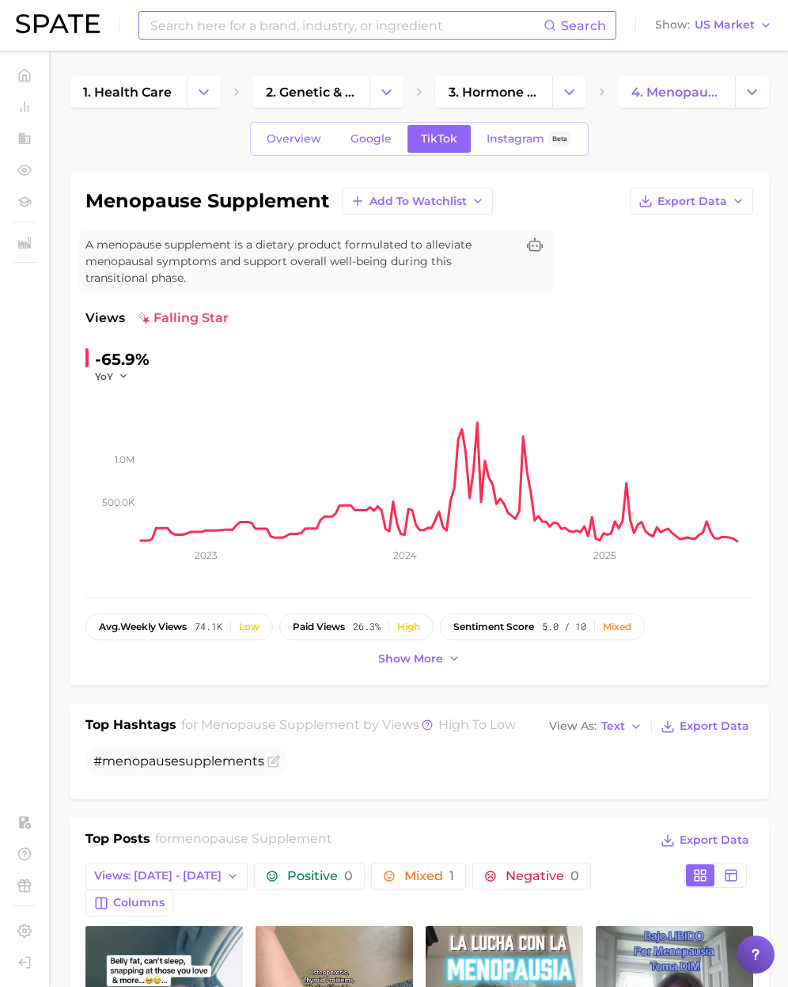
type input "cho"
click at [169, 26] on input at bounding box center [346, 25] width 395 height 27
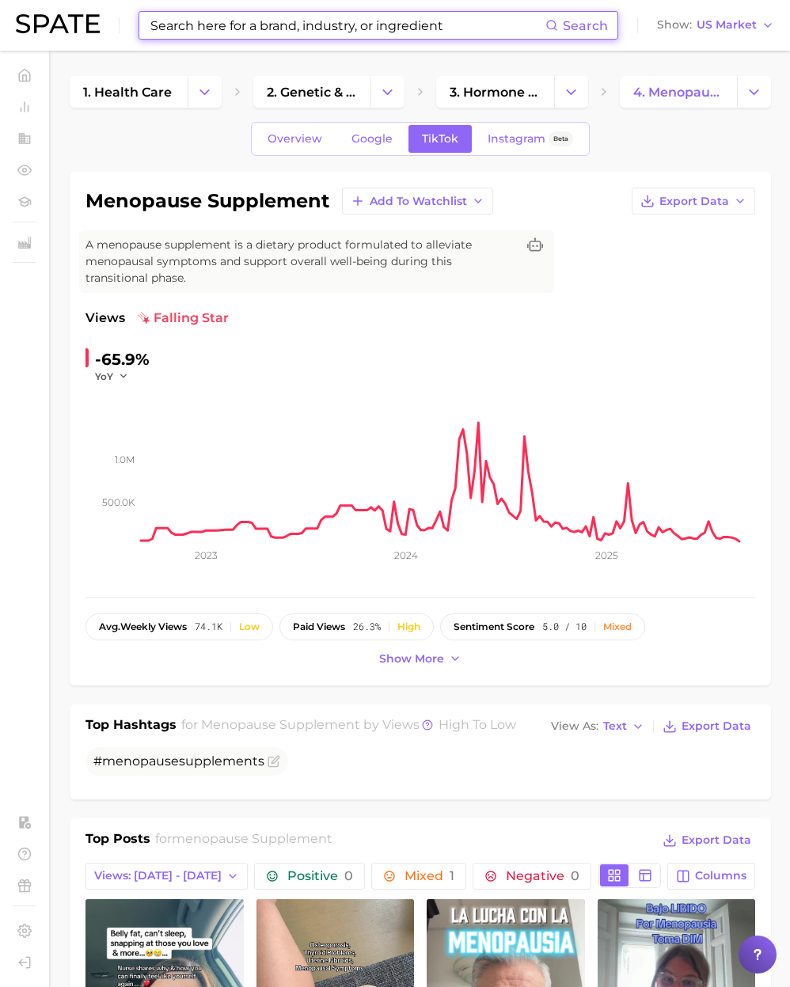
click at [231, 25] on input at bounding box center [347, 25] width 396 height 27
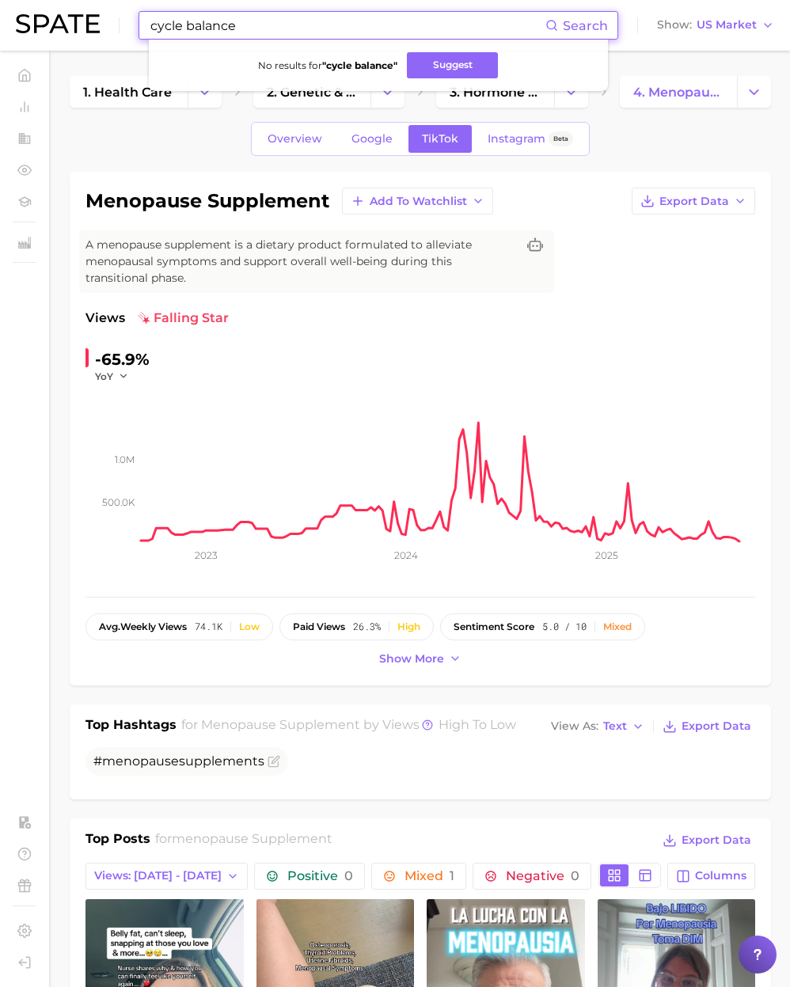
paste input "hormone balance gummies"
drag, startPoint x: 251, startPoint y: 26, endPoint x: 28, endPoint y: 25, distance: 223.1
click at [28, 25] on div "hormone balance gummies Search Show US Market" at bounding box center [395, 25] width 758 height 51
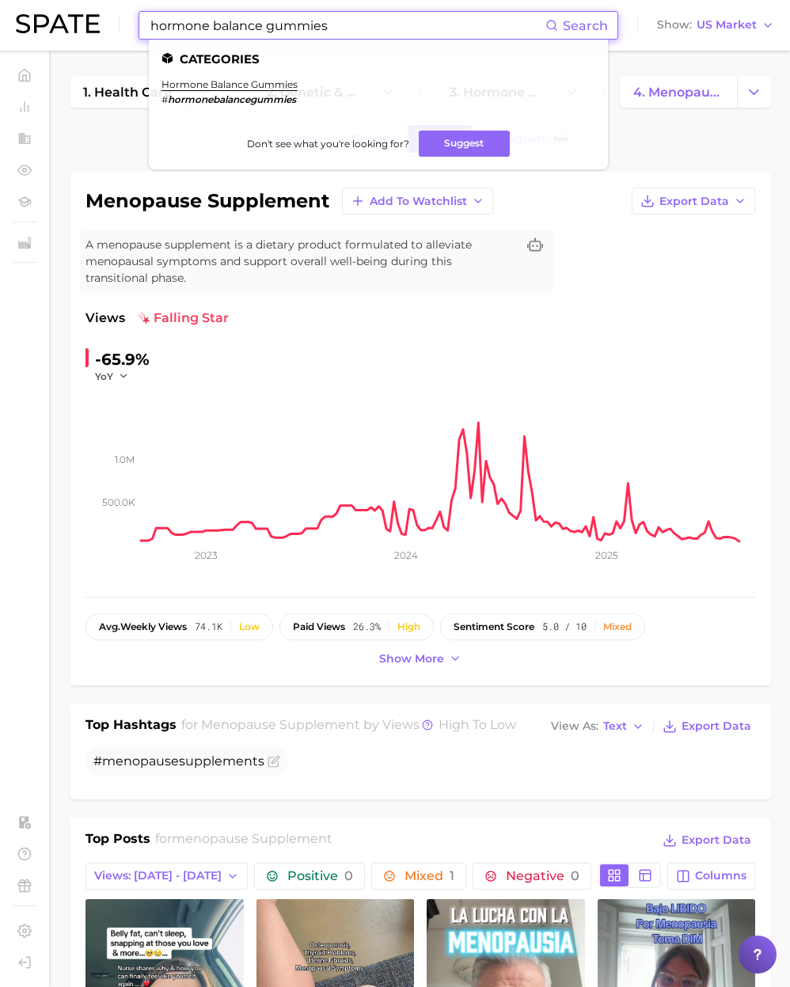
paste input "ypothyroidism balancing supplement"
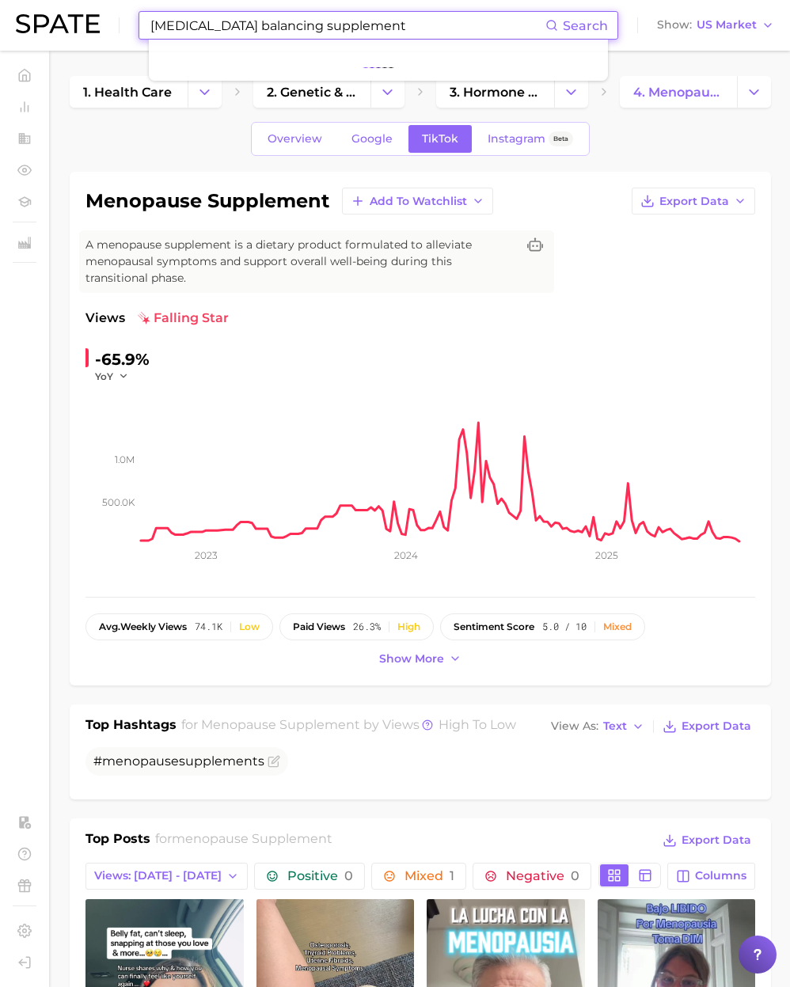
drag, startPoint x: 343, startPoint y: 25, endPoint x: 55, endPoint y: 22, distance: 288.8
click at [51, 22] on div "hypothyroidism balancing supplement Search Show US Market" at bounding box center [395, 25] width 758 height 51
type input "hypothyroidism balancing supplement"
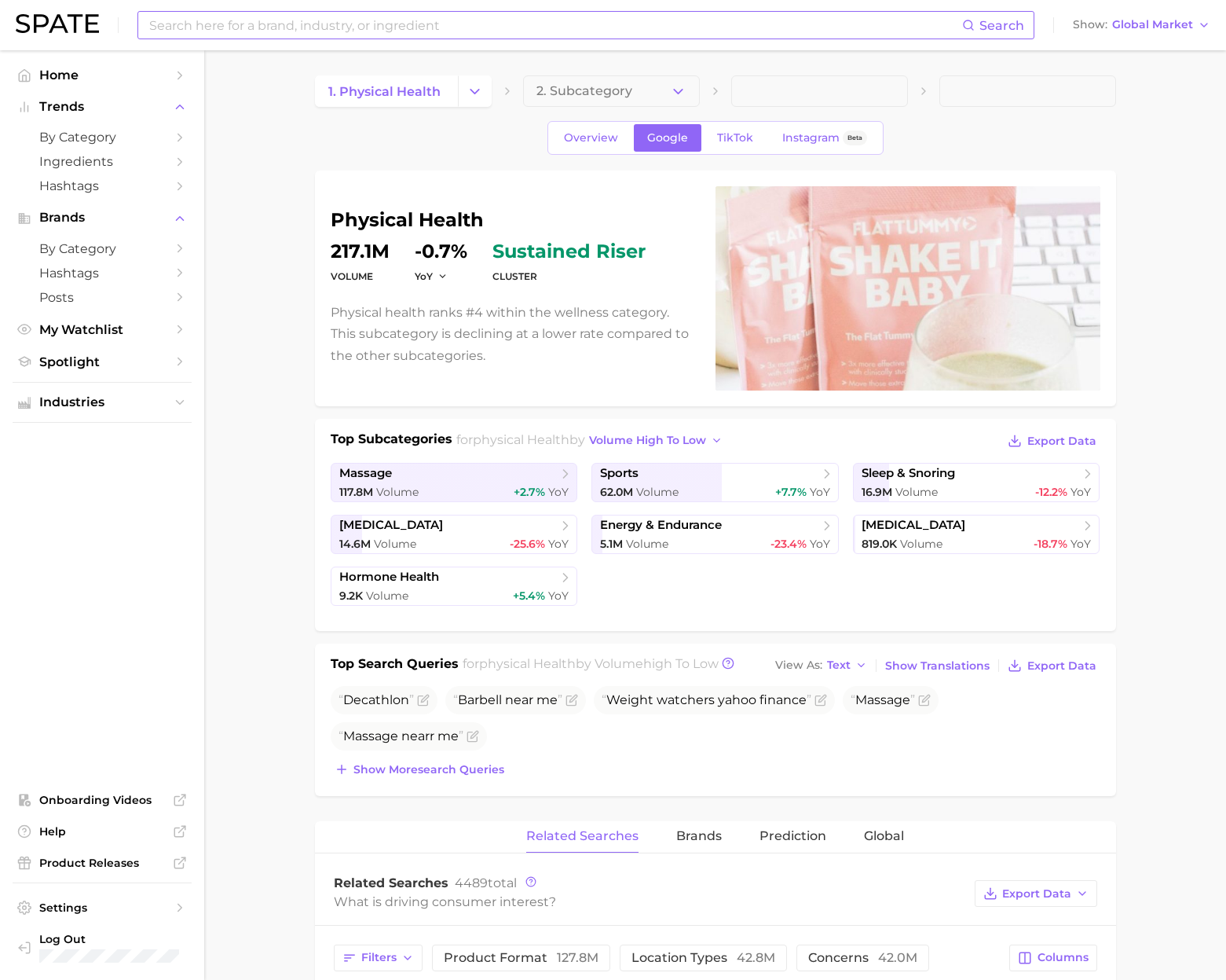
click at [479, 11] on div "Search" at bounding box center [586, 25] width 897 height 28
click at [479, 16] on input at bounding box center [555, 25] width 814 height 27
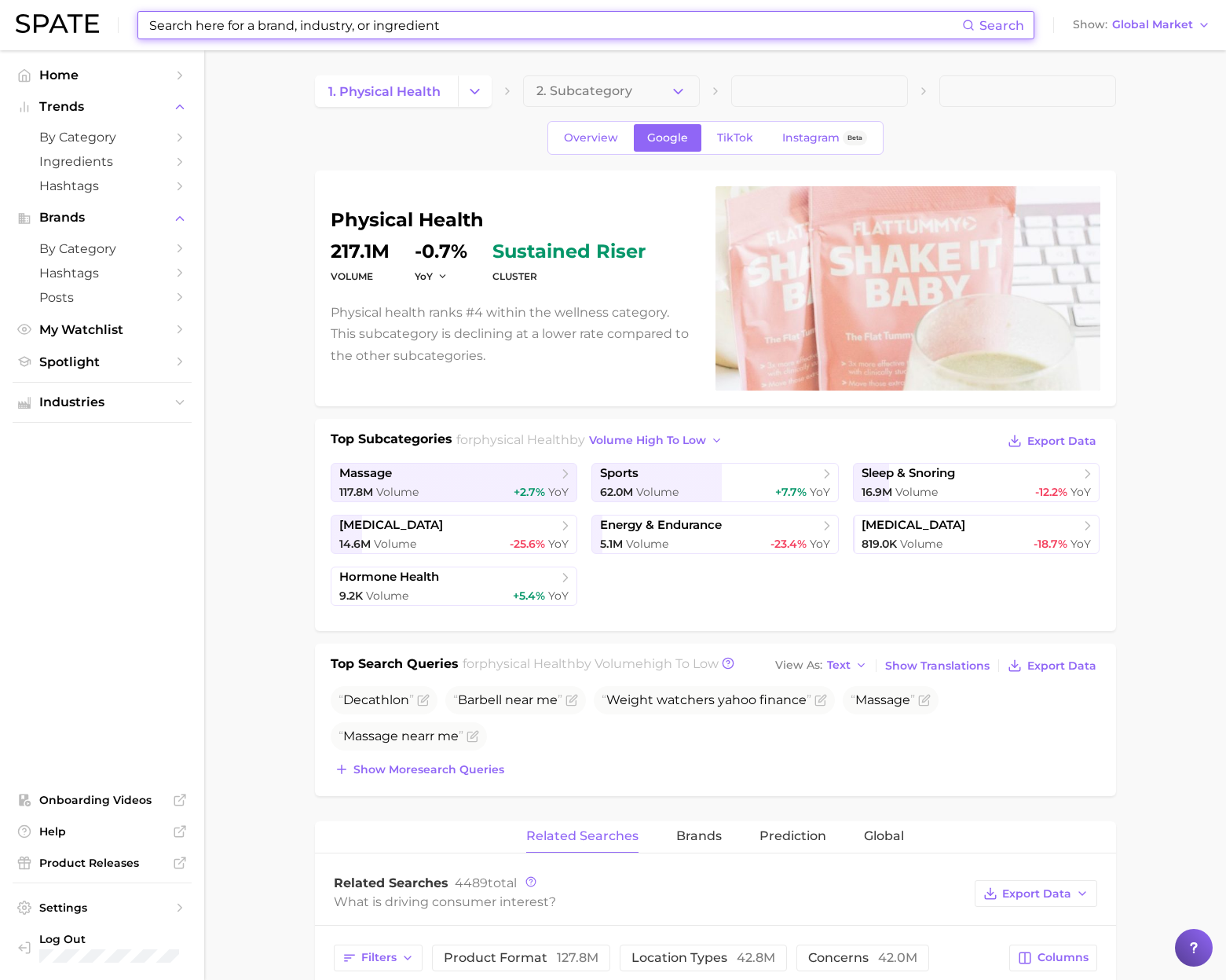
paste input "[MEDICAL_DATA] balancing supplements"
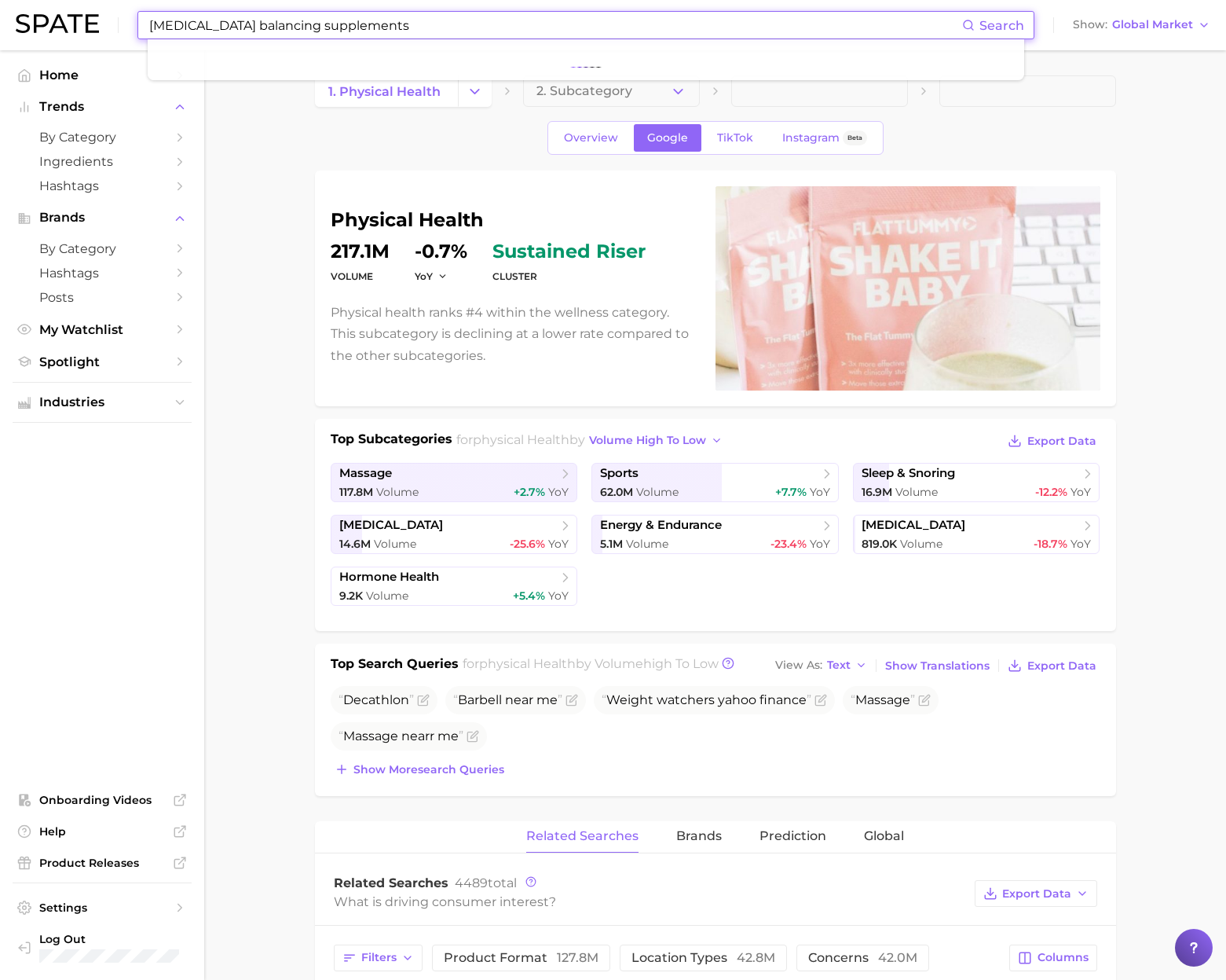
type input "[MEDICAL_DATA] balancing supplements"
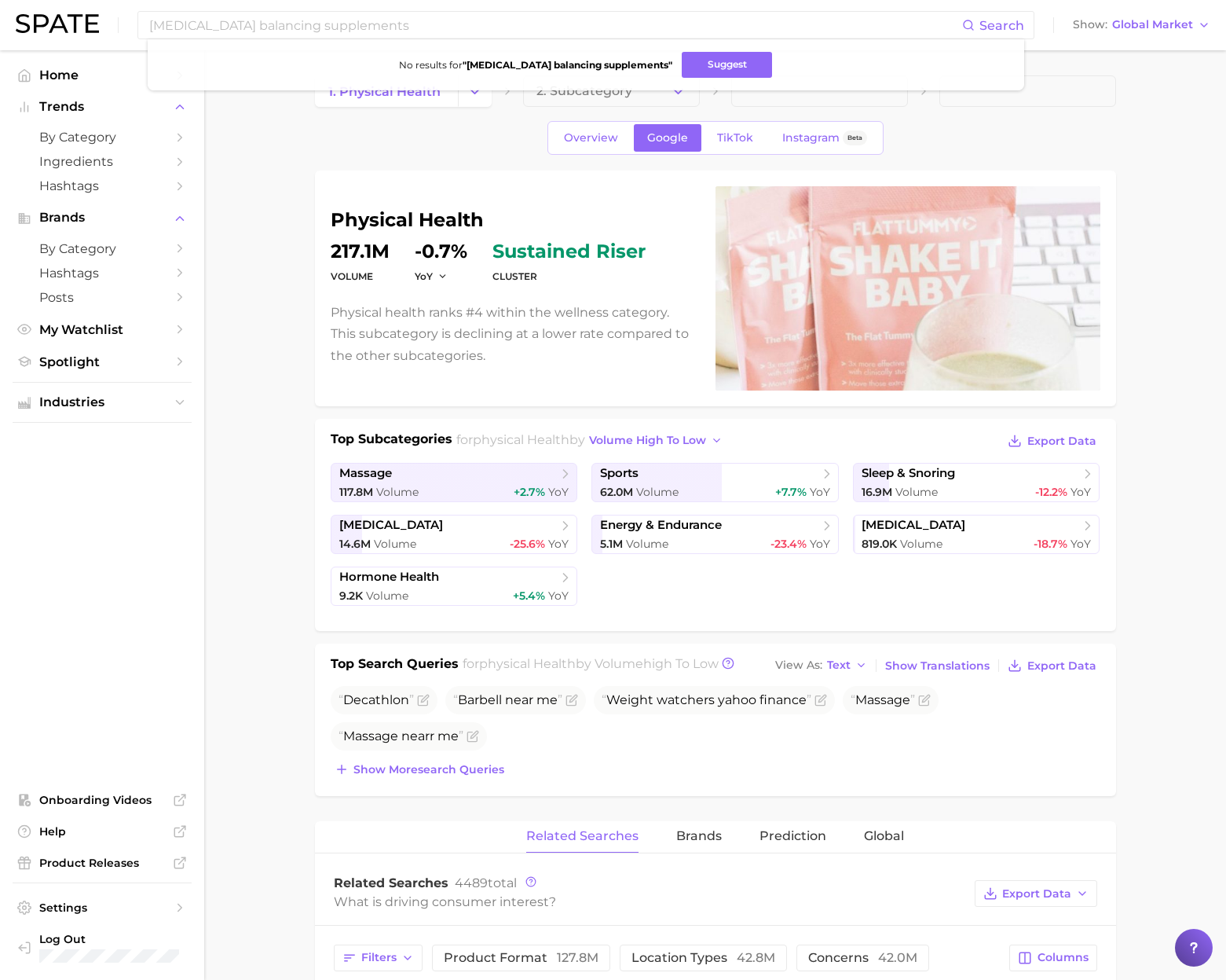
click at [1086, 80] on span at bounding box center [1027, 91] width 177 height 32
